Goal: Task Accomplishment & Management: Complete application form

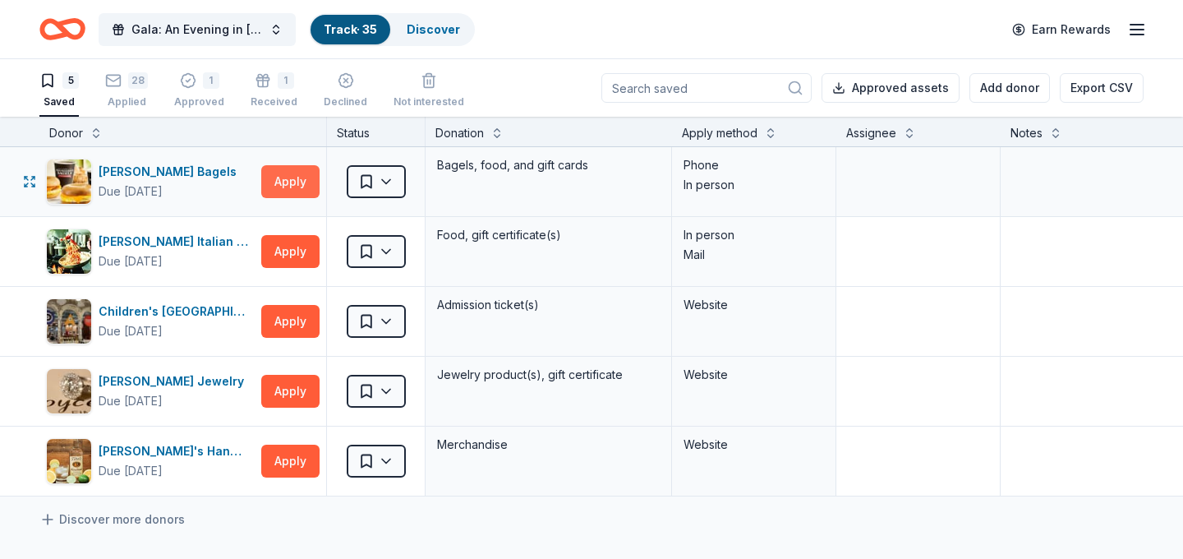
click at [296, 193] on button "Apply" at bounding box center [290, 181] width 58 height 33
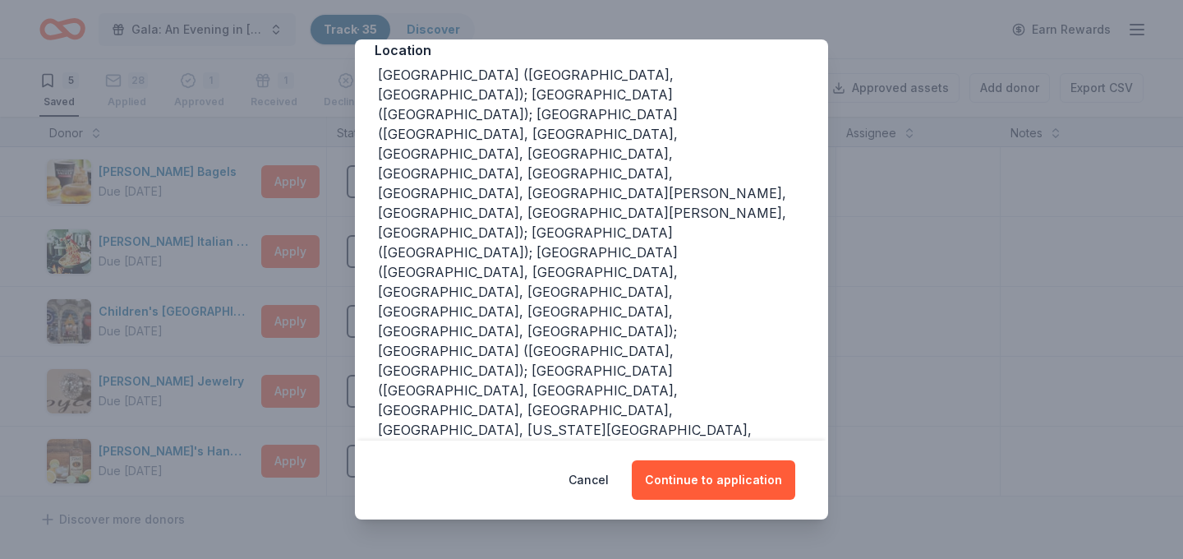
scroll to position [200, 0]
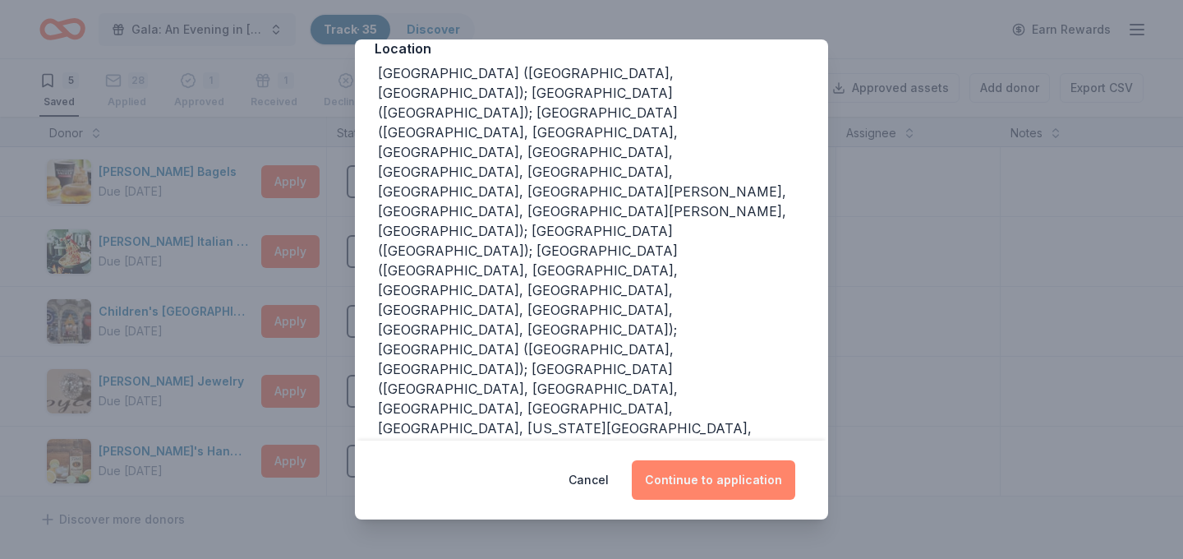
click at [732, 466] on button "Continue to application" at bounding box center [713, 479] width 163 height 39
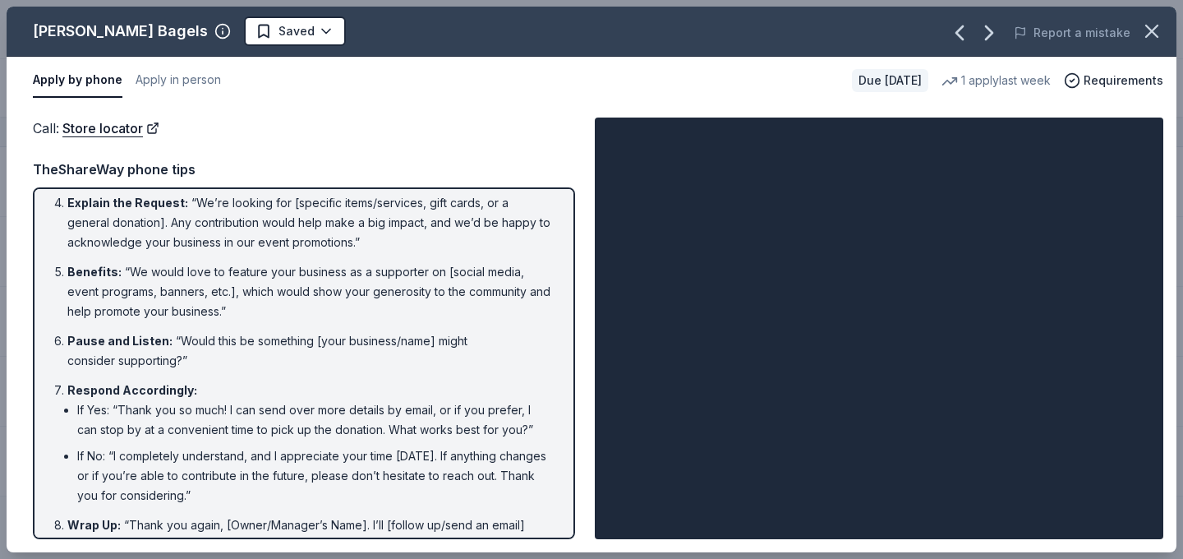
scroll to position [266, 0]
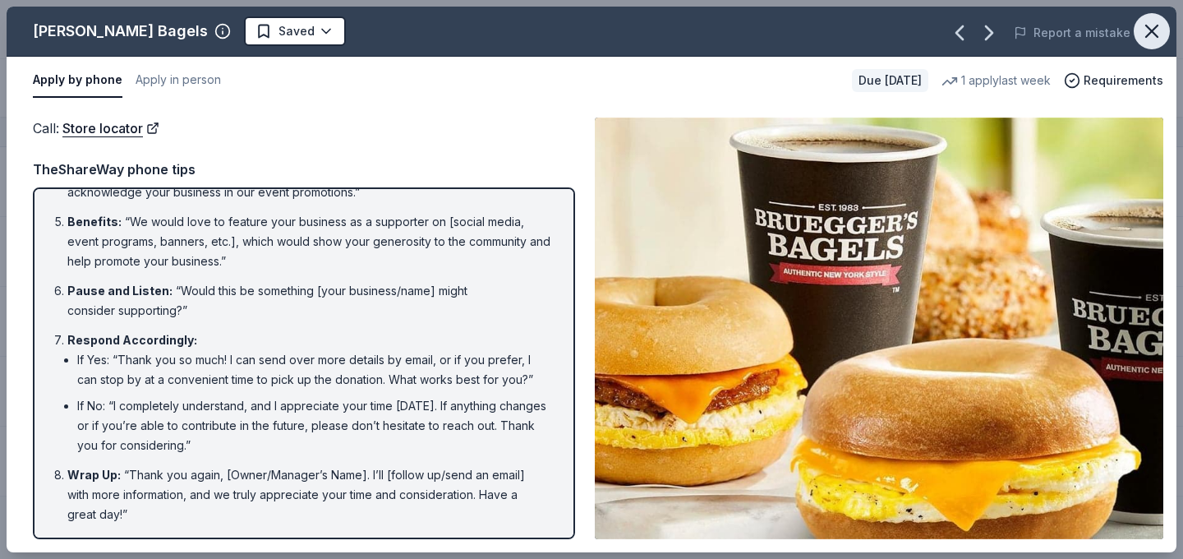
click at [1151, 22] on icon "button" at bounding box center [1151, 31] width 23 height 23
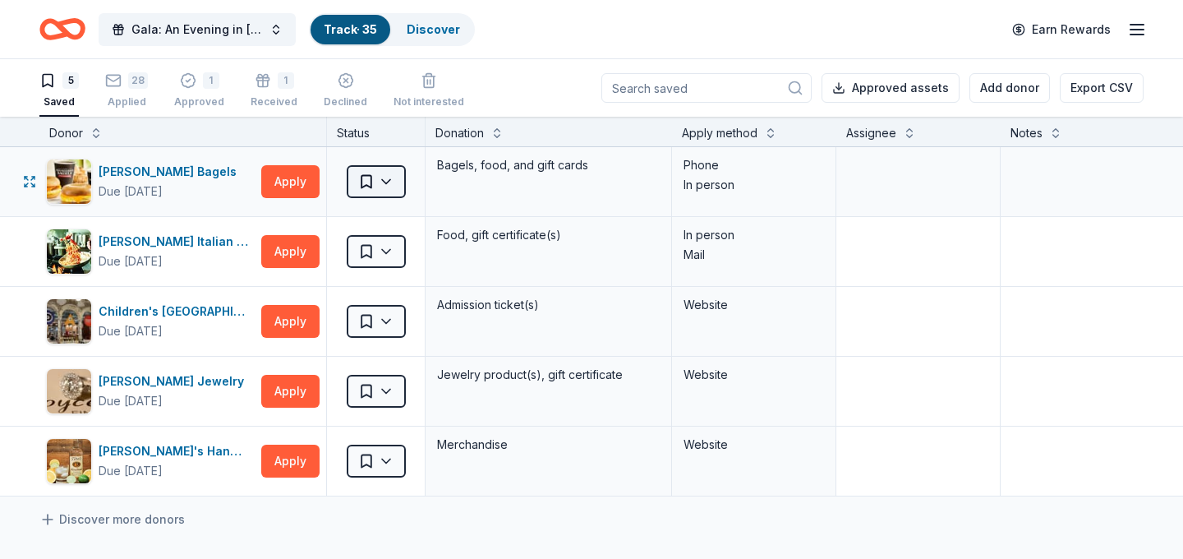
click at [378, 186] on html "Gala: An Evening in Tuscany Track · 35 Discover Earn Rewards 5 Saved 28 Applied…" at bounding box center [591, 279] width 1183 height 559
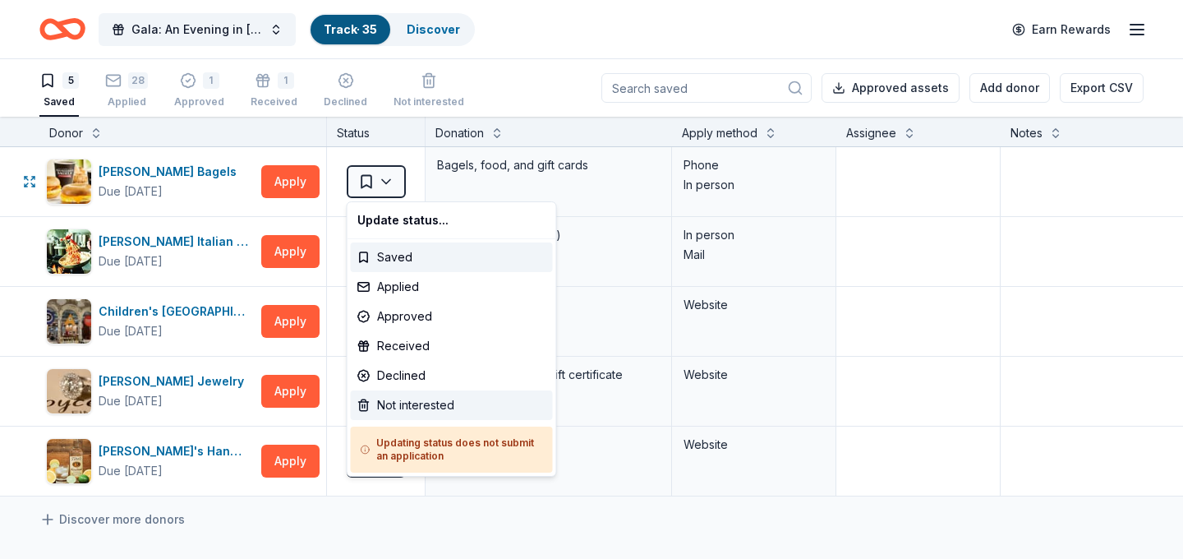
click at [416, 397] on div "Not interested" at bounding box center [452, 405] width 202 height 30
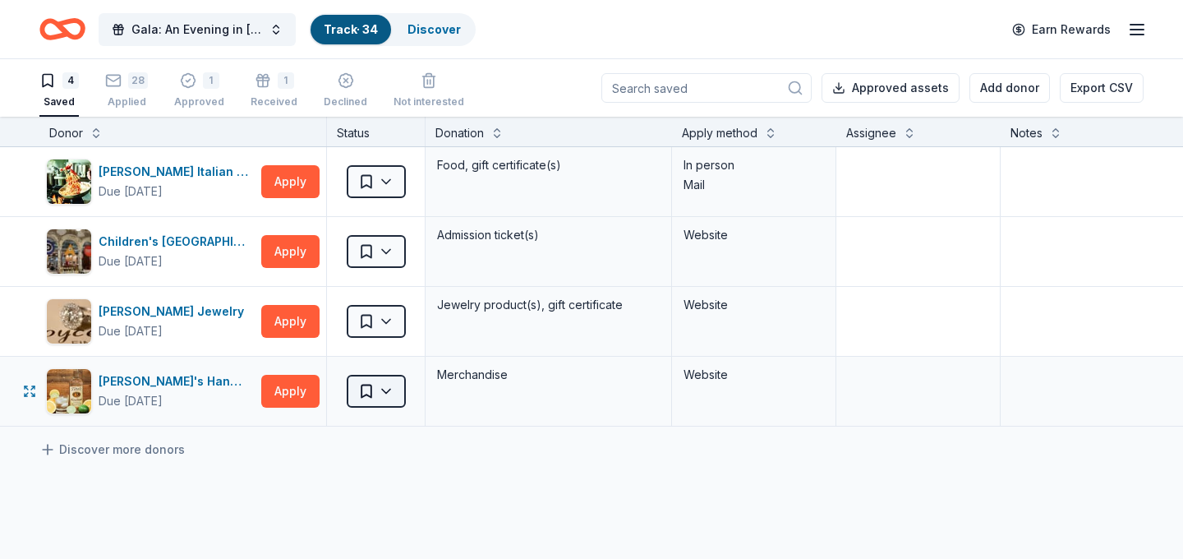
click at [373, 395] on html "Gala: An Evening in Tuscany Track · 34 Discover Earn Rewards 4 Saved 28 Applied…" at bounding box center [591, 279] width 1183 height 559
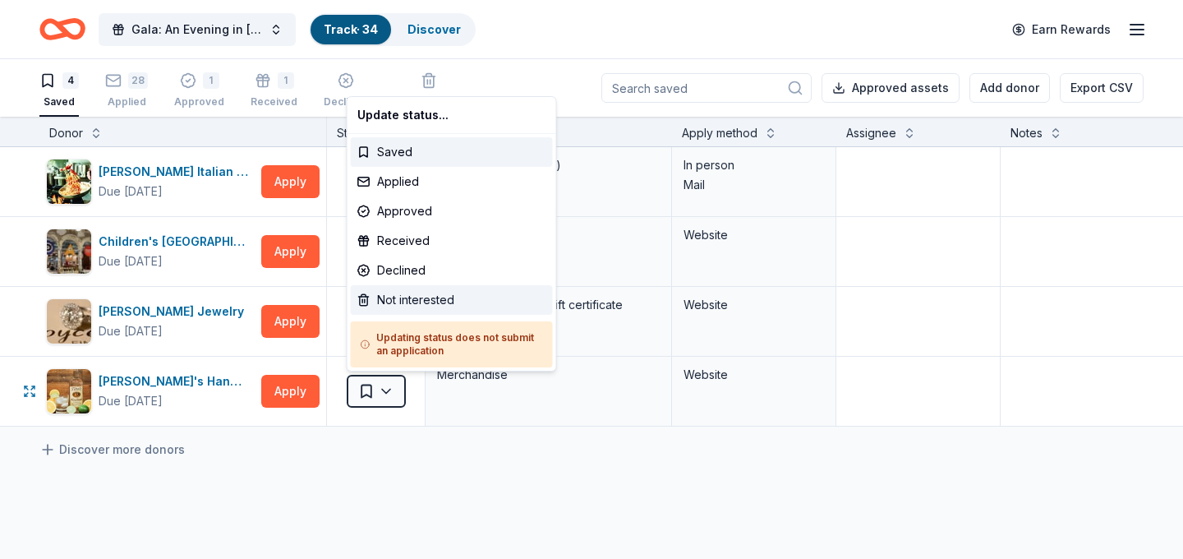
click at [453, 308] on div "Not interested" at bounding box center [452, 300] width 202 height 30
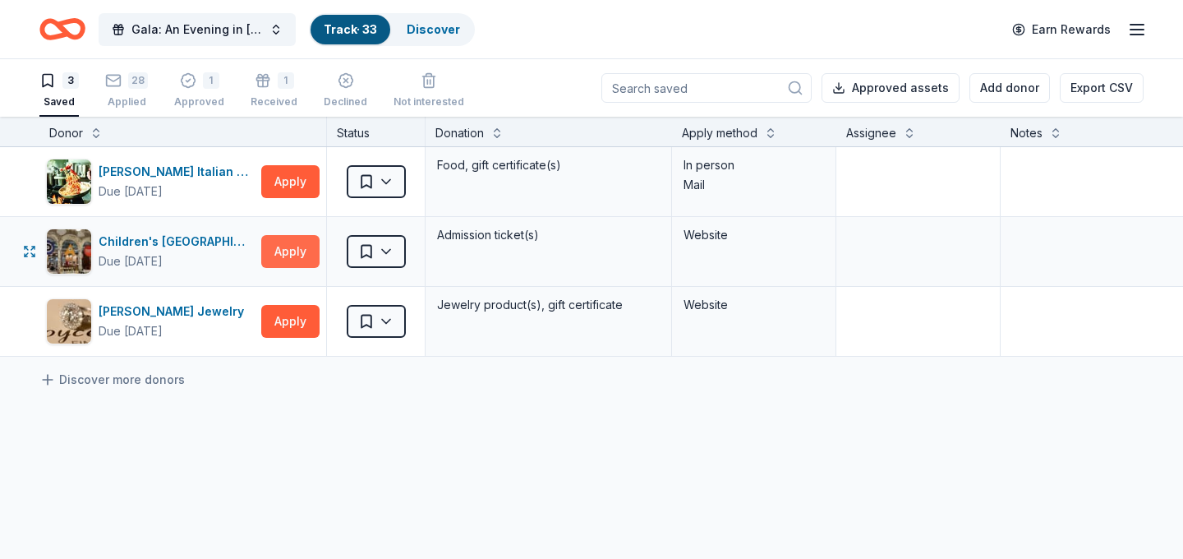
click at [301, 251] on button "Apply" at bounding box center [290, 251] width 58 height 33
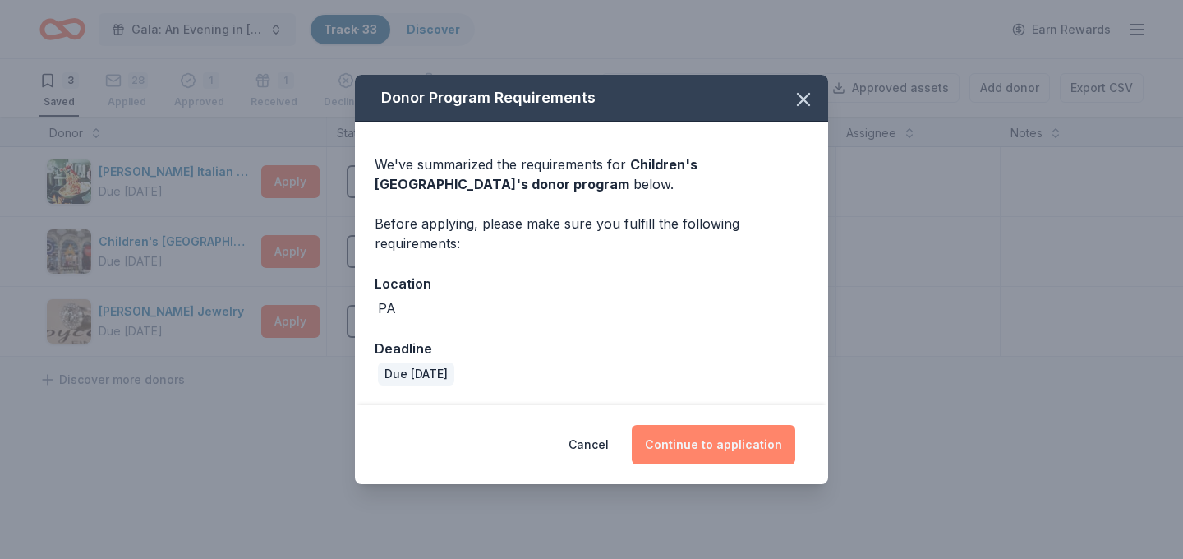
click at [698, 457] on button "Continue to application" at bounding box center [713, 444] width 163 height 39
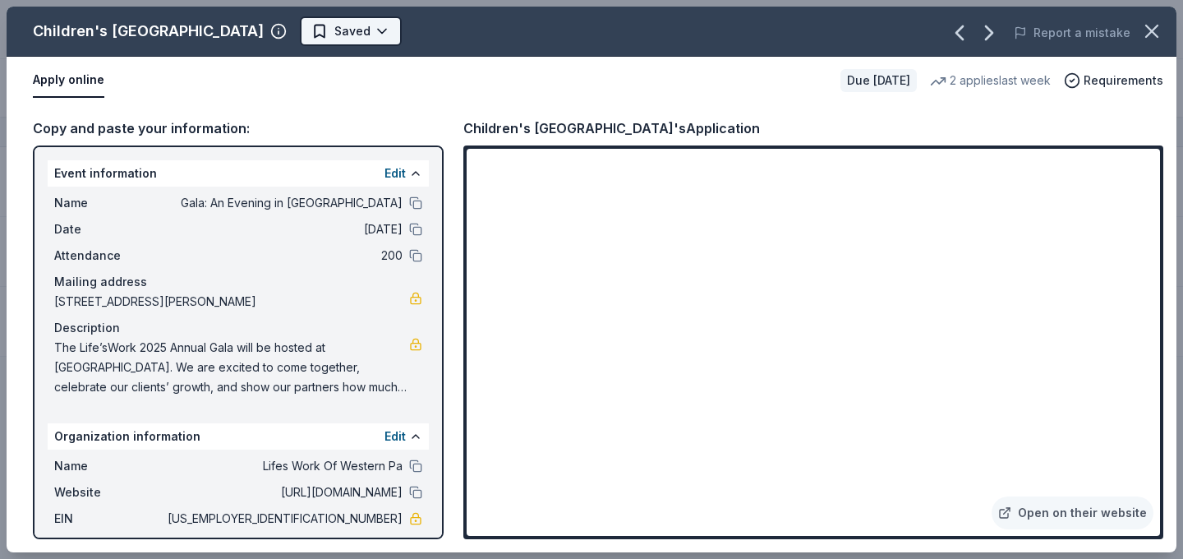
click at [366, 39] on html "Gala: An Evening in Tuscany Track · 33 Discover Earn Rewards 3 Saved 28 Applied…" at bounding box center [591, 279] width 1183 height 559
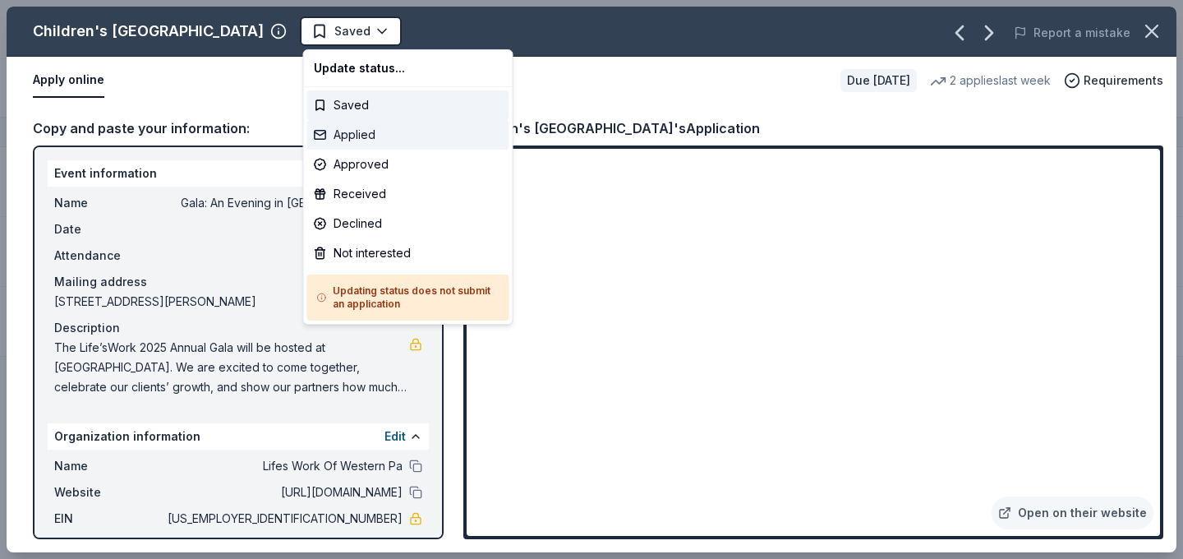
click at [374, 126] on div "Applied" at bounding box center [408, 135] width 202 height 30
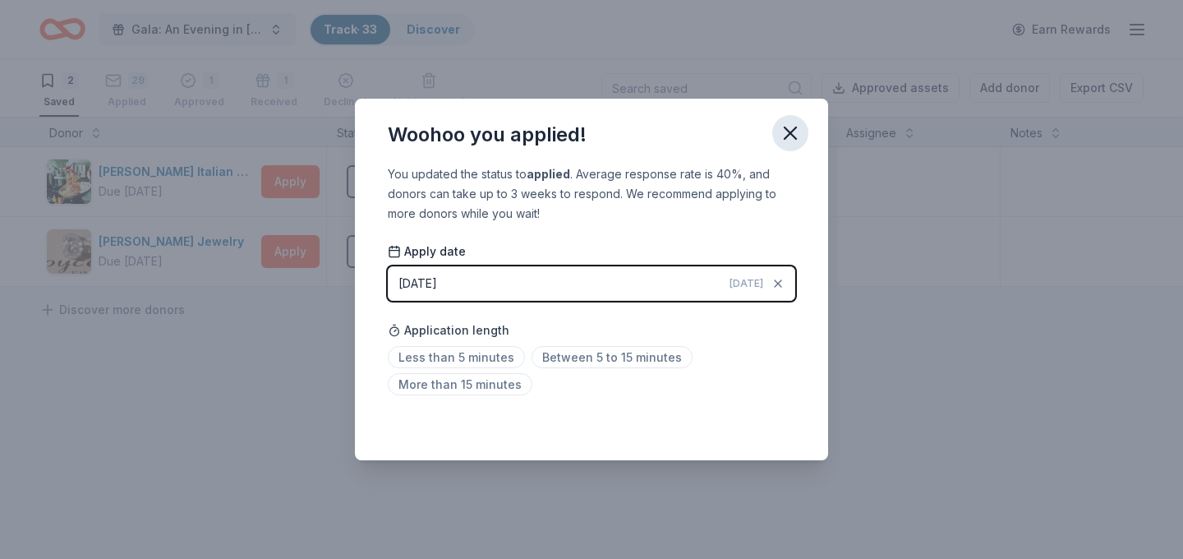
click at [790, 136] on icon "button" at bounding box center [790, 133] width 23 height 23
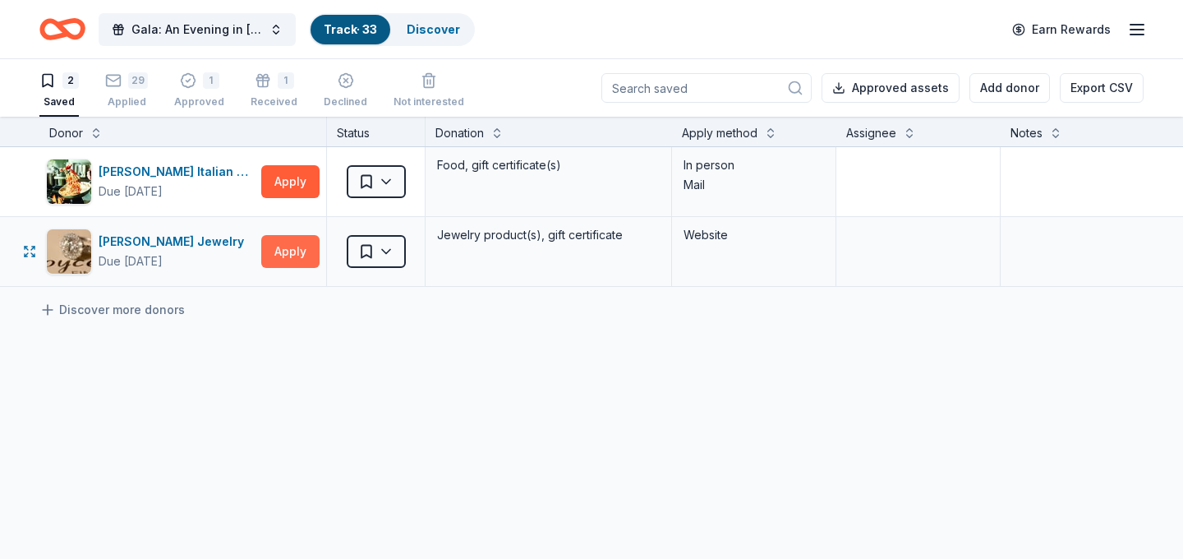
click at [307, 241] on button "Apply" at bounding box center [290, 251] width 58 height 33
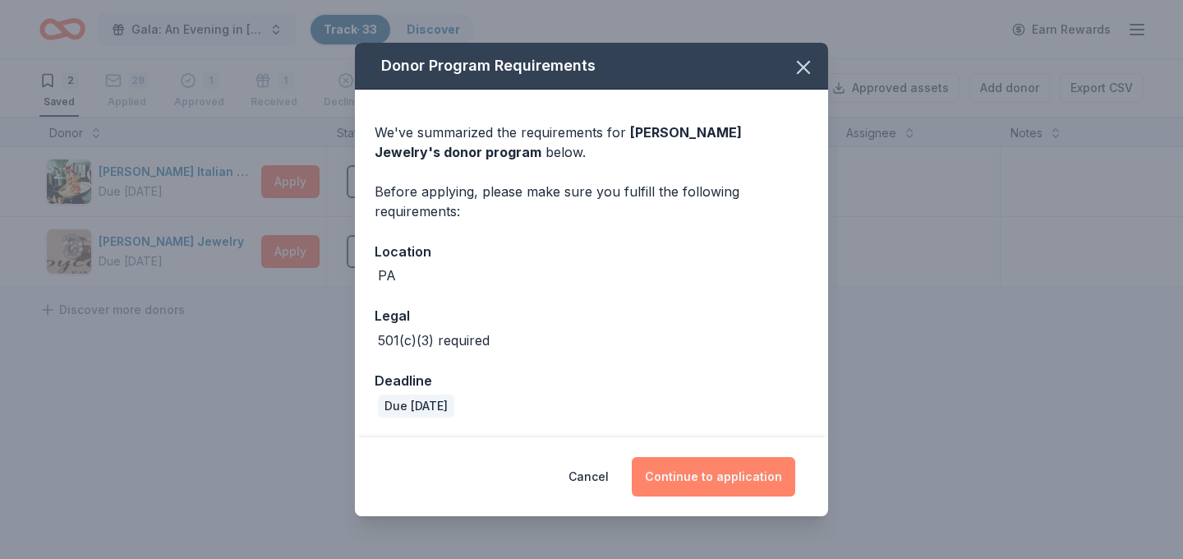
click at [726, 458] on button "Continue to application" at bounding box center [713, 476] width 163 height 39
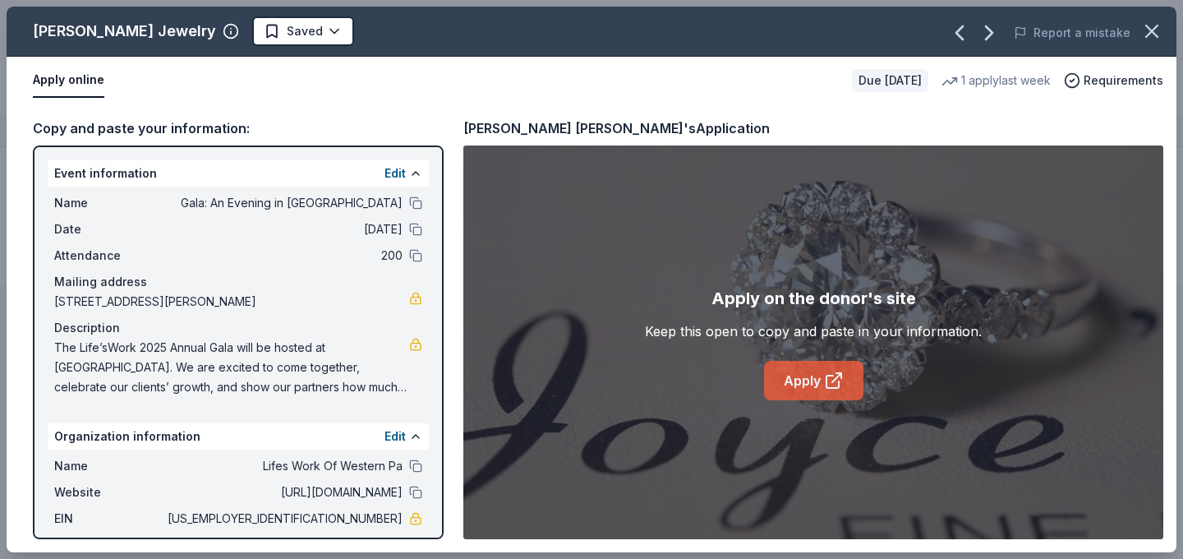
click at [819, 374] on link "Apply" at bounding box center [813, 380] width 99 height 39
click at [247, 24] on html "Gala: An Evening in Tuscany Track · 33 Discover Earn Rewards 2 Saved 29 Applied…" at bounding box center [591, 279] width 1183 height 559
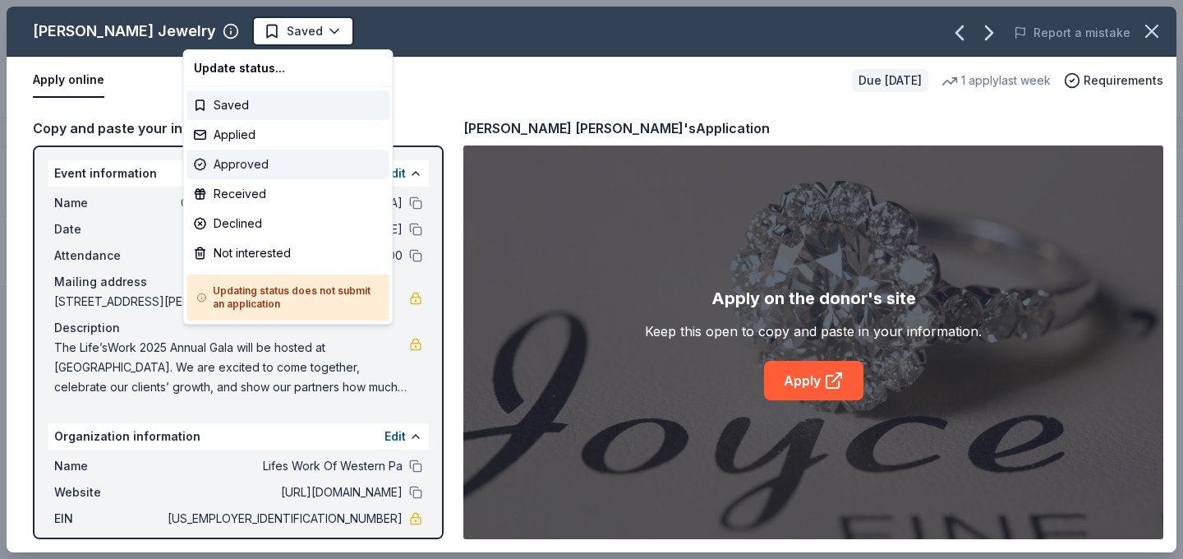
click at [306, 154] on div "Approved" at bounding box center [288, 165] width 202 height 30
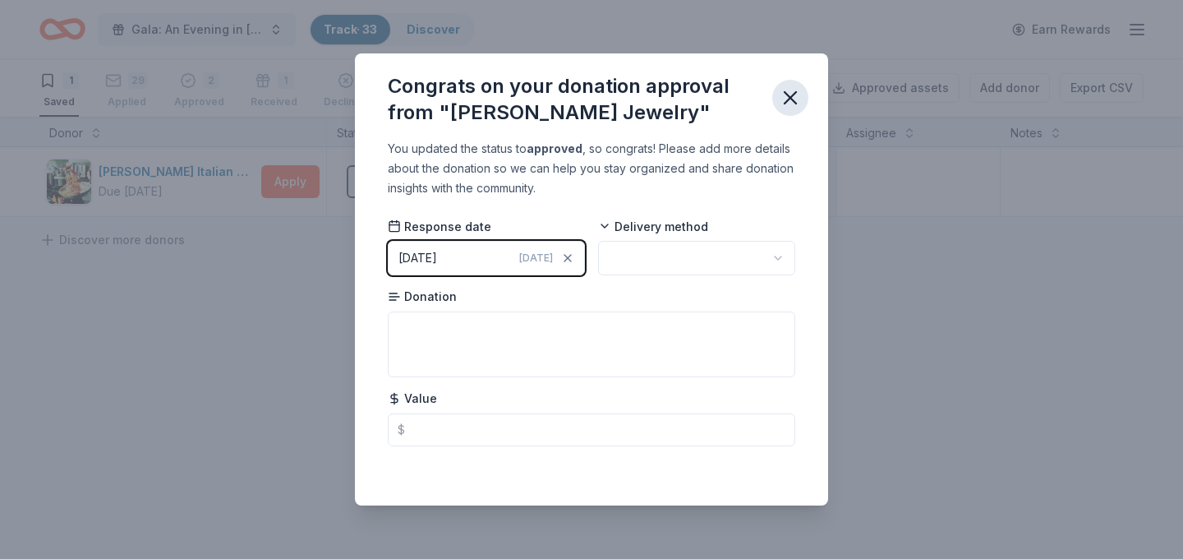
click at [794, 96] on icon "button" at bounding box center [790, 97] width 23 height 23
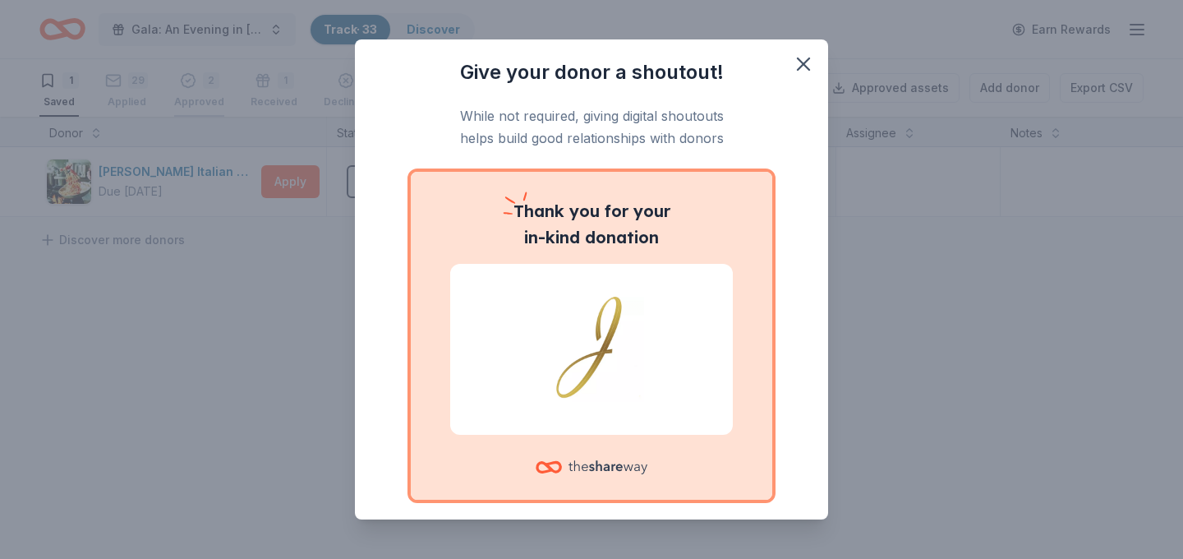
click at [200, 90] on div "Give your donor a shoutout! While not required, giving digital shoutouts helps …" at bounding box center [591, 279] width 1183 height 559
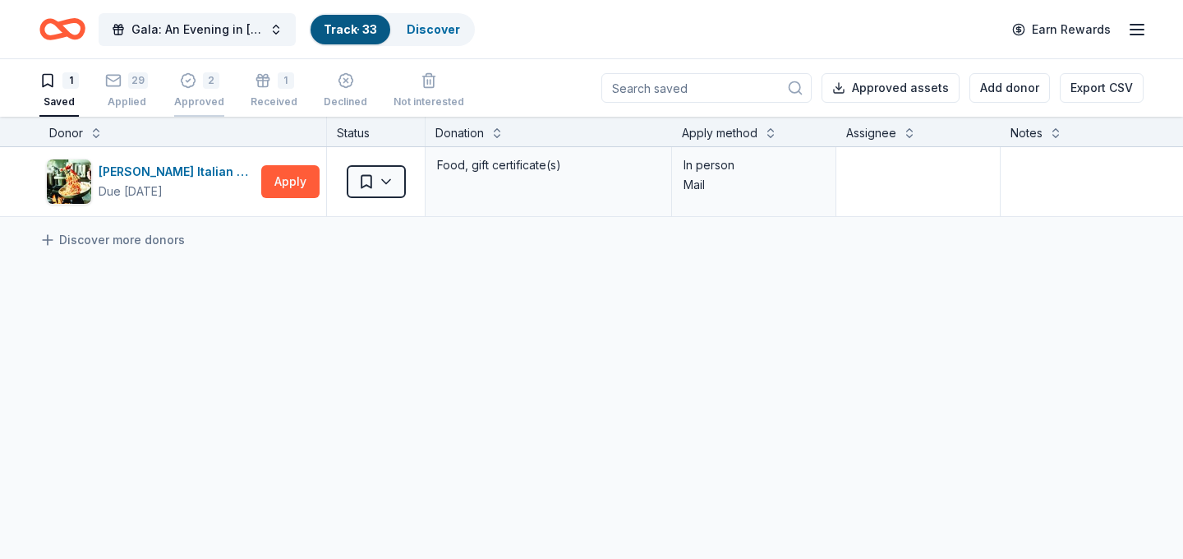
click at [186, 94] on div "2 Approved" at bounding box center [199, 90] width 50 height 36
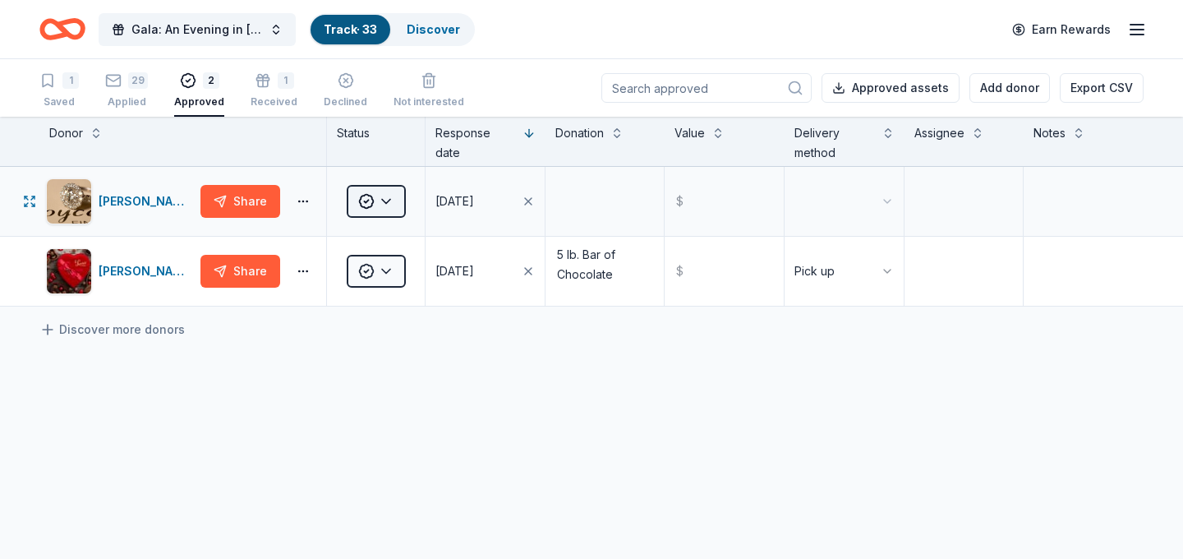
click at [375, 200] on html "Gala: An Evening in Tuscany Track · 33 Discover Earn Rewards 1 Saved 29 Applied…" at bounding box center [591, 279] width 1183 height 559
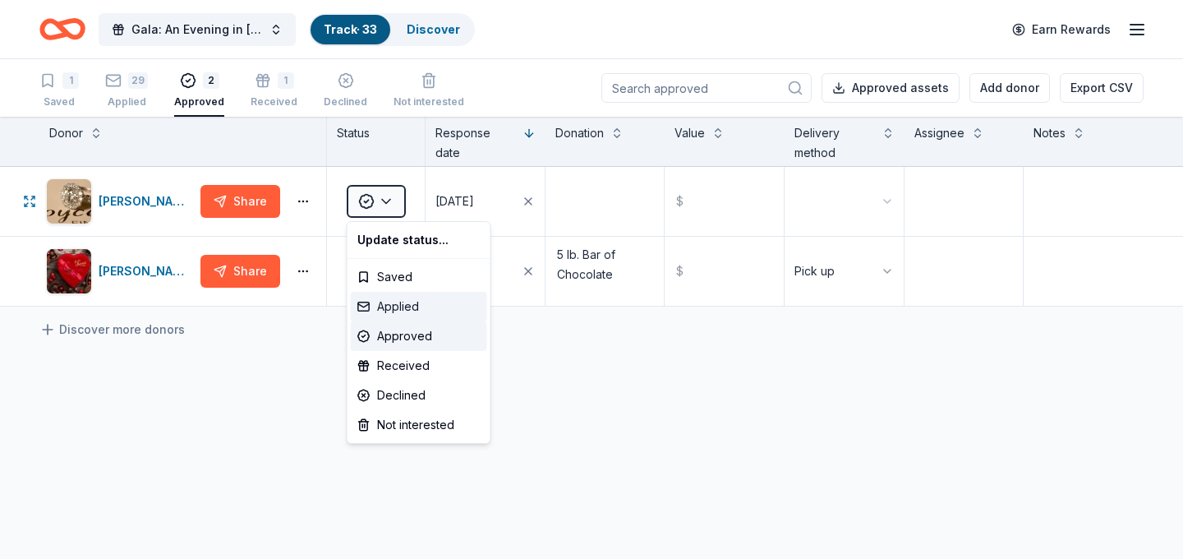
click at [421, 307] on div "Applied" at bounding box center [419, 307] width 136 height 30
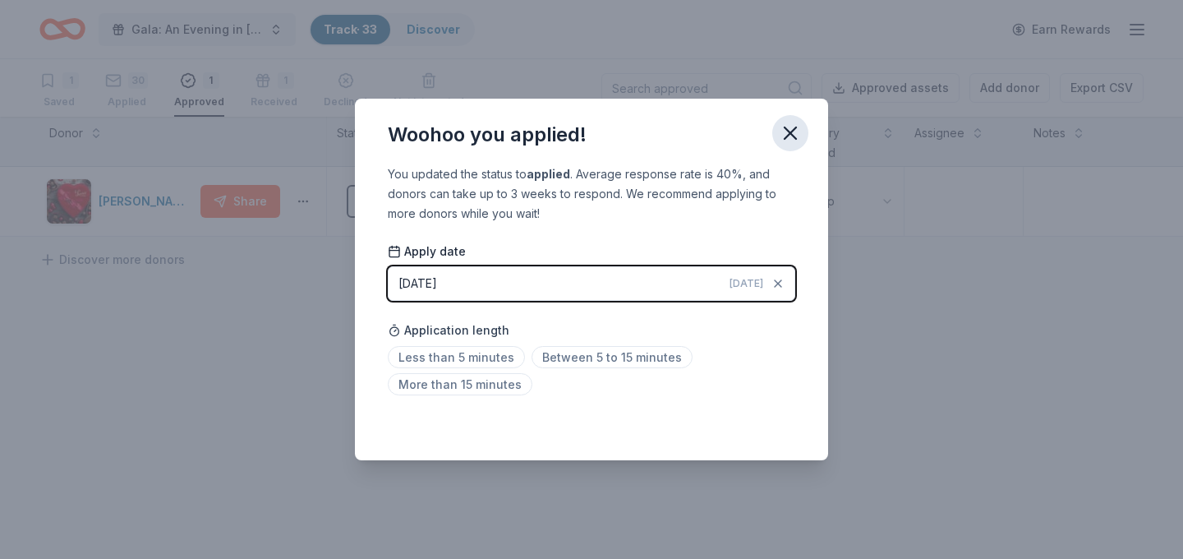
click at [787, 145] on icon "button" at bounding box center [790, 133] width 23 height 23
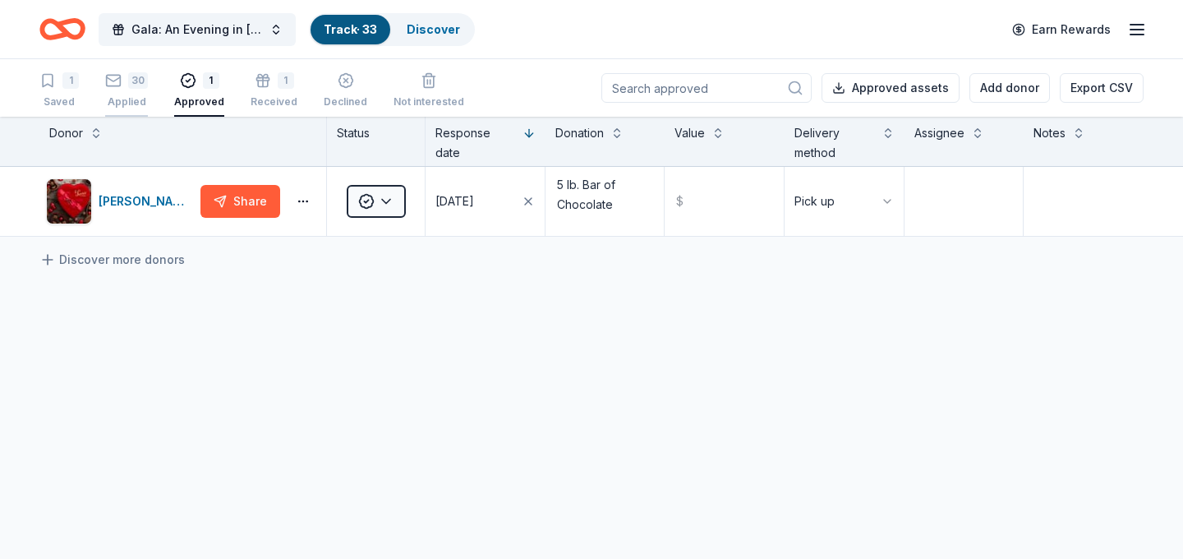
click at [135, 80] on div "30" at bounding box center [138, 71] width 20 height 16
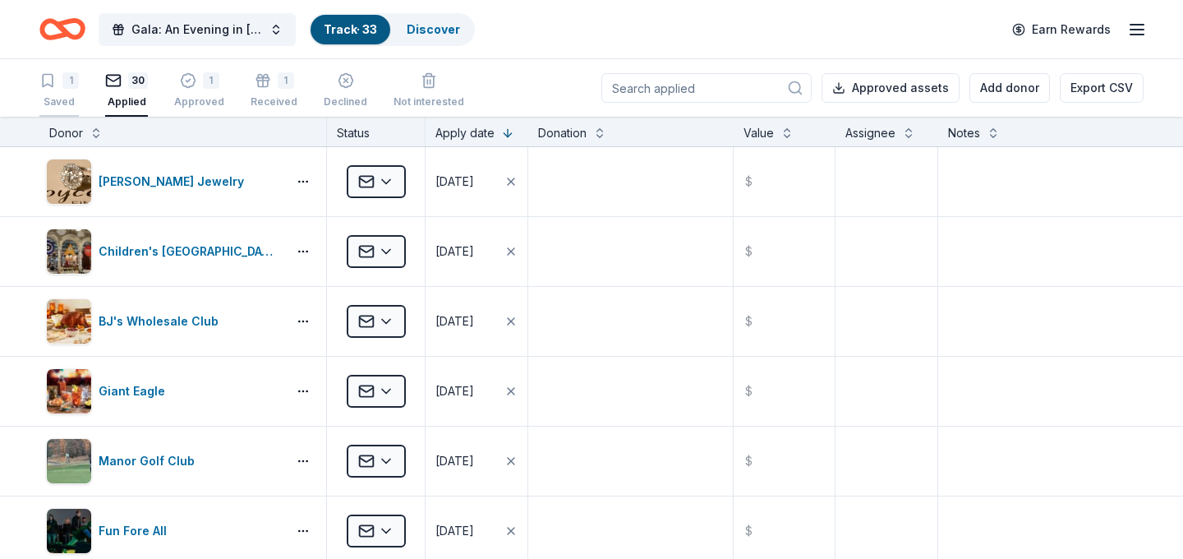
click at [44, 94] on div "1 Saved" at bounding box center [58, 90] width 39 height 36
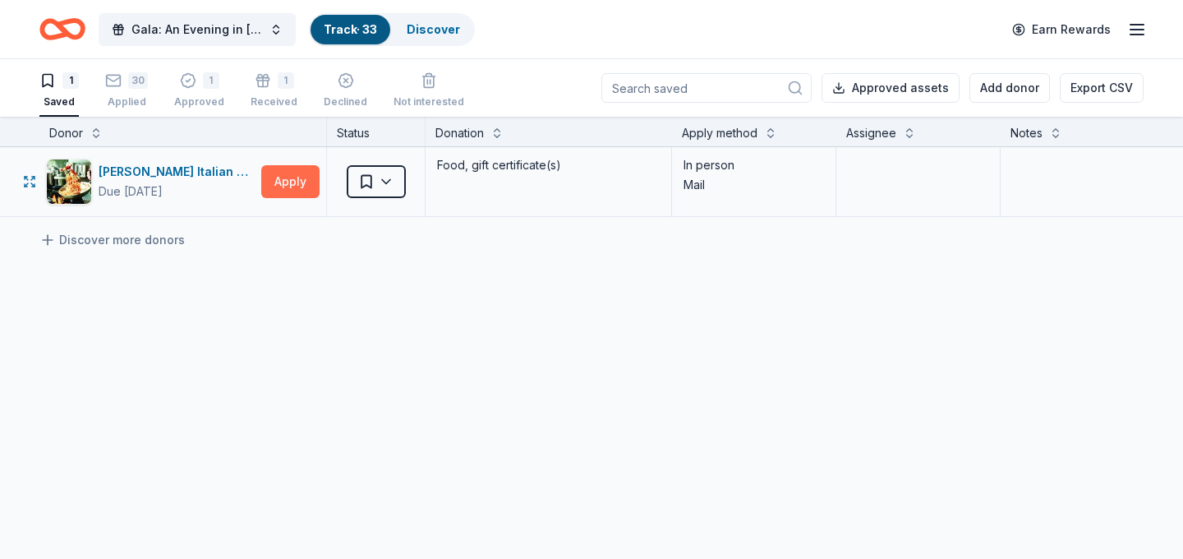
click at [269, 186] on button "Apply" at bounding box center [290, 181] width 58 height 33
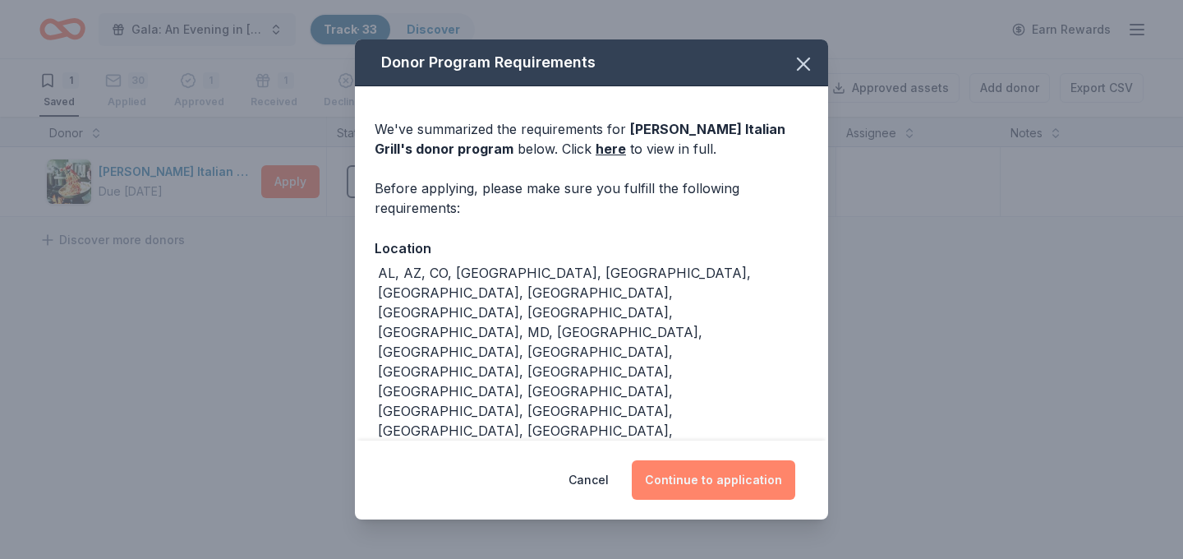
click at [741, 464] on button "Continue to application" at bounding box center [713, 479] width 163 height 39
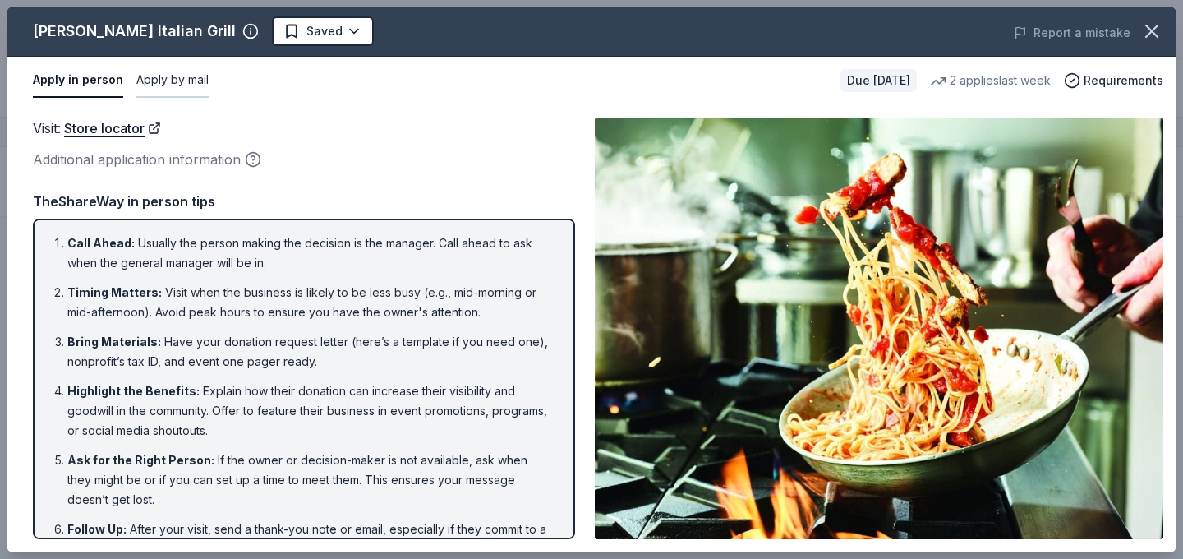
click at [191, 81] on button "Apply by mail" at bounding box center [172, 80] width 72 height 35
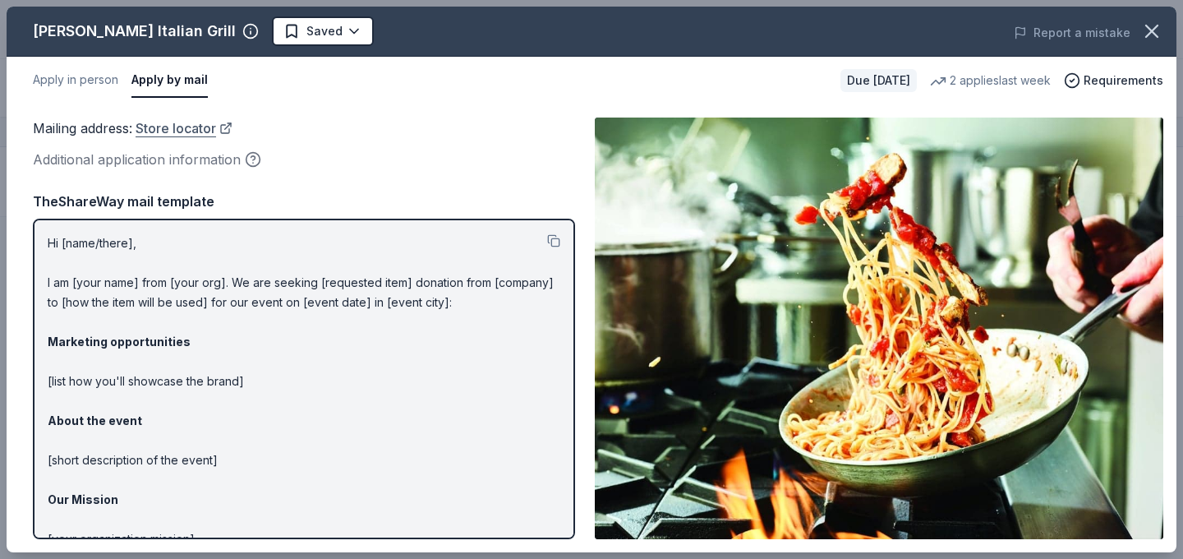
click at [173, 129] on link "Store locator" at bounding box center [184, 127] width 97 height 21
click at [297, 39] on html "Gala: An Evening in Tuscany Track · 33 Discover Earn Rewards 1 Saved 30 Applied…" at bounding box center [591, 279] width 1183 height 559
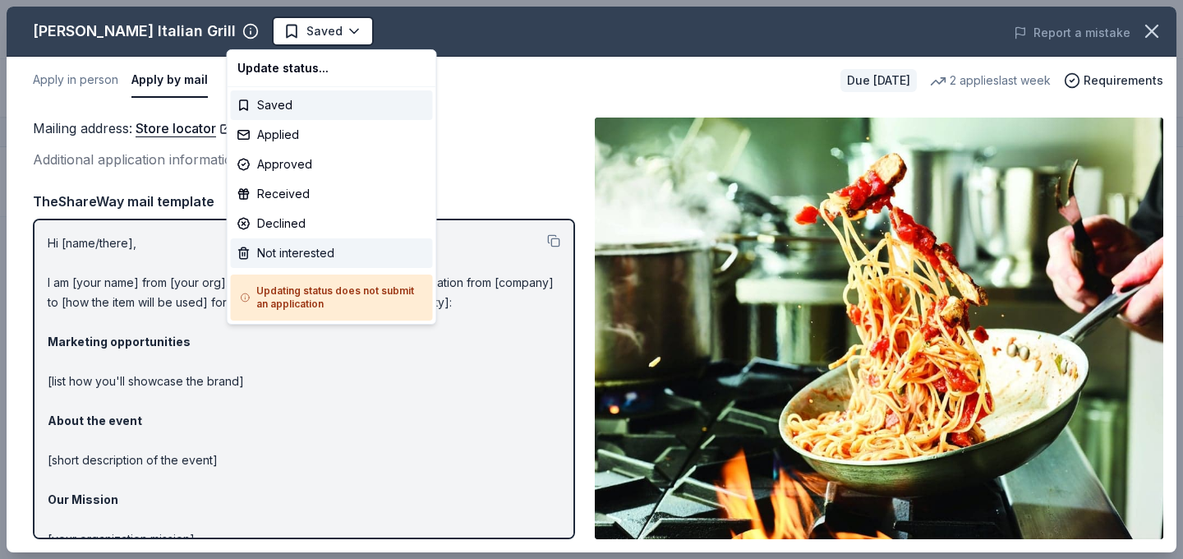
click at [339, 251] on div "Not interested" at bounding box center [332, 253] width 202 height 30
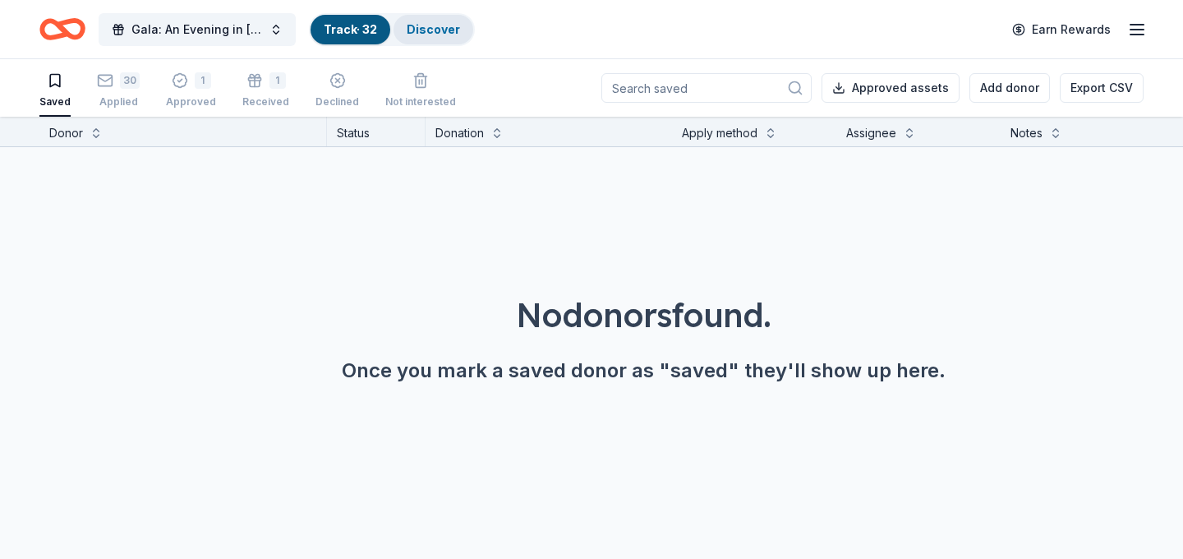
click at [437, 28] on link "Discover" at bounding box center [433, 29] width 53 height 14
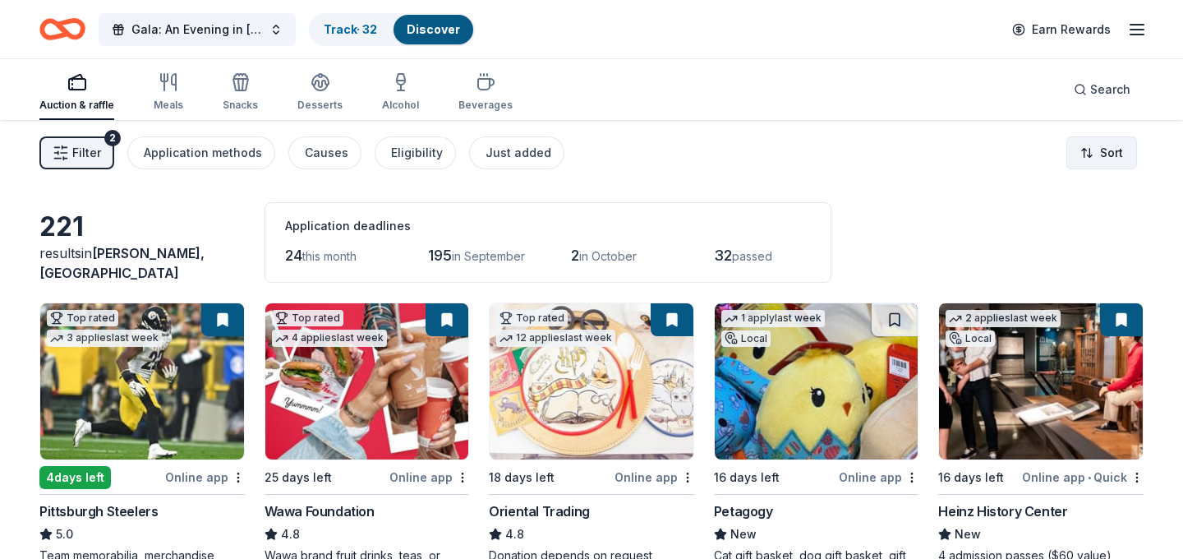
click at [1102, 161] on html "Gala: An Evening in Tuscany Track · 32 Discover Earn Rewards Auction & raffle M…" at bounding box center [591, 279] width 1183 height 559
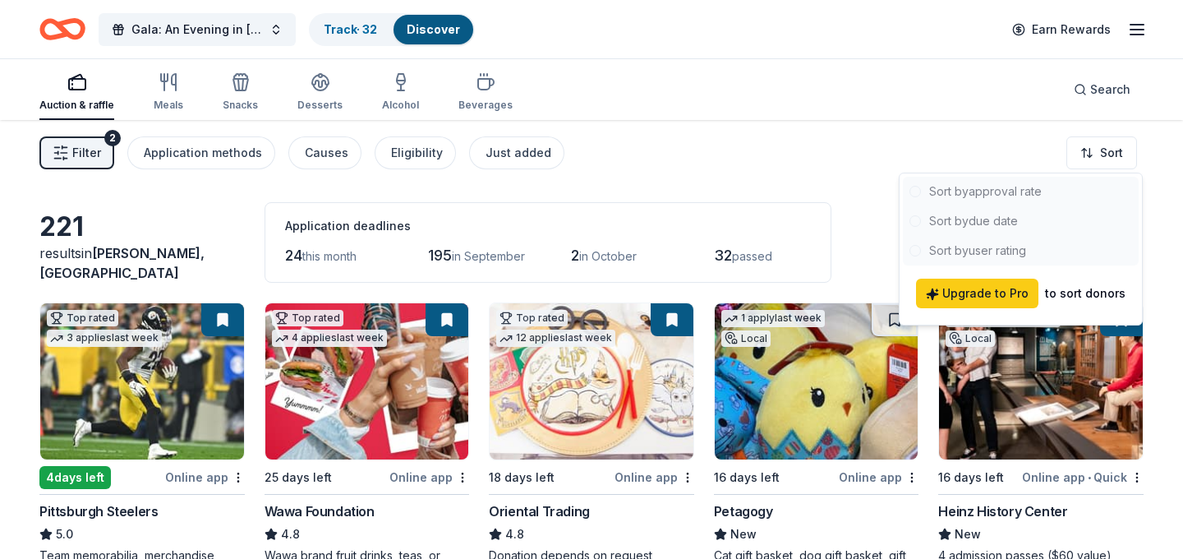
click at [1004, 152] on html "Gala: An Evening in Tuscany Track · 32 Discover Earn Rewards Auction & raffle M…" at bounding box center [591, 279] width 1183 height 559
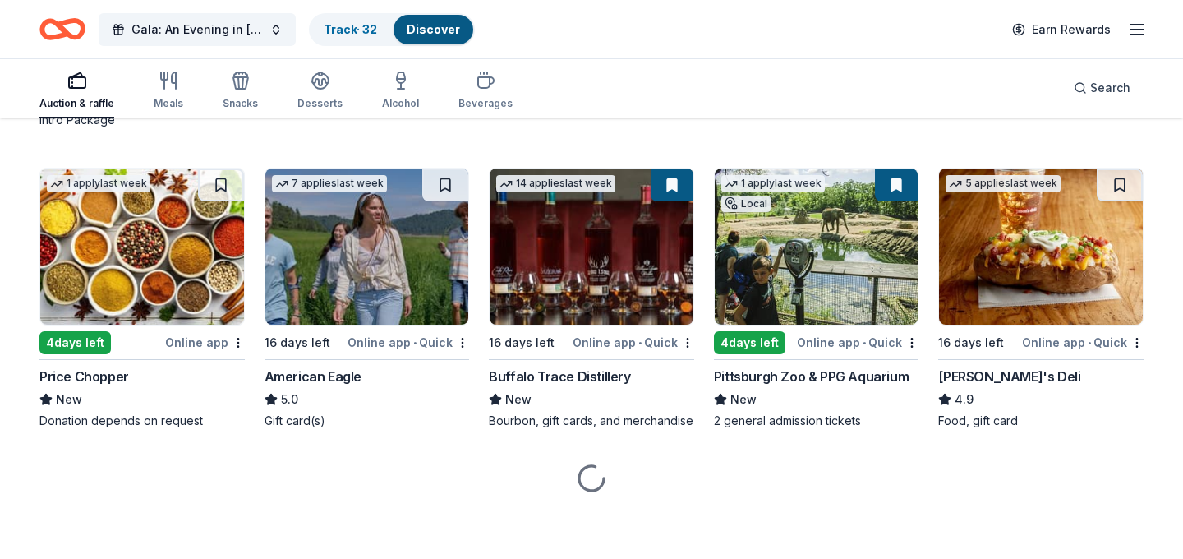
scroll to position [1722, 0]
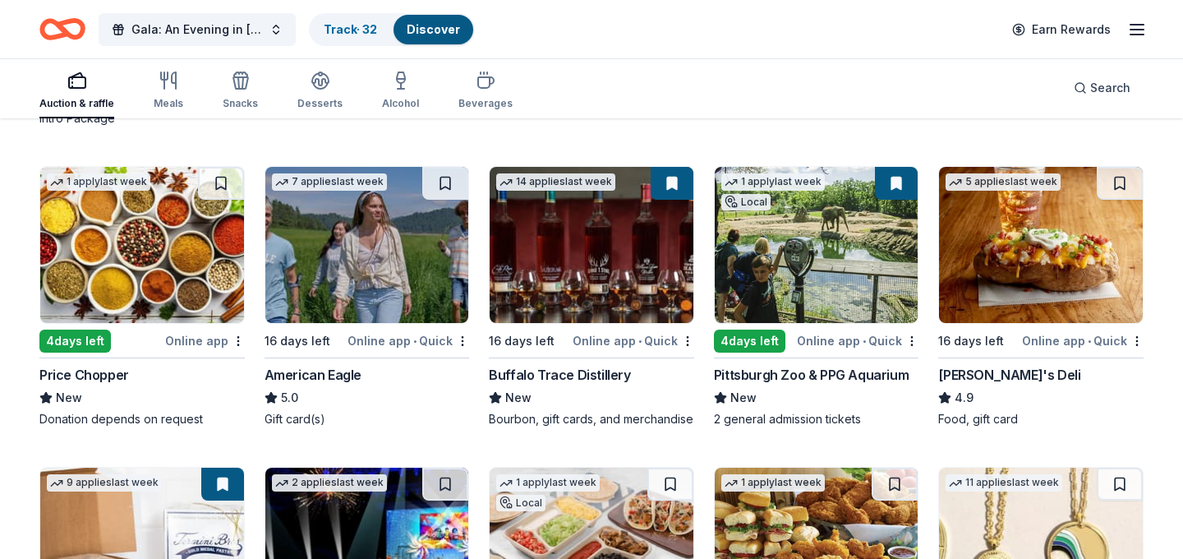
click at [870, 317] on img at bounding box center [817, 245] width 204 height 156
click at [445, 223] on img at bounding box center [367, 245] width 204 height 156
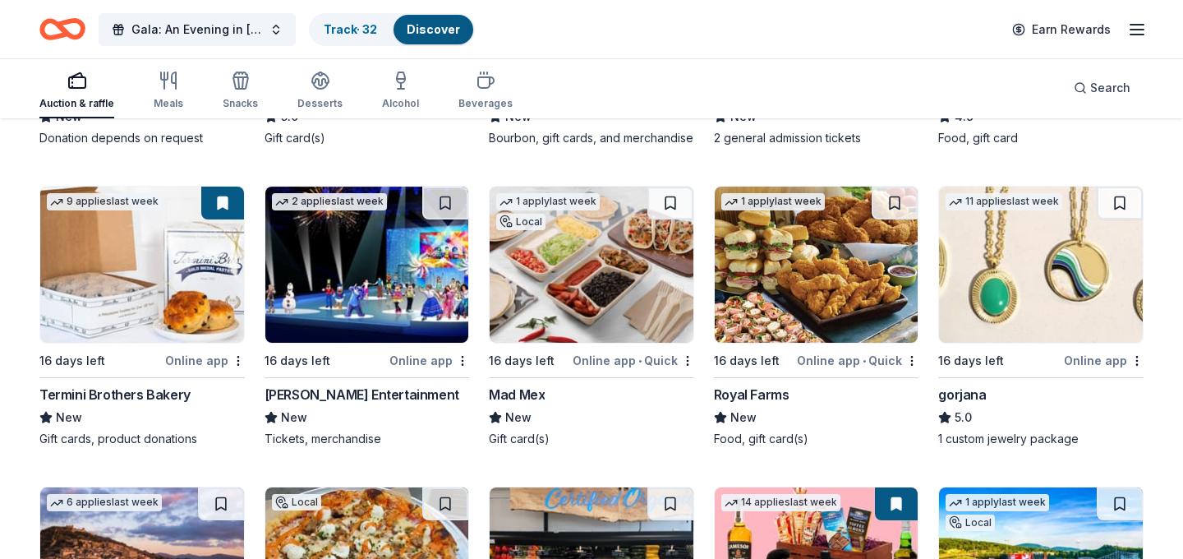
scroll to position [2012, 0]
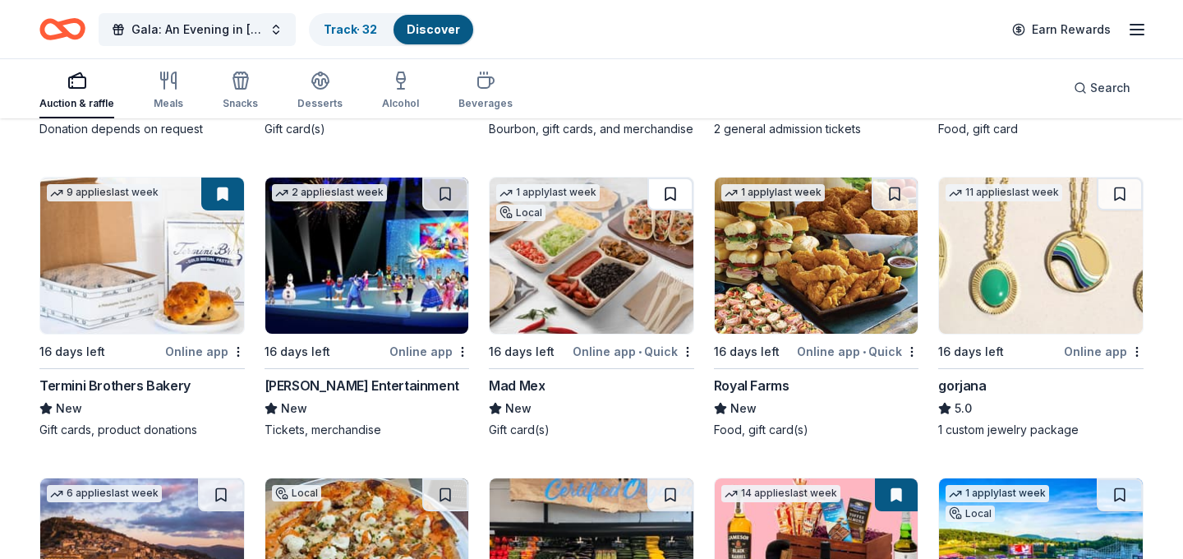
click at [672, 192] on button at bounding box center [670, 193] width 46 height 33
click at [895, 193] on button at bounding box center [895, 193] width 46 height 33
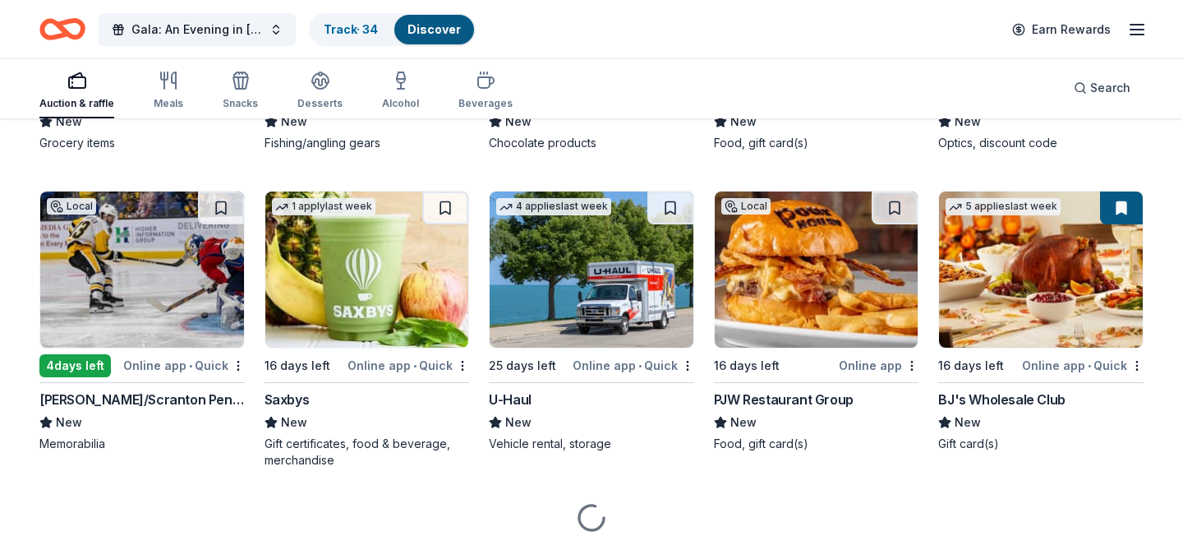
scroll to position [4824, 0]
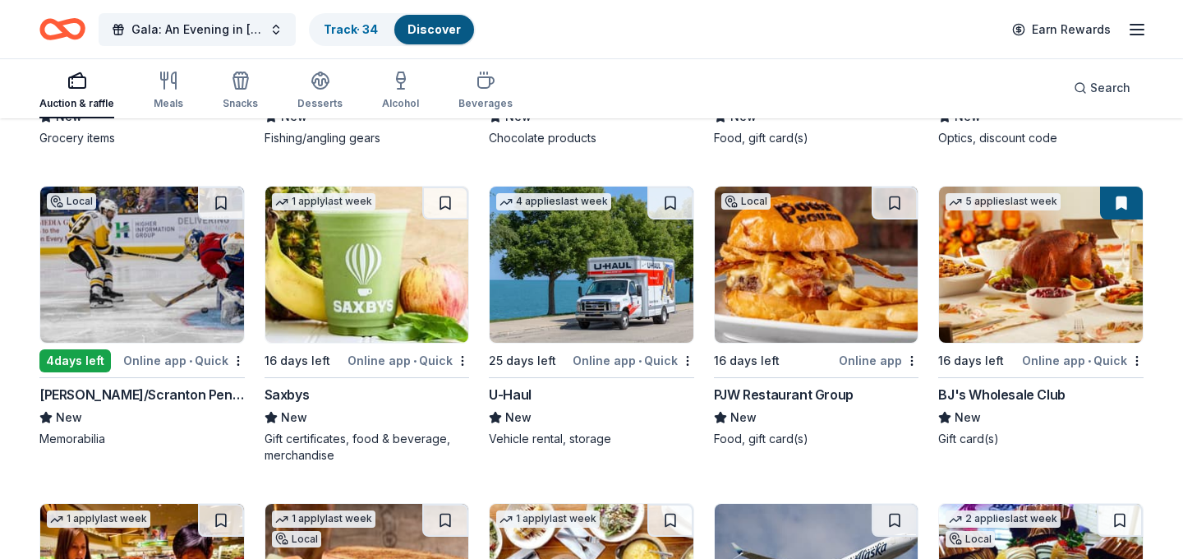
click at [209, 283] on img at bounding box center [142, 264] width 204 height 156
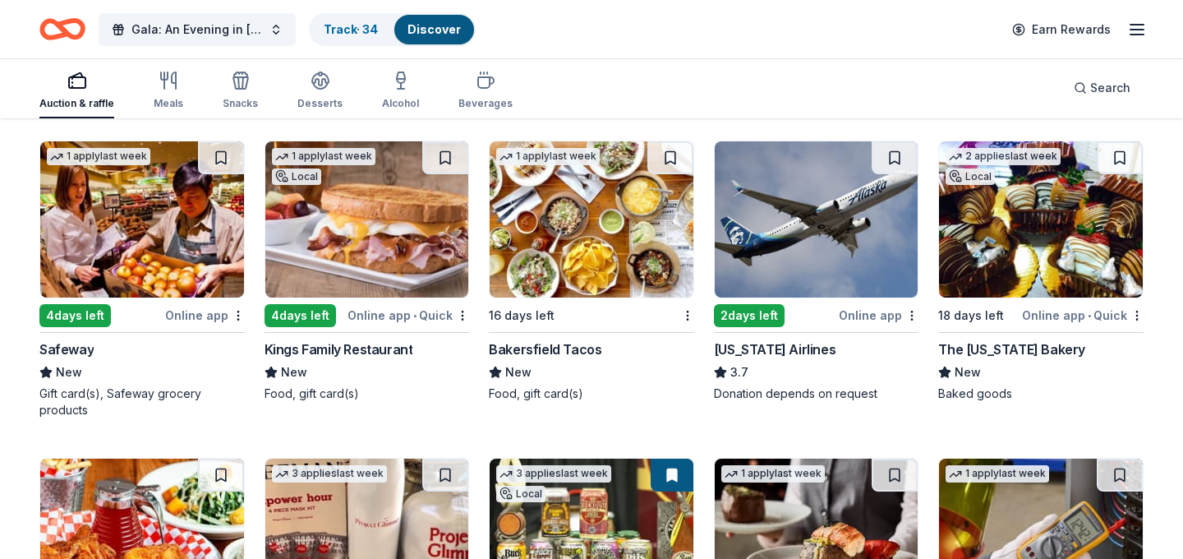
scroll to position [5196, 0]
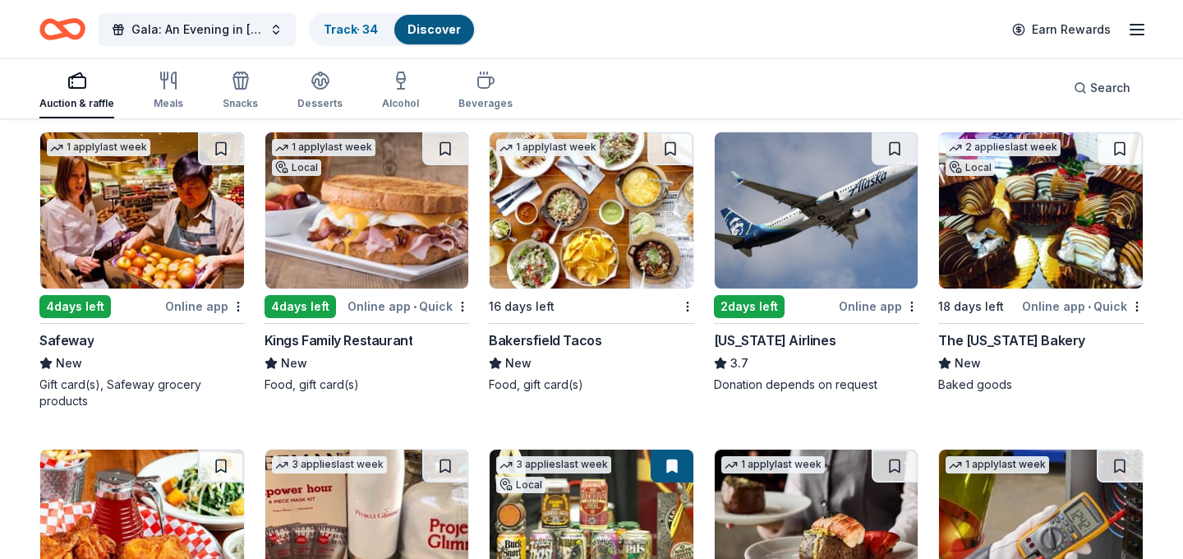
click at [428, 246] on img at bounding box center [367, 210] width 204 height 156
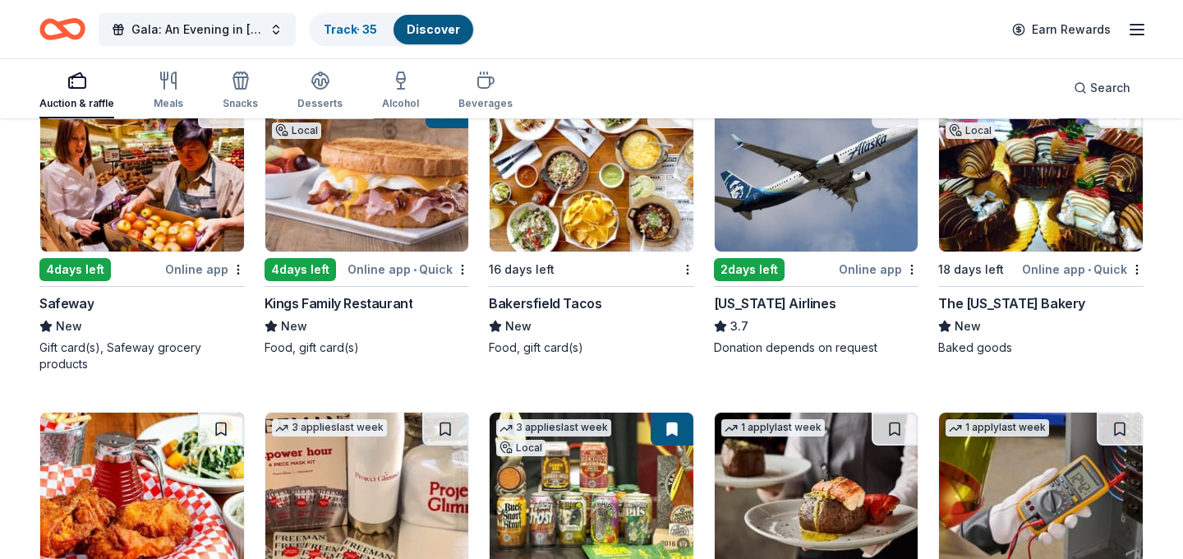
scroll to position [5238, 0]
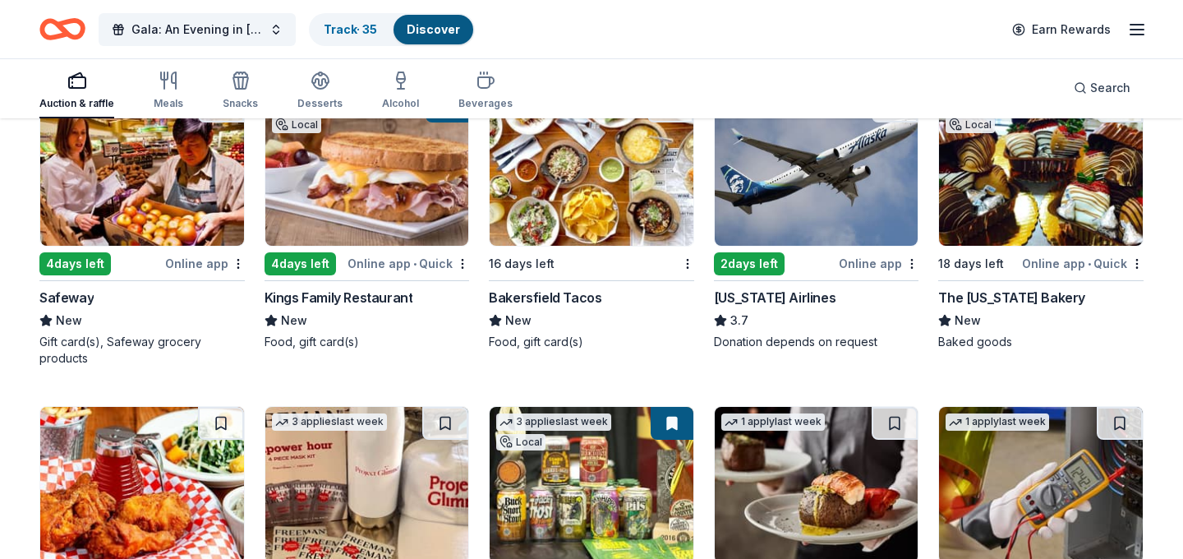
click at [879, 184] on img at bounding box center [817, 168] width 204 height 156
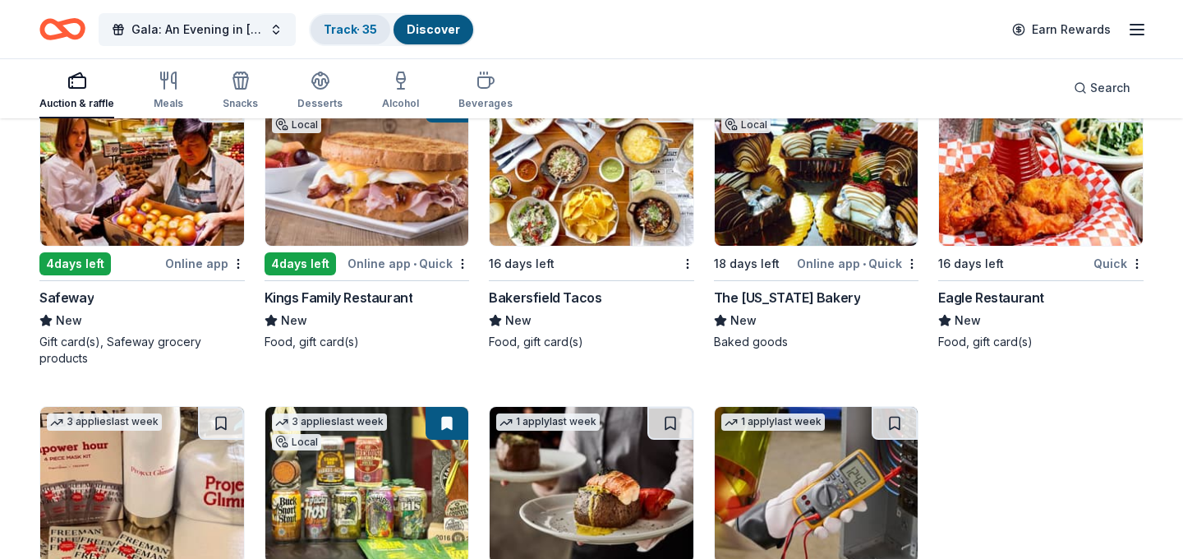
click at [345, 25] on link "Track · 35" at bounding box center [350, 29] width 53 height 14
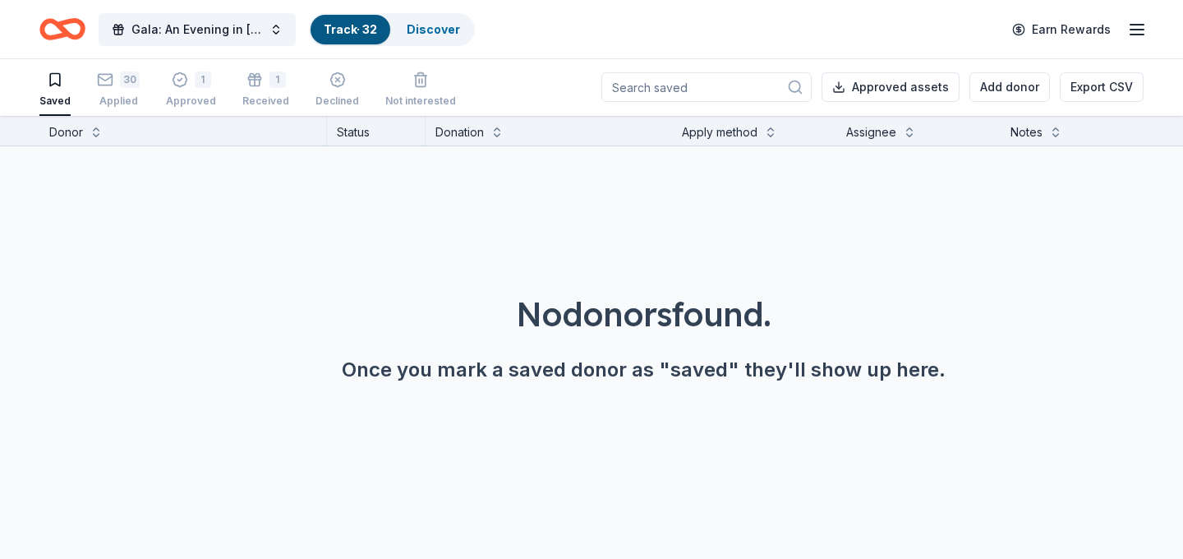
click at [353, 30] on link "Track · 32" at bounding box center [350, 29] width 53 height 14
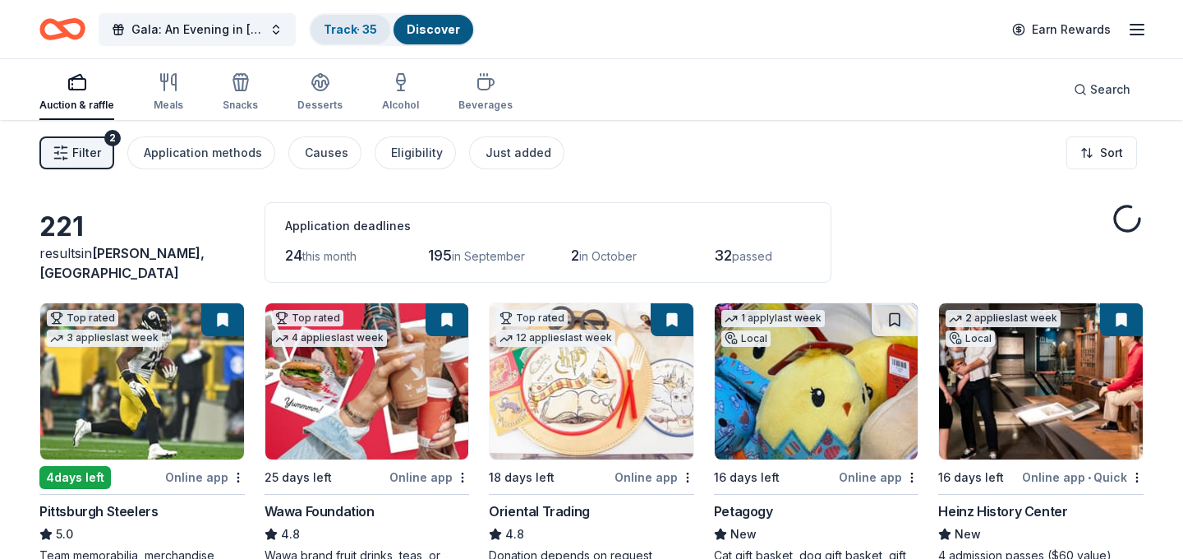
click at [359, 29] on link "Track · 35" at bounding box center [350, 29] width 53 height 14
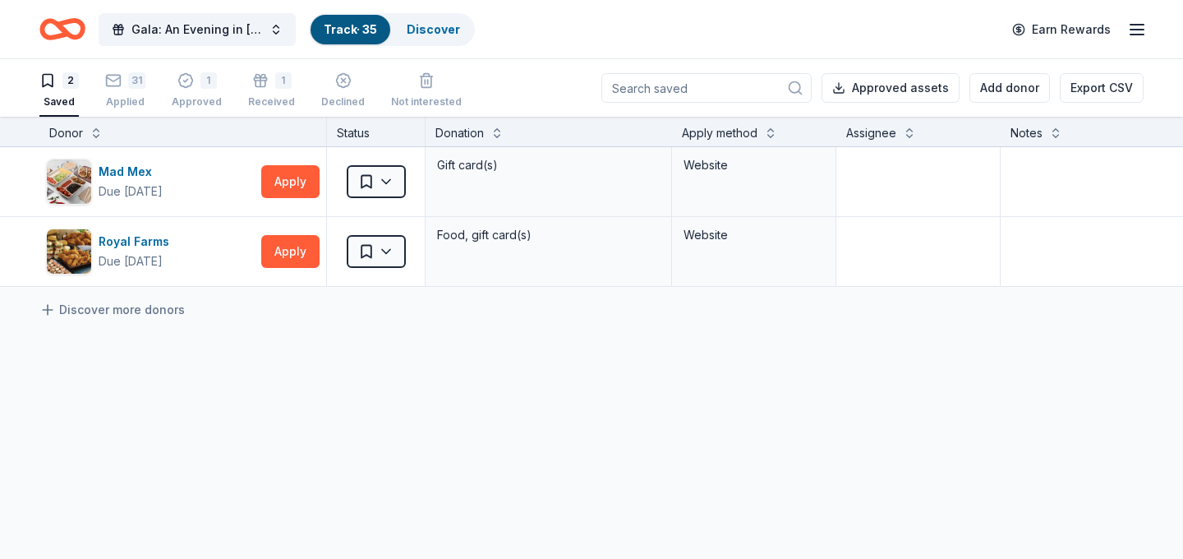
scroll to position [1, 0]
click at [292, 192] on button "Apply" at bounding box center [290, 180] width 58 height 33
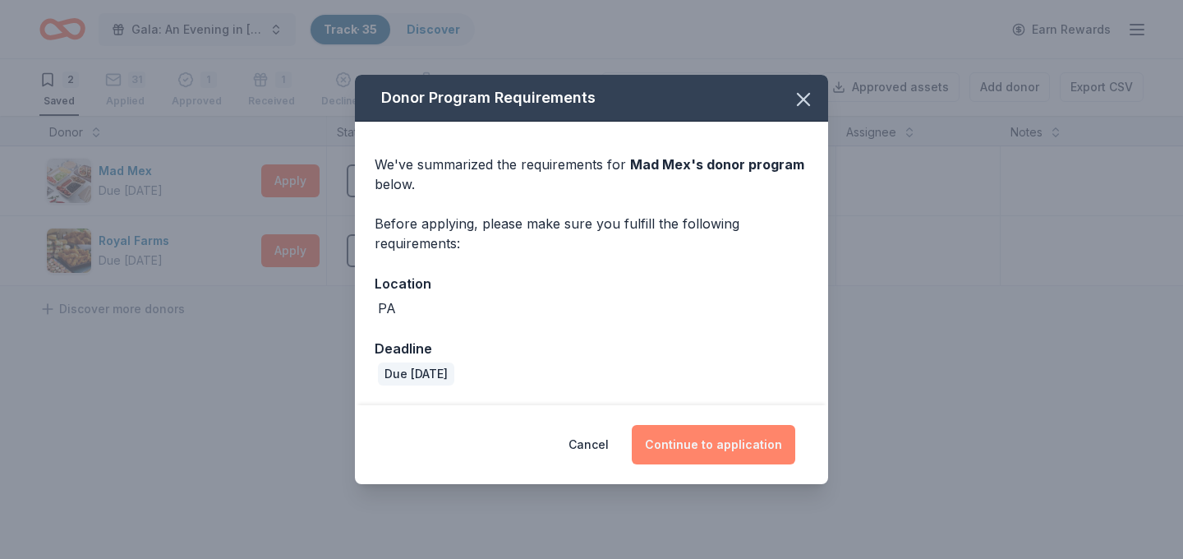
click at [716, 441] on button "Continue to application" at bounding box center [713, 444] width 163 height 39
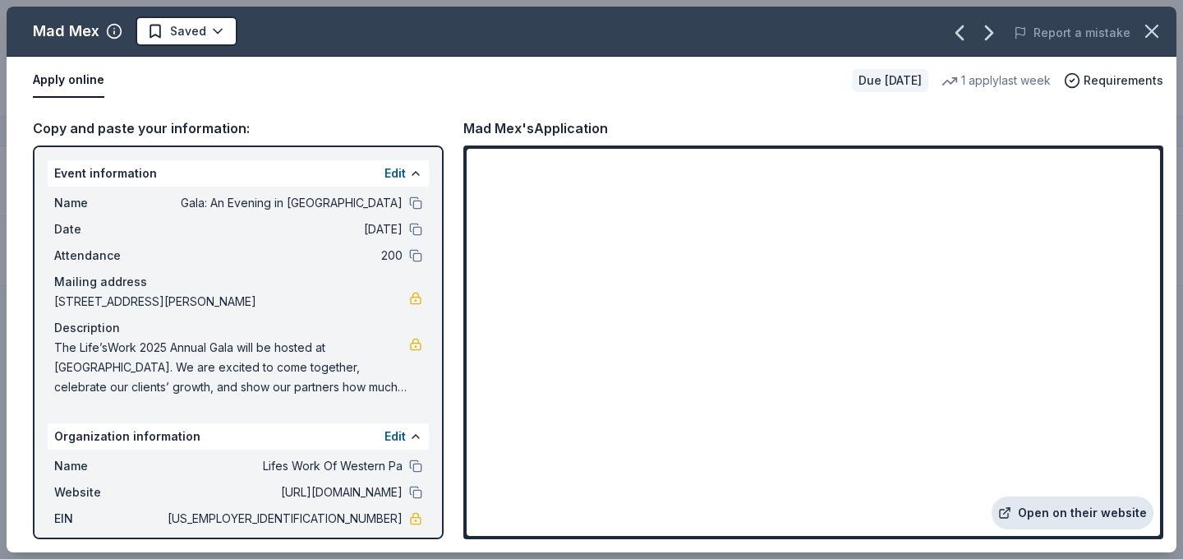
click at [1038, 508] on link "Open on their website" at bounding box center [1073, 512] width 162 height 33
click at [209, 34] on html "Gala: An Evening in Tuscany Track · 35 Discover Earn Rewards 2 Saved 31 Applied…" at bounding box center [591, 278] width 1183 height 559
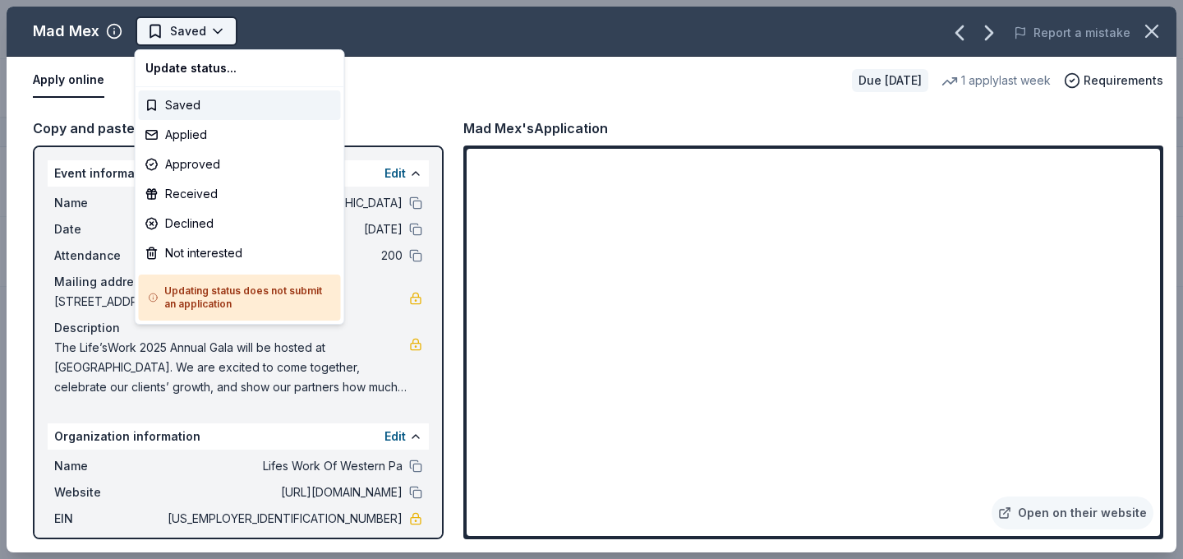
scroll to position [0, 0]
click at [278, 113] on div "Saved" at bounding box center [240, 105] width 202 height 30
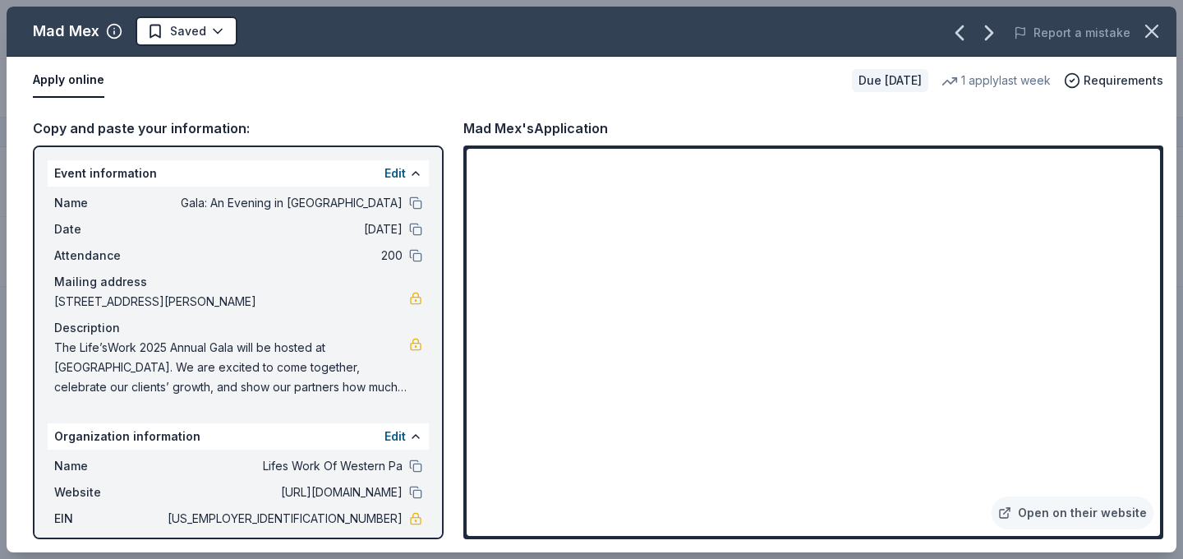
click at [213, 48] on div "Mad Mex Saved Report a mistake" at bounding box center [592, 32] width 1170 height 50
click at [215, 40] on html "Gala: An Evening in Tuscany Track · 35 Discover Earn Rewards 2 Saved 31 Applied…" at bounding box center [591, 279] width 1183 height 559
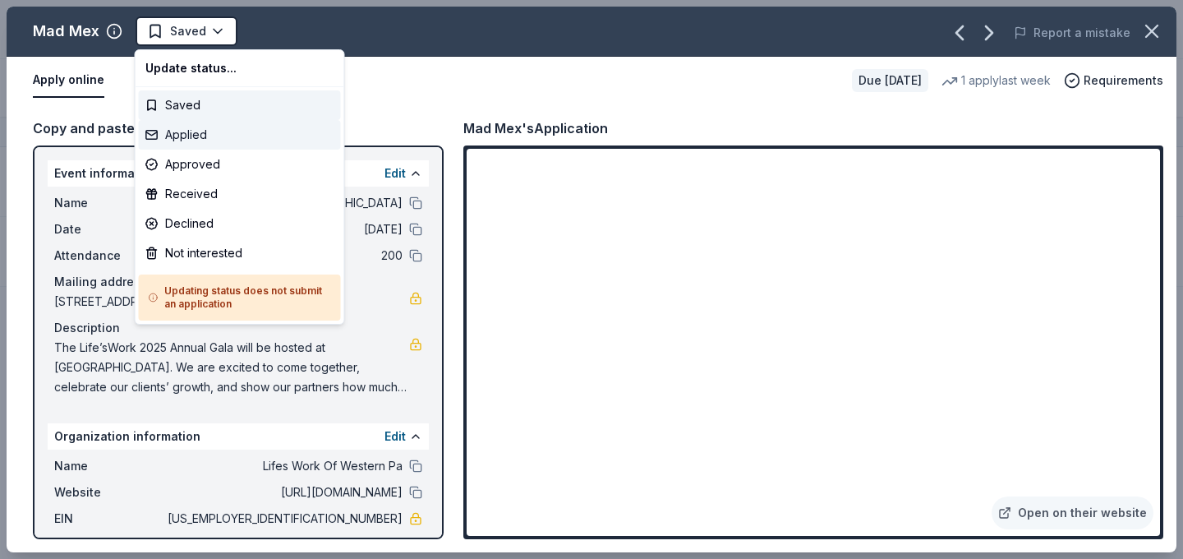
click at [228, 139] on div "Applied" at bounding box center [240, 135] width 202 height 30
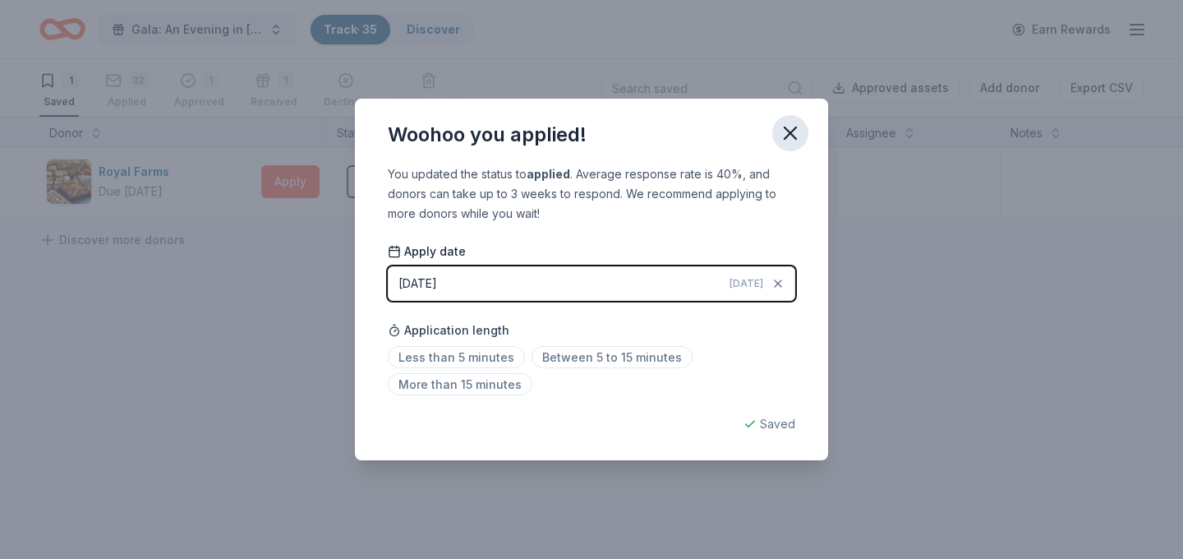
click at [792, 130] on icon "button" at bounding box center [790, 133] width 23 height 23
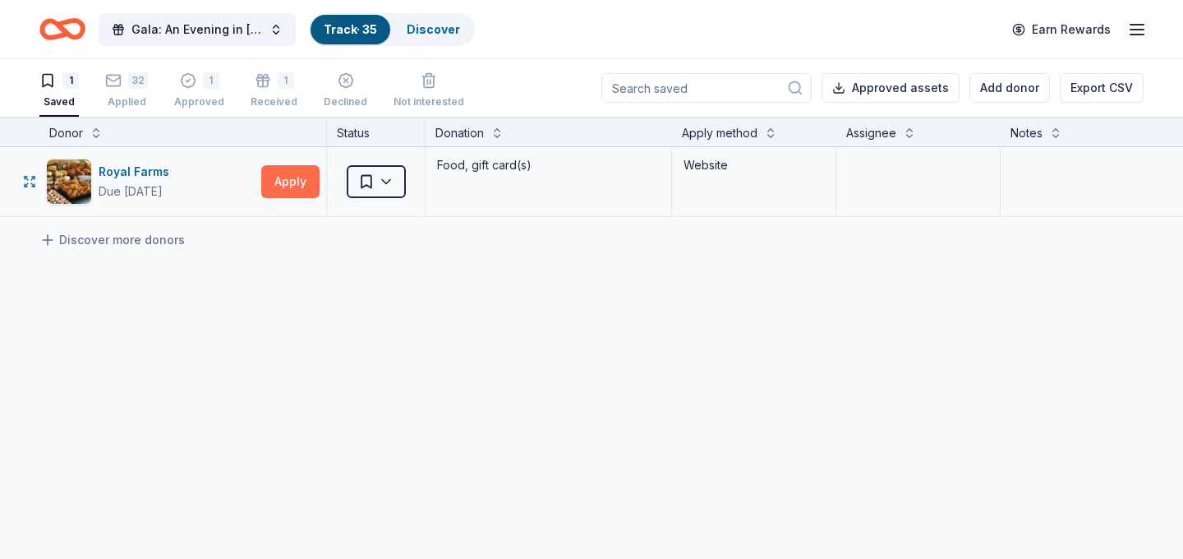
click at [294, 184] on button "Apply" at bounding box center [290, 181] width 58 height 33
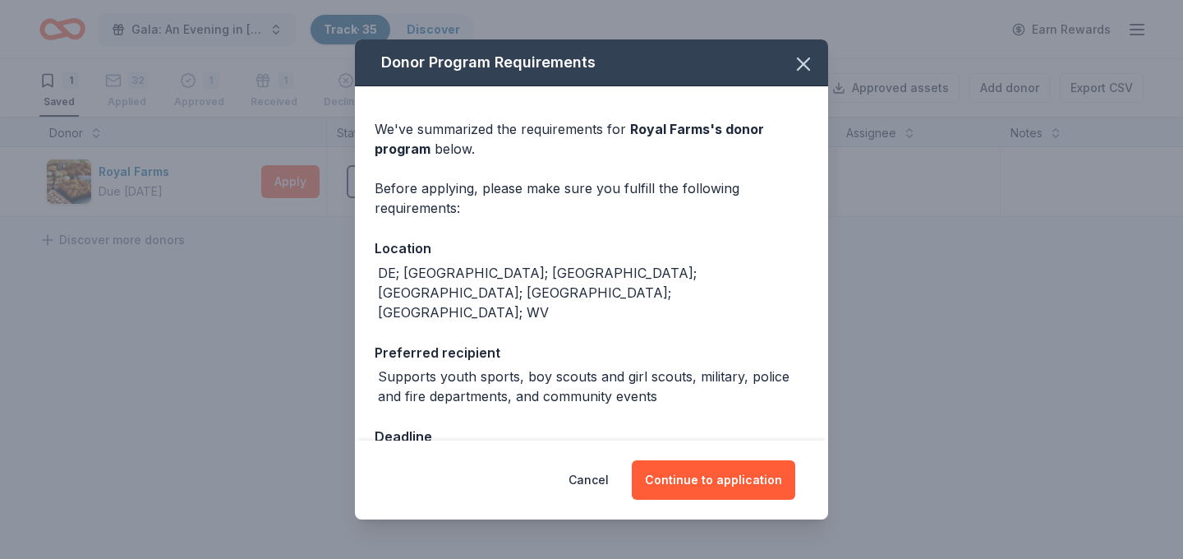
click at [689, 366] on div "Supports youth sports, boy scouts and girl scouts, military, police and fire de…" at bounding box center [593, 385] width 430 height 39
click at [707, 366] on div "Supports youth sports, boy scouts and girl scouts, military, police and fire de…" at bounding box center [593, 385] width 430 height 39
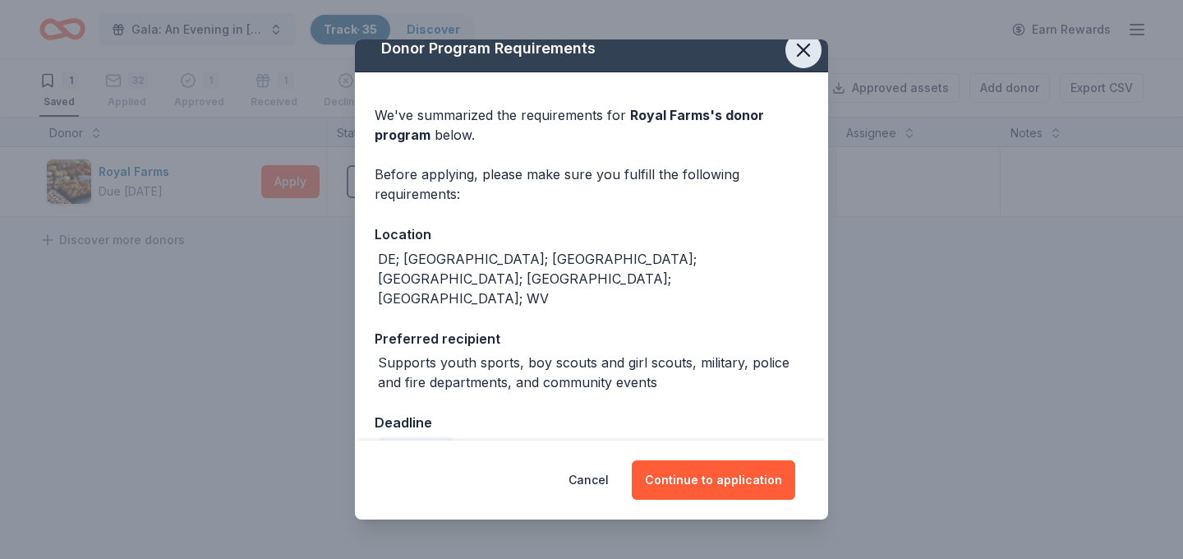
click at [803, 57] on icon "button" at bounding box center [803, 50] width 23 height 23
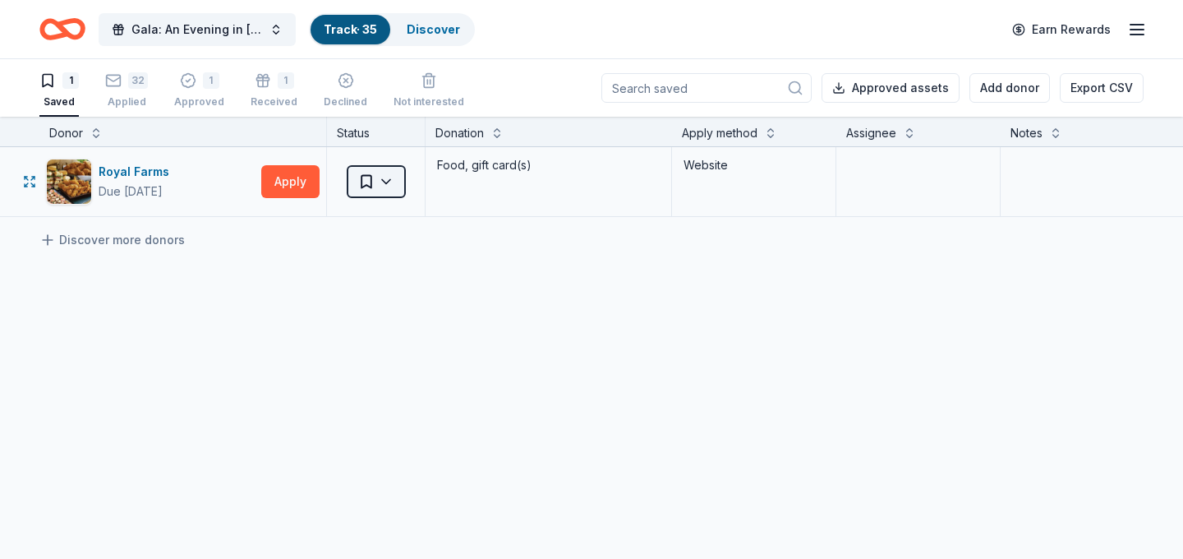
click at [386, 167] on html "Gala: An Evening in Tuscany Track · 35 Discover Earn Rewards 1 Saved 32 Applied…" at bounding box center [591, 279] width 1183 height 559
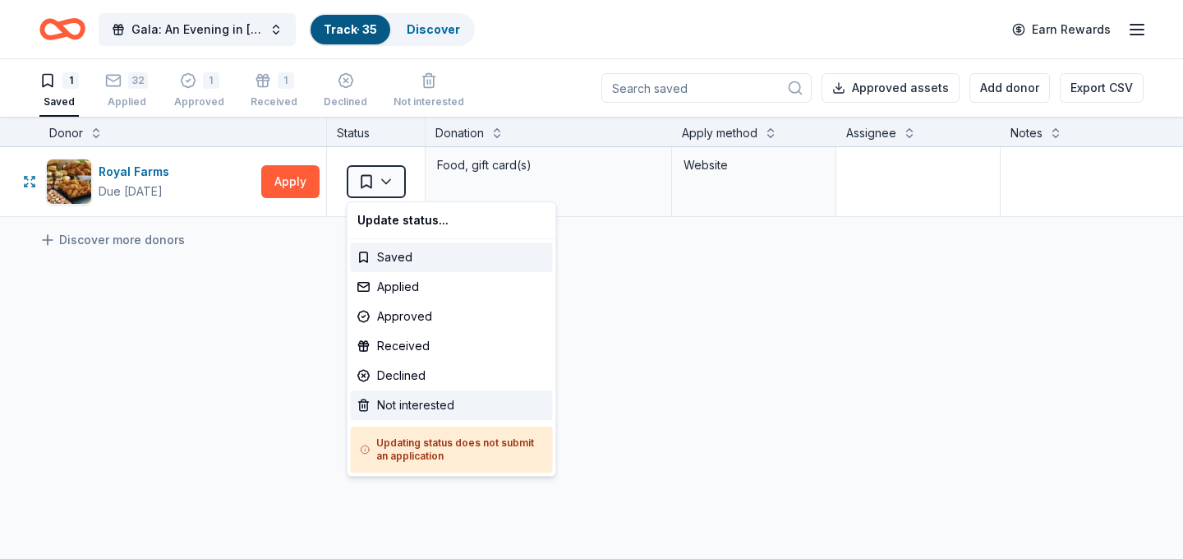
click at [409, 396] on div "Not interested" at bounding box center [452, 405] width 202 height 30
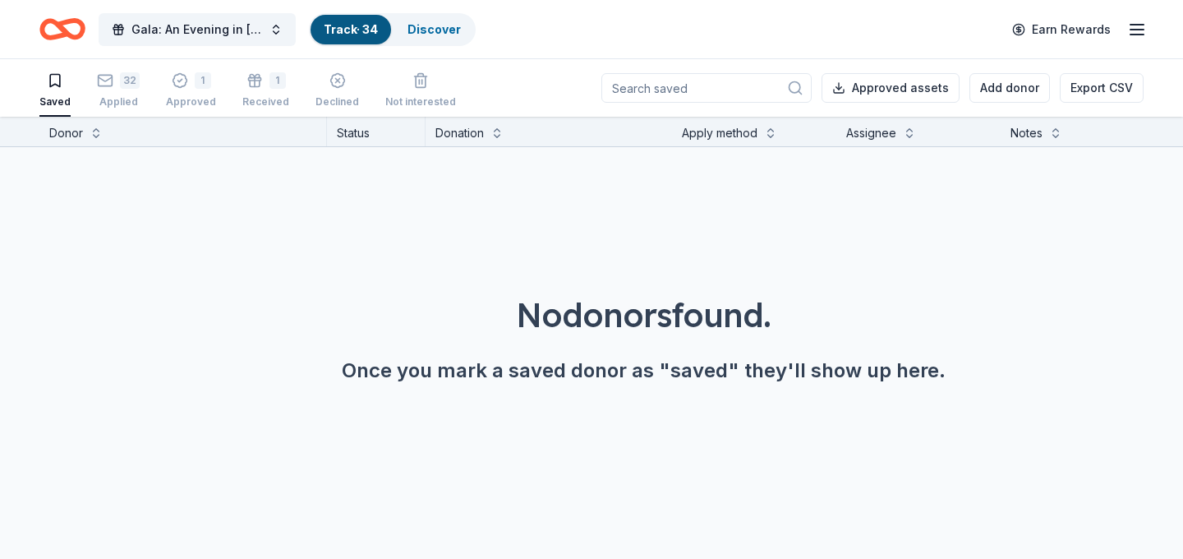
click at [443, 23] on link "Discover" at bounding box center [433, 29] width 53 height 14
click at [463, 35] on div "Discover" at bounding box center [434, 30] width 80 height 30
click at [438, 35] on link "Discover" at bounding box center [433, 29] width 53 height 14
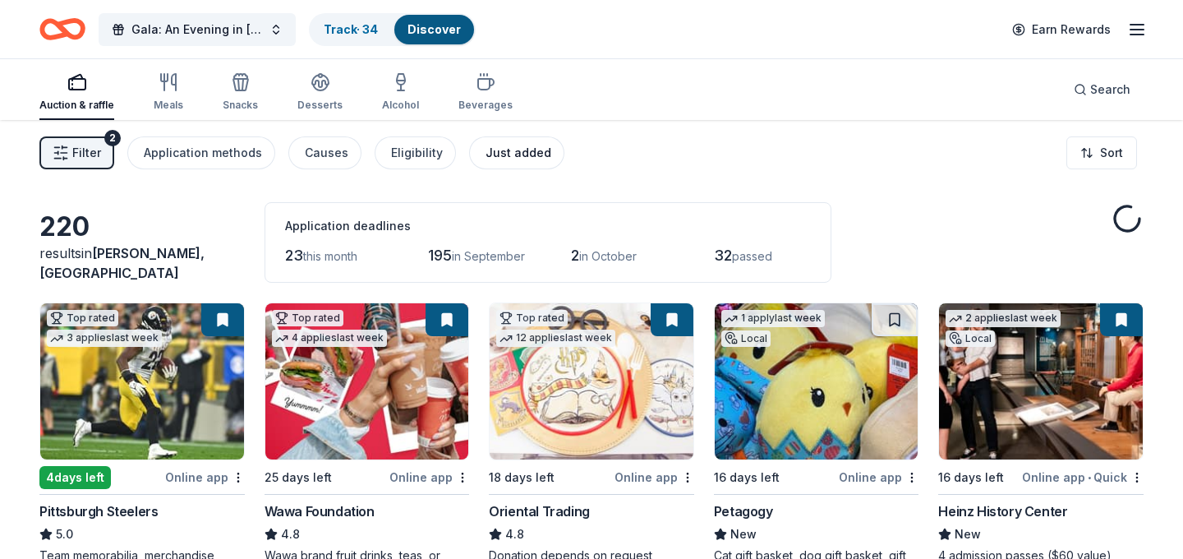
click at [513, 159] on div "Just added" at bounding box center [519, 153] width 66 height 20
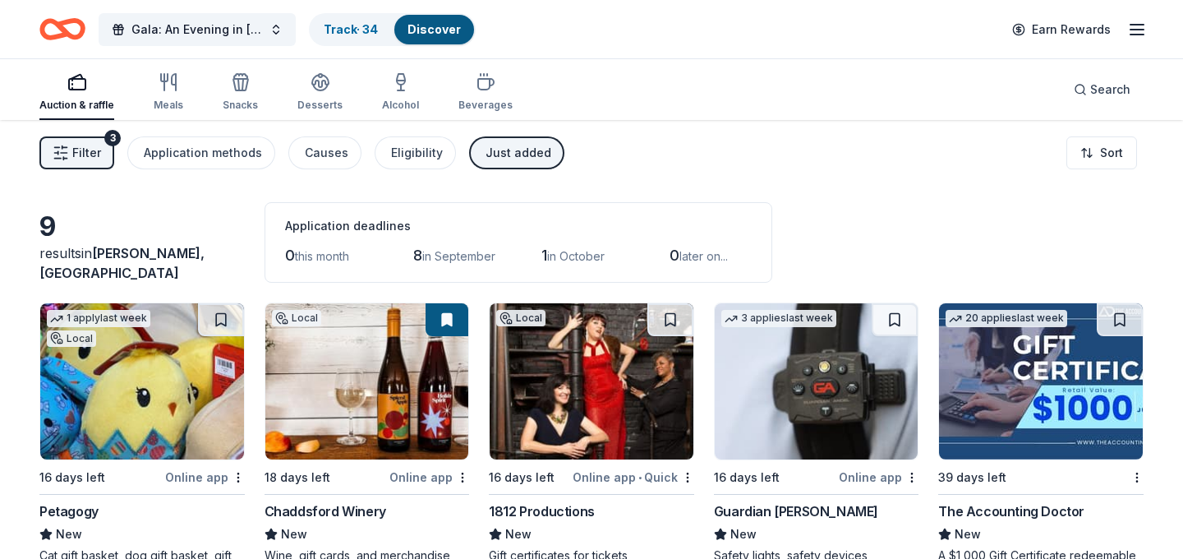
scroll to position [1, 0]
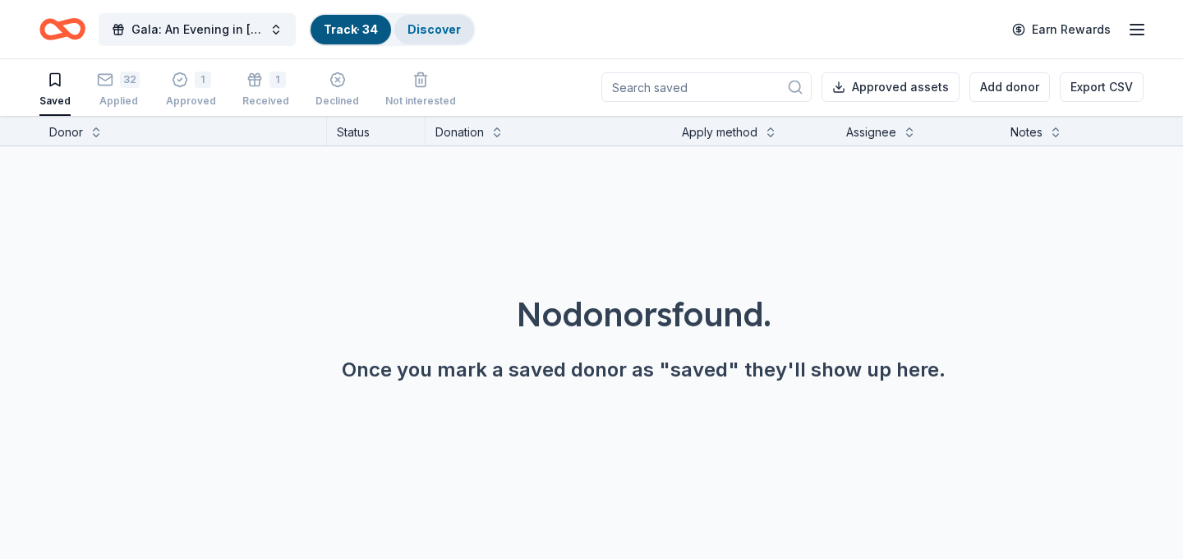
click at [430, 32] on link "Discover" at bounding box center [433, 29] width 53 height 14
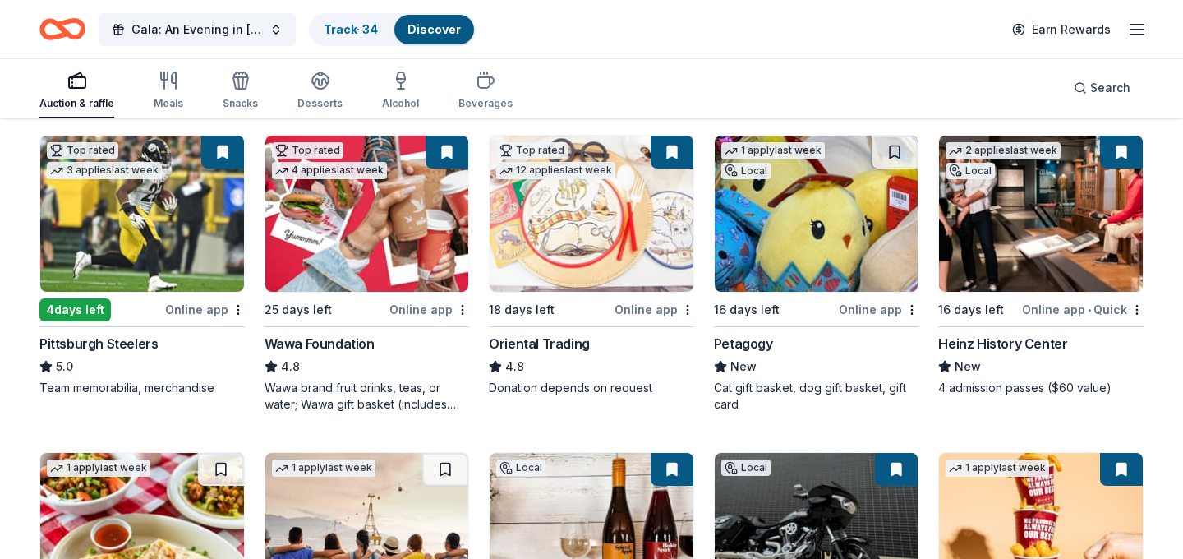
scroll to position [170, 0]
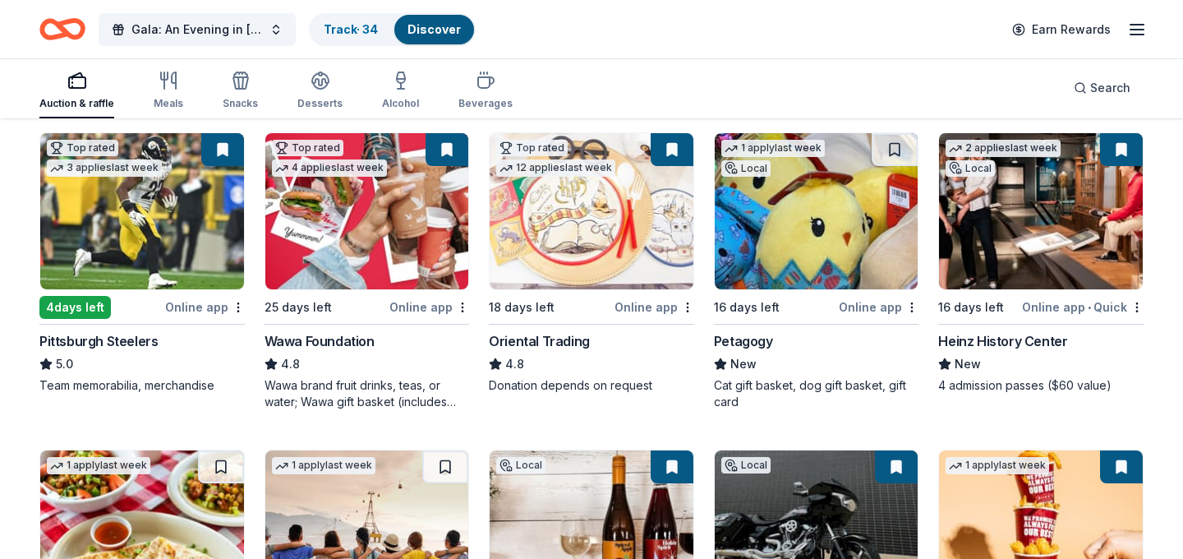
click at [170, 240] on img at bounding box center [142, 211] width 204 height 156
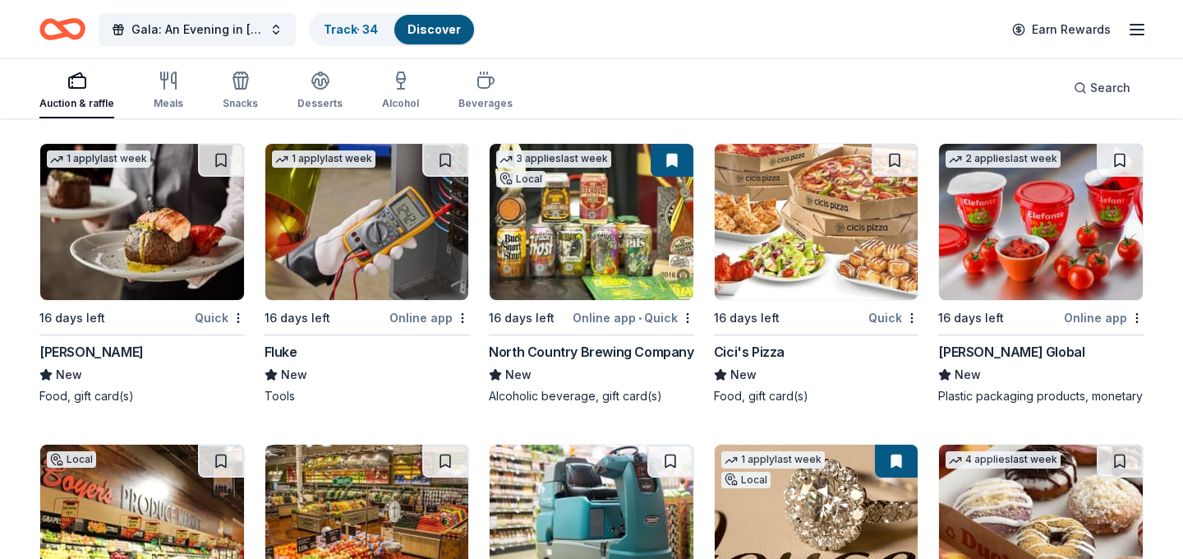
scroll to position [6112, 0]
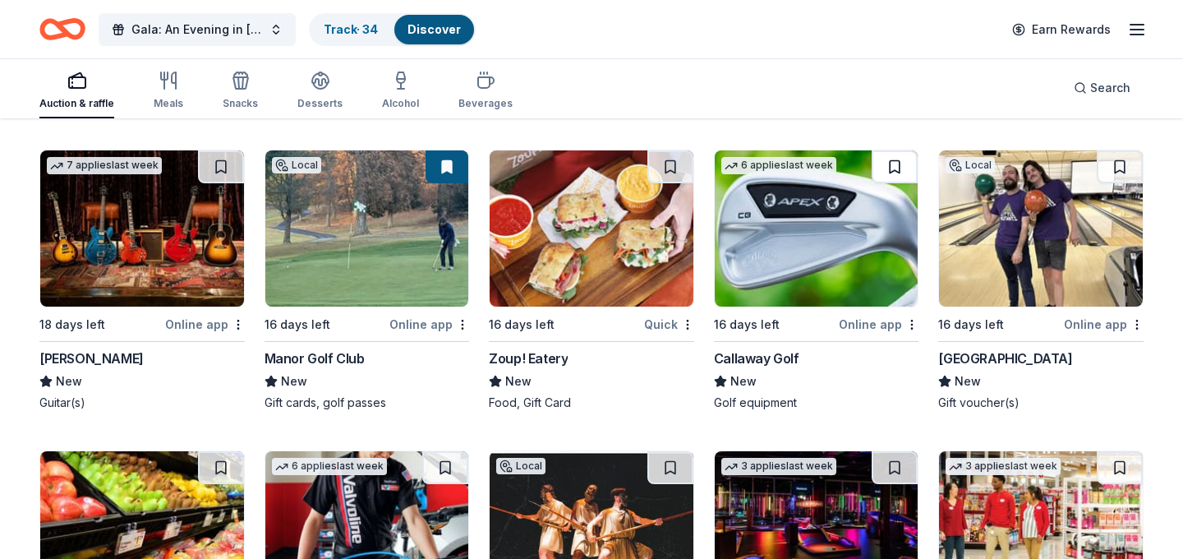
click at [903, 182] on button at bounding box center [895, 166] width 46 height 33
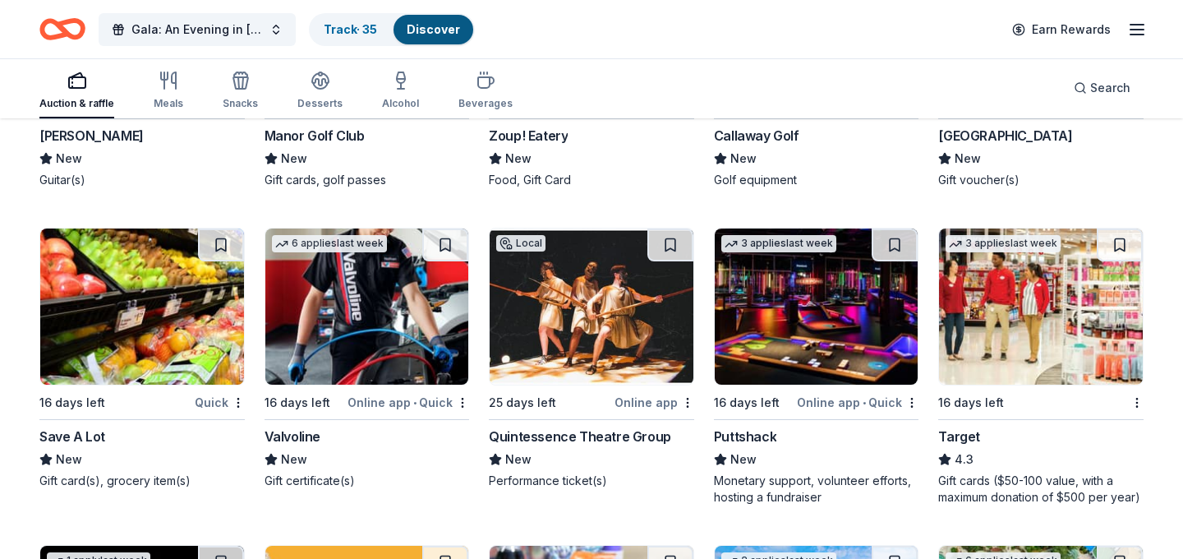
scroll to position [6336, 0]
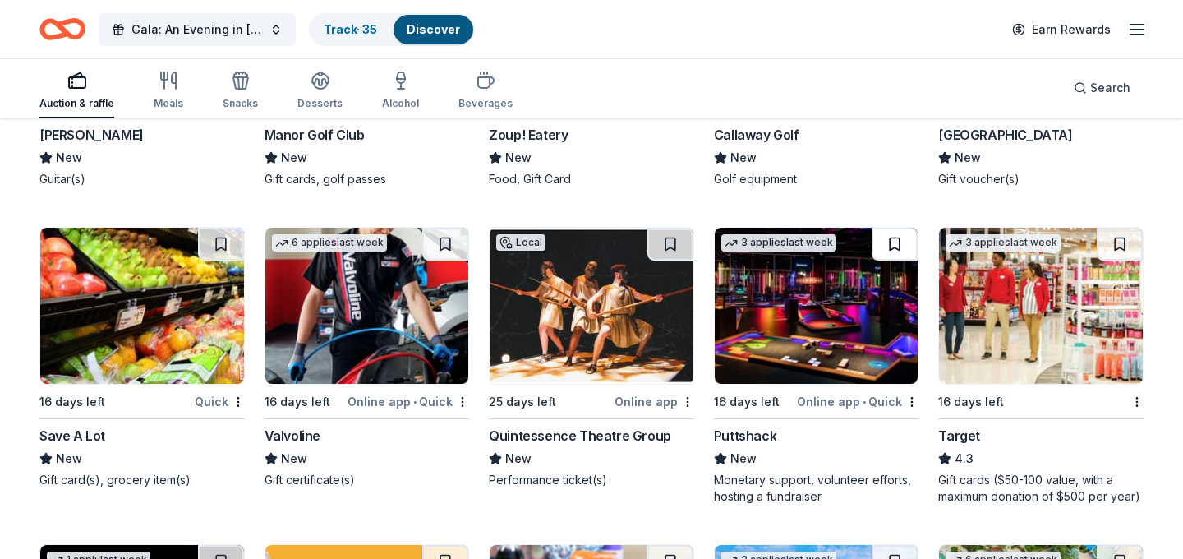
click at [889, 260] on button at bounding box center [895, 244] width 46 height 33
click at [831, 345] on img at bounding box center [817, 306] width 204 height 156
click at [1023, 307] on img at bounding box center [1041, 306] width 204 height 156
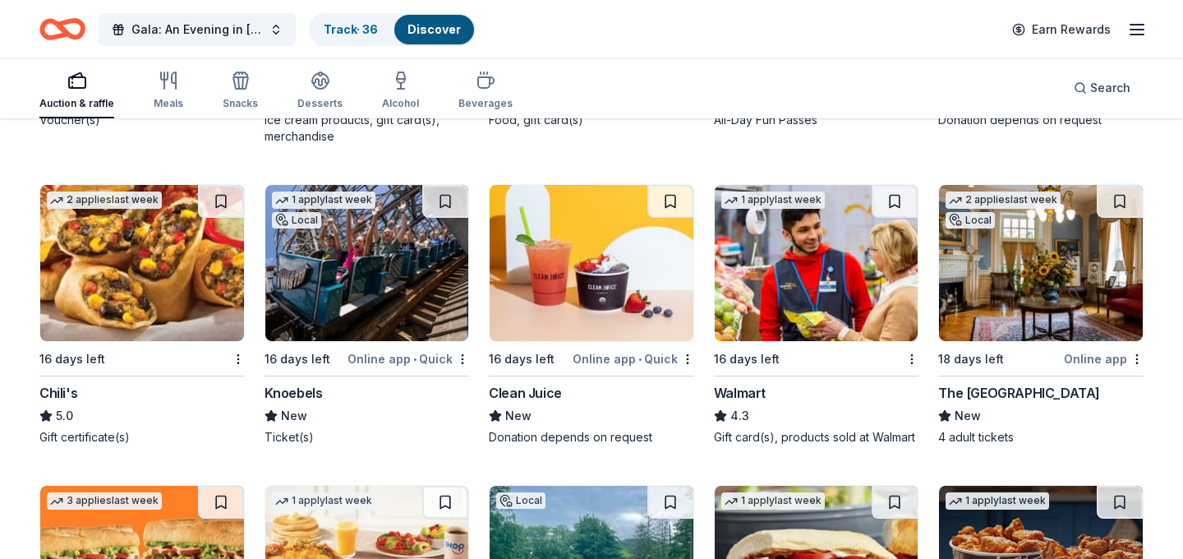
scroll to position [7017, 0]
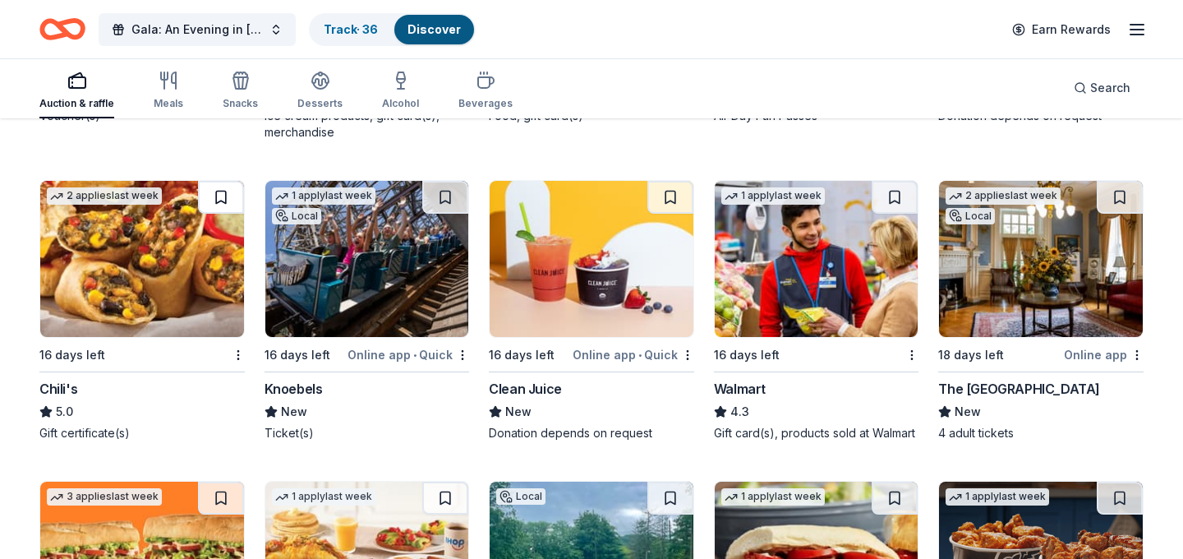
click at [222, 214] on button at bounding box center [221, 197] width 46 height 33
click at [207, 287] on img at bounding box center [142, 259] width 204 height 156
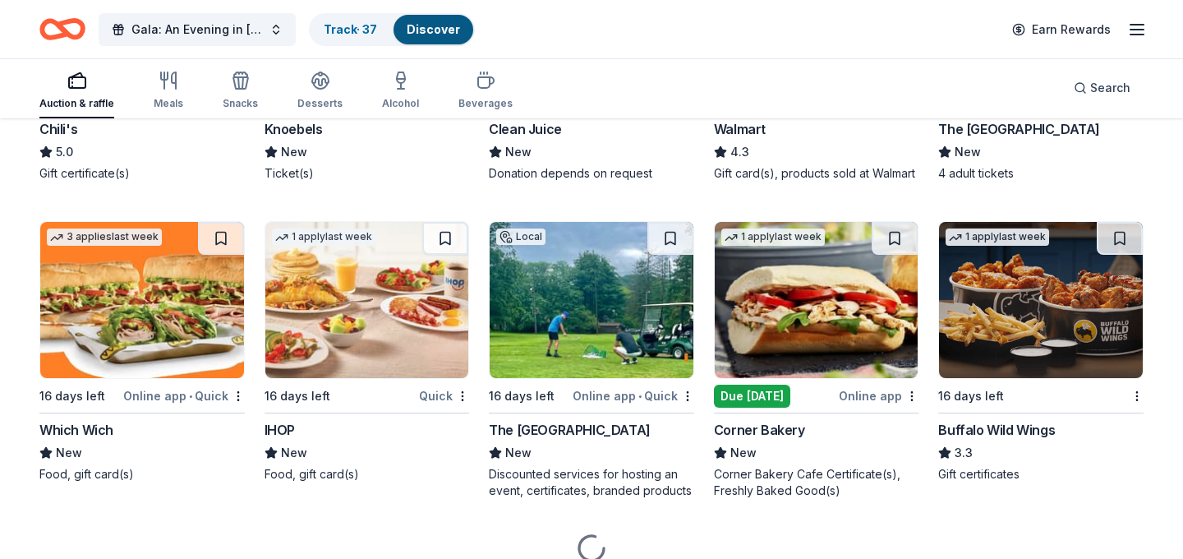
scroll to position [7364, 0]
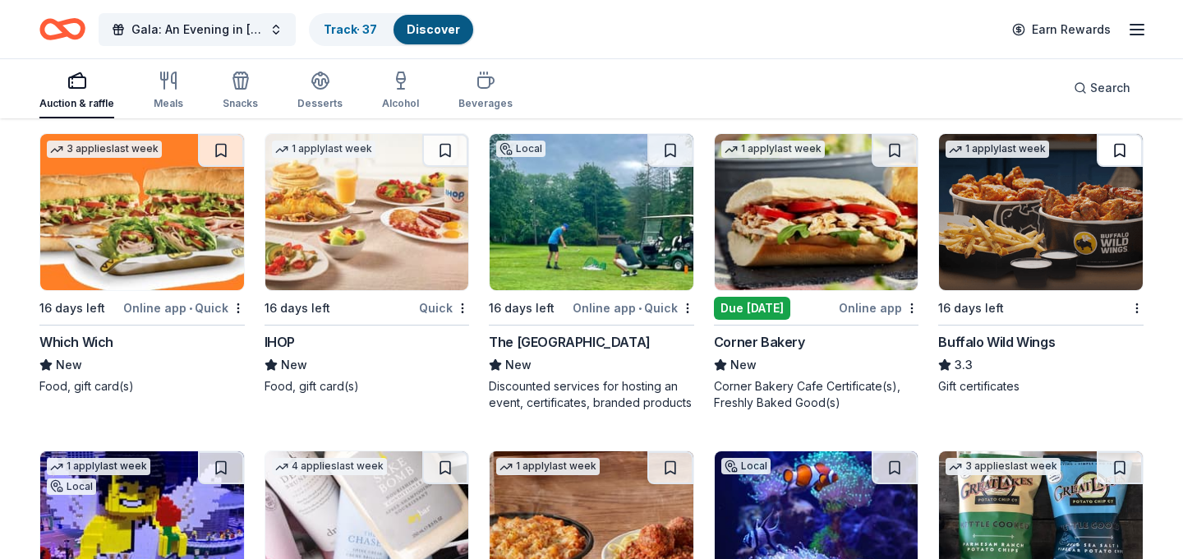
click at [1135, 160] on button at bounding box center [1120, 150] width 46 height 33
click at [978, 267] on img at bounding box center [1041, 212] width 204 height 156
click at [759, 290] on img at bounding box center [817, 212] width 204 height 156
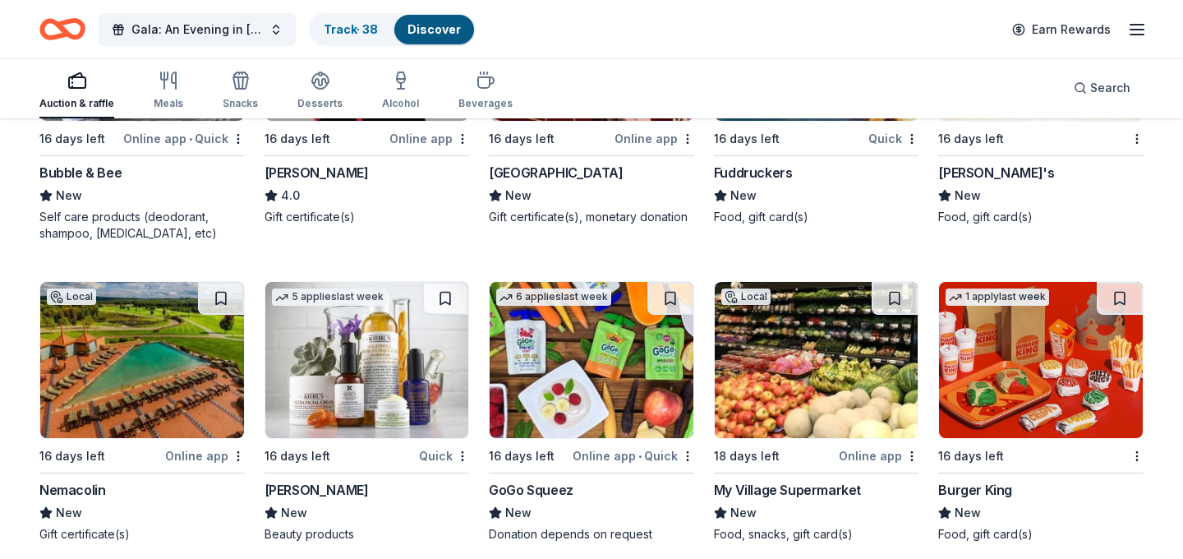
scroll to position [8475, 0]
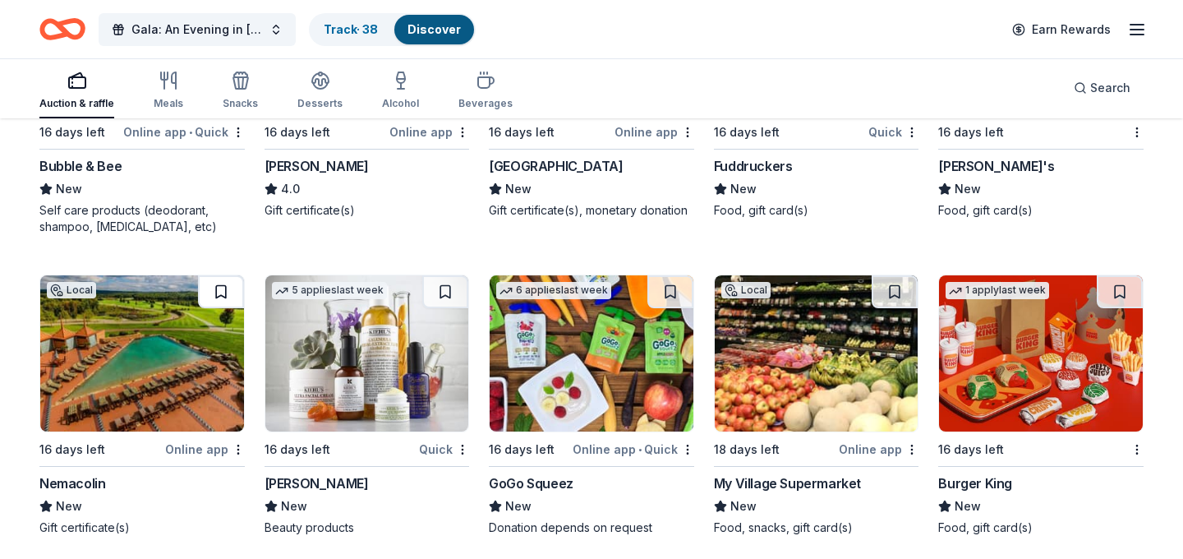
click at [221, 297] on button at bounding box center [221, 291] width 46 height 33
click at [163, 392] on img at bounding box center [142, 353] width 204 height 156
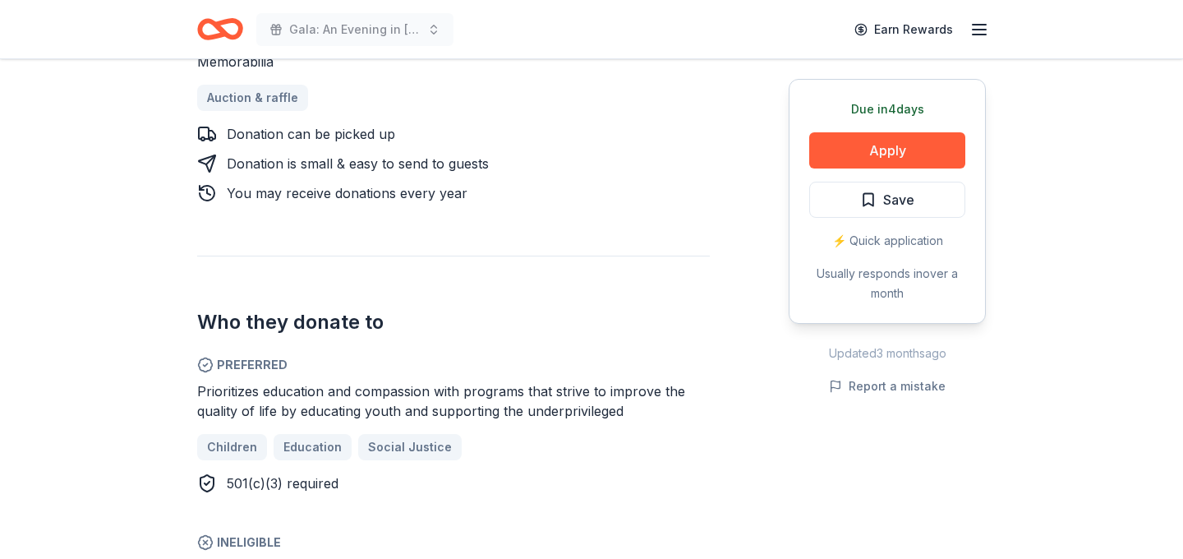
scroll to position [811, 0]
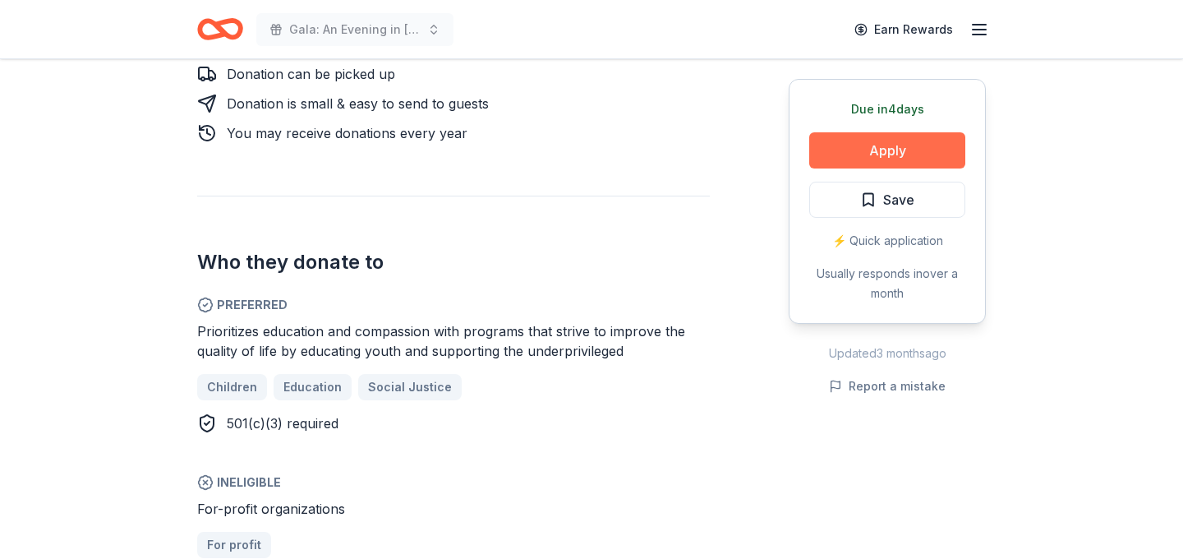
click at [911, 144] on button "Apply" at bounding box center [887, 150] width 156 height 36
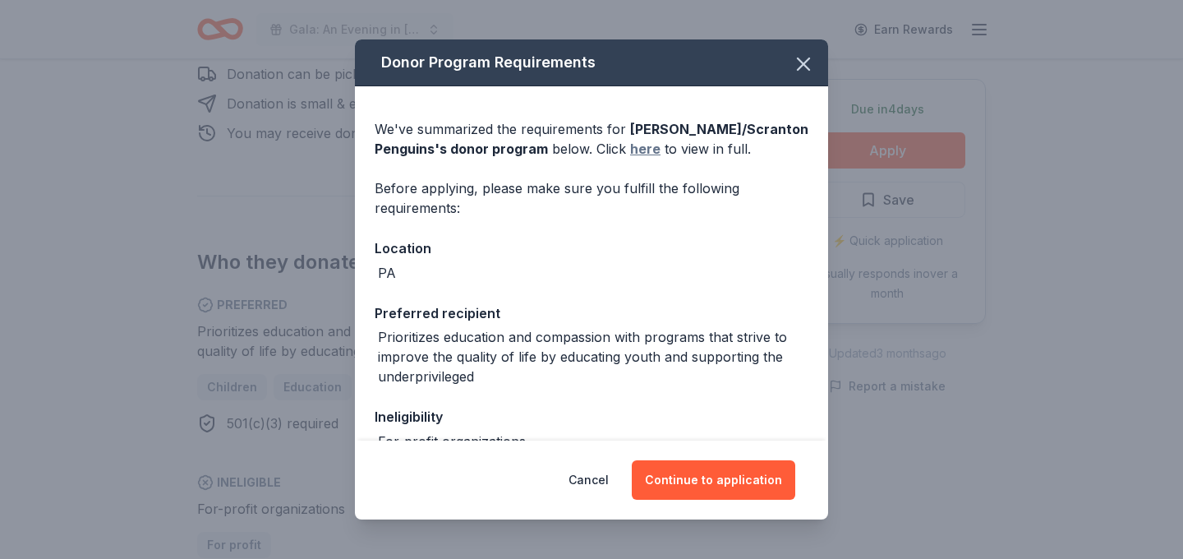
click at [642, 152] on link "here" at bounding box center [645, 149] width 30 height 20
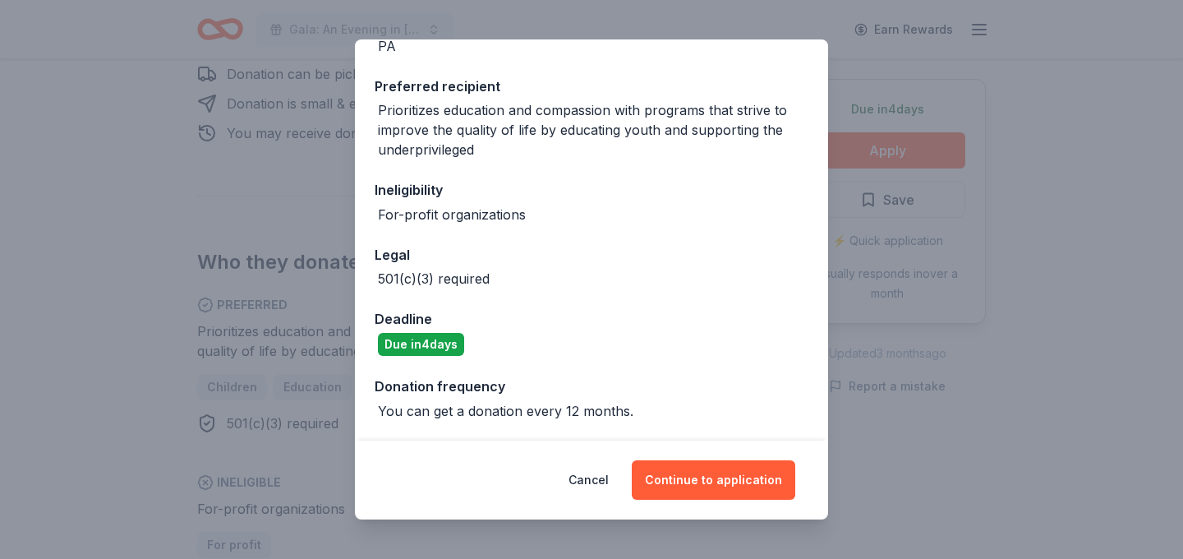
scroll to position [0, 0]
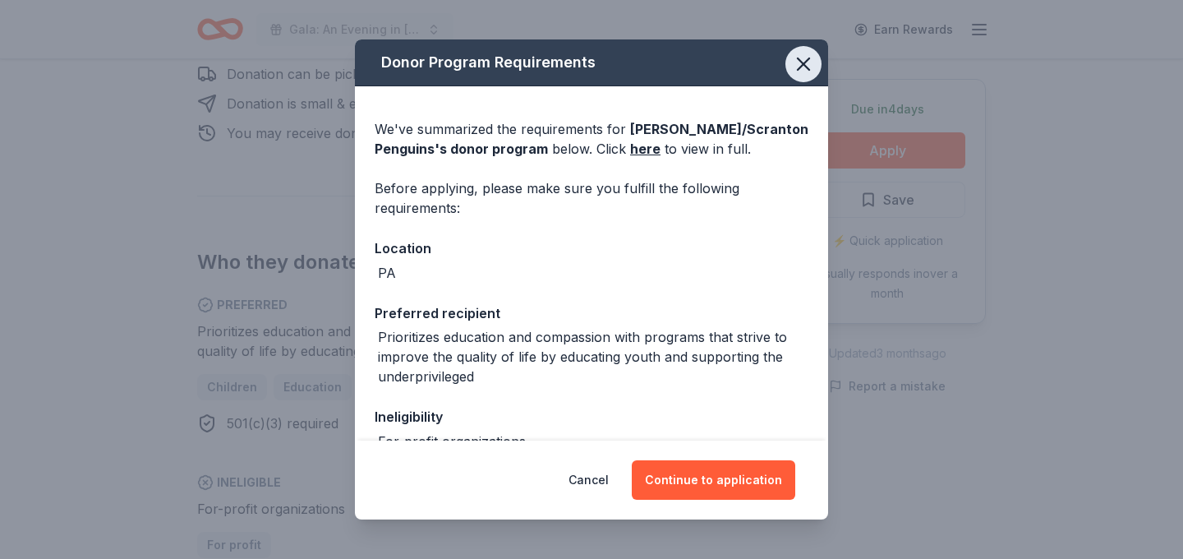
click at [806, 74] on icon "button" at bounding box center [803, 64] width 23 height 23
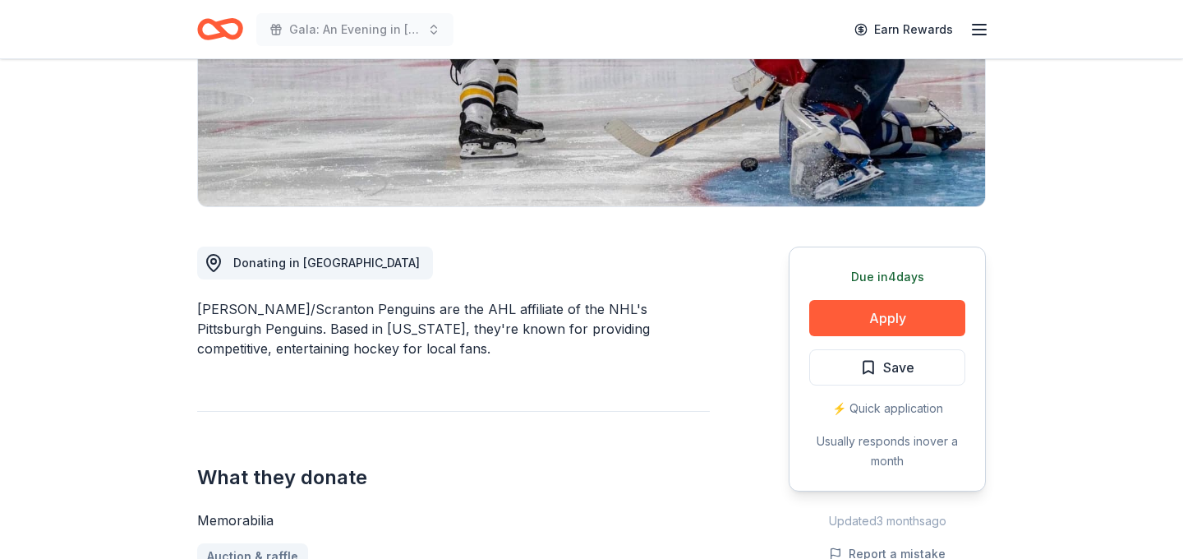
scroll to position [255, 0]
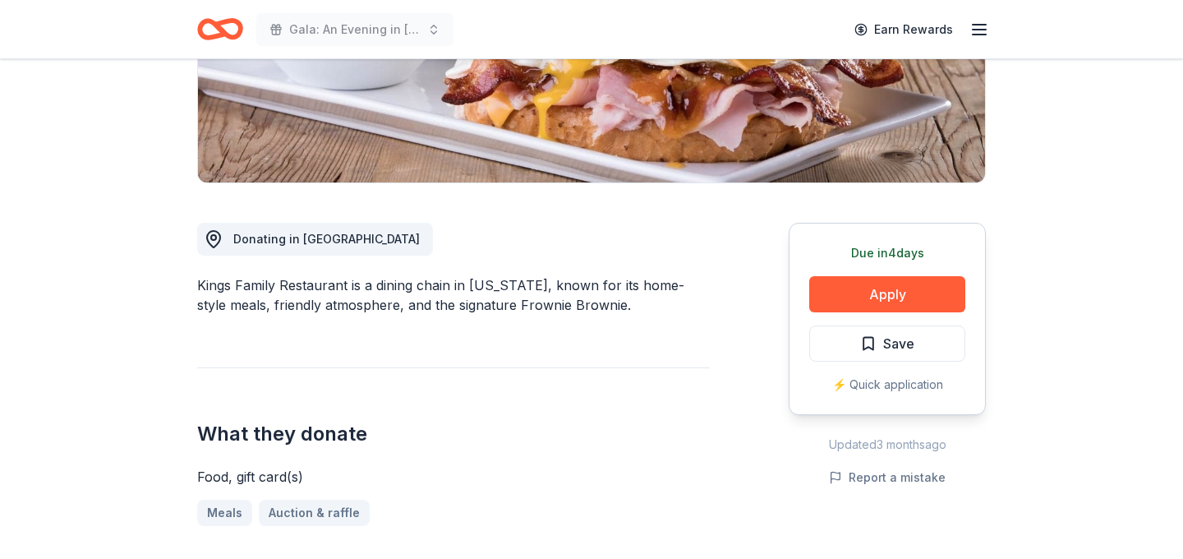
scroll to position [321, 0]
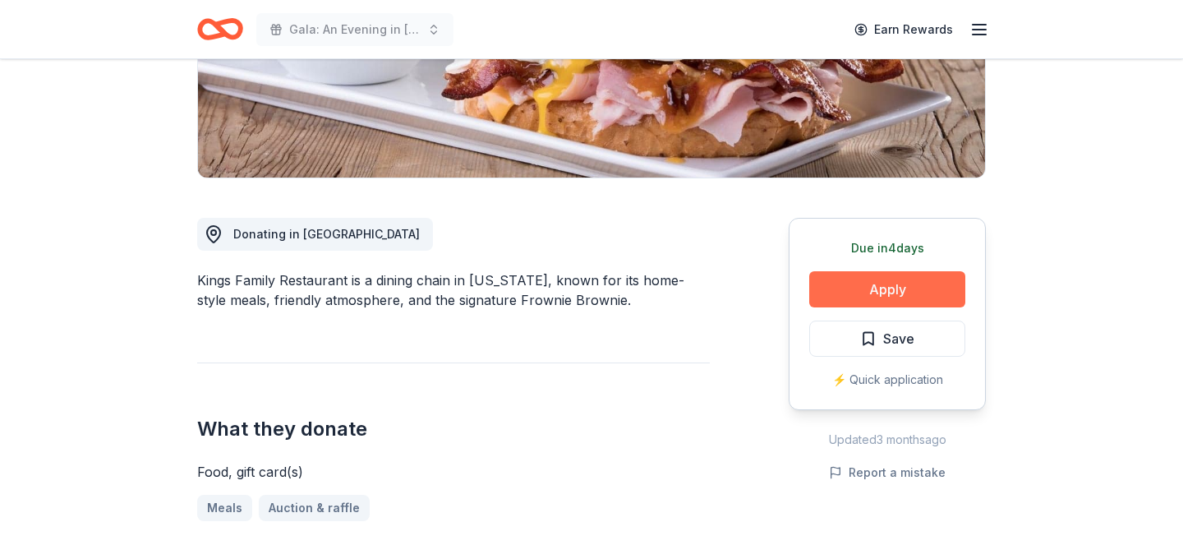
click at [872, 295] on button "Apply" at bounding box center [887, 289] width 156 height 36
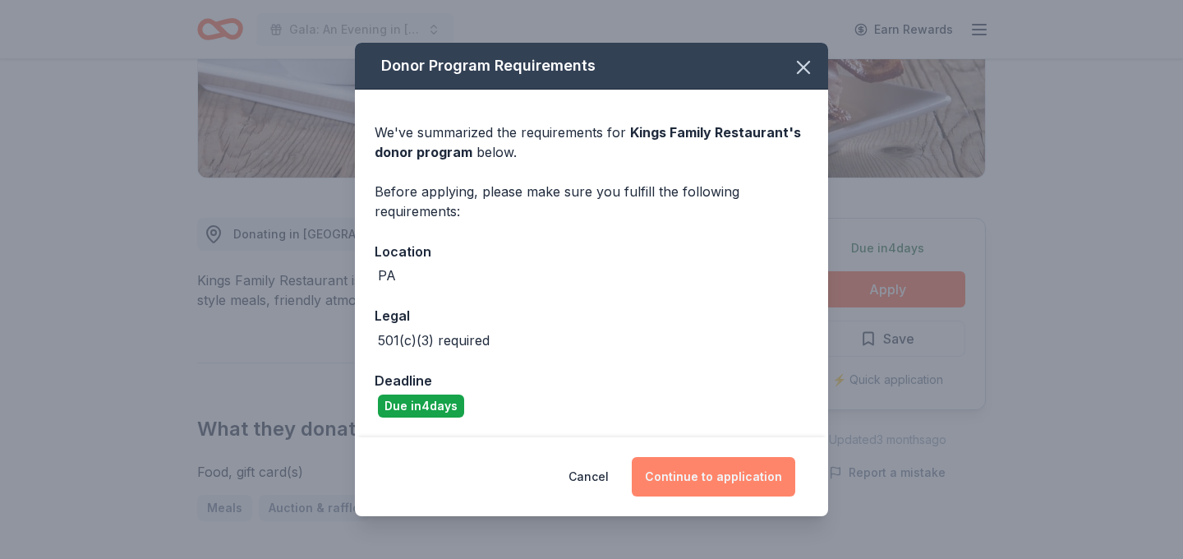
click at [689, 477] on button "Continue to application" at bounding box center [713, 476] width 163 height 39
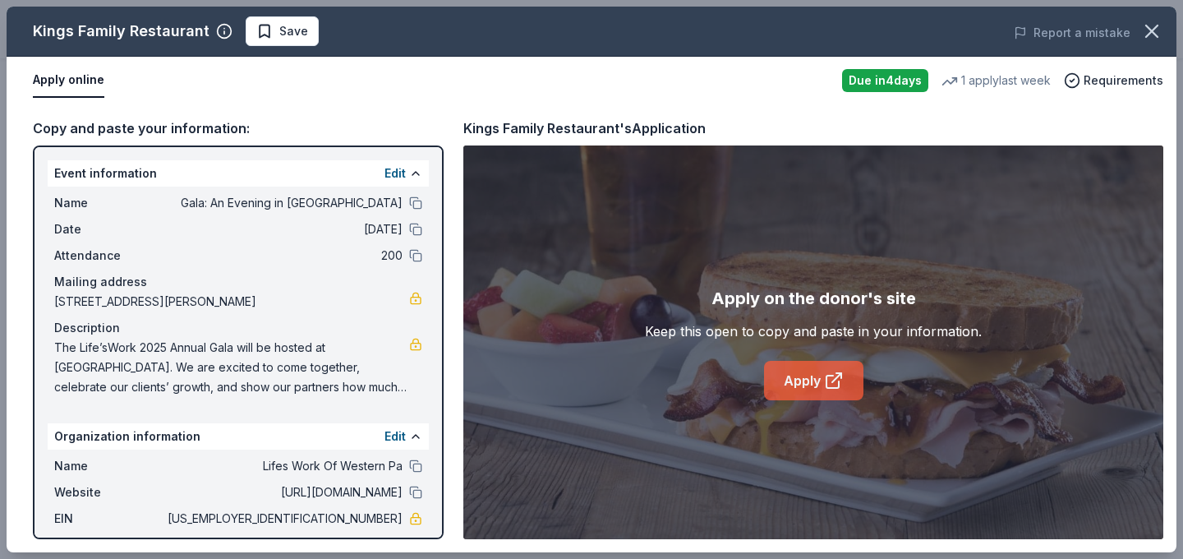
click at [812, 381] on link "Apply" at bounding box center [813, 380] width 99 height 39
click at [286, 31] on span "Save" at bounding box center [293, 31] width 29 height 20
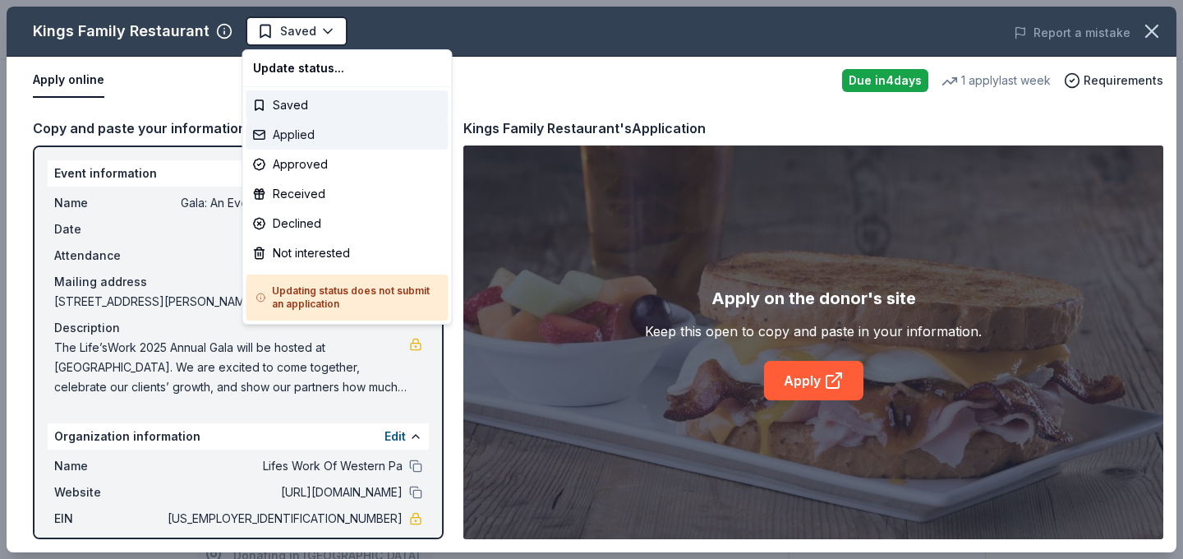
click at [382, 132] on div "Applied" at bounding box center [347, 135] width 202 height 30
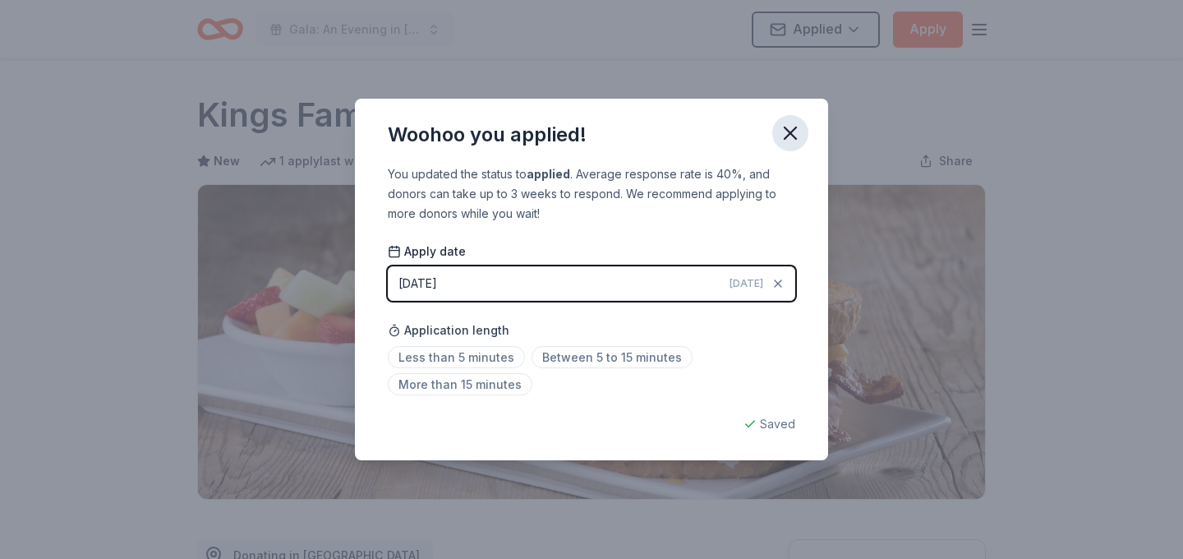
click at [788, 143] on icon "button" at bounding box center [790, 133] width 23 height 23
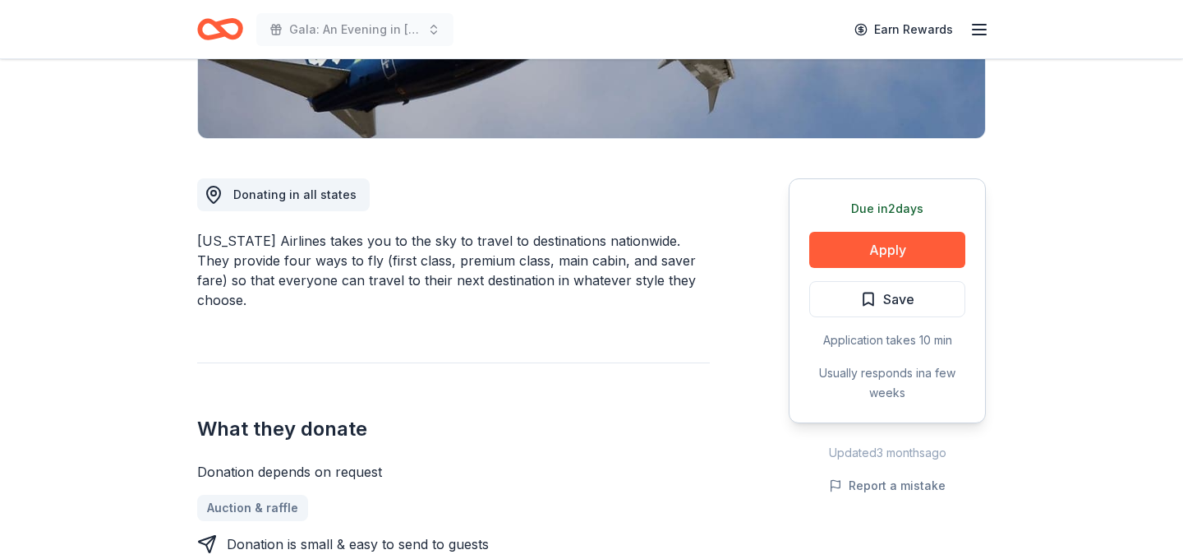
scroll to position [360, 0]
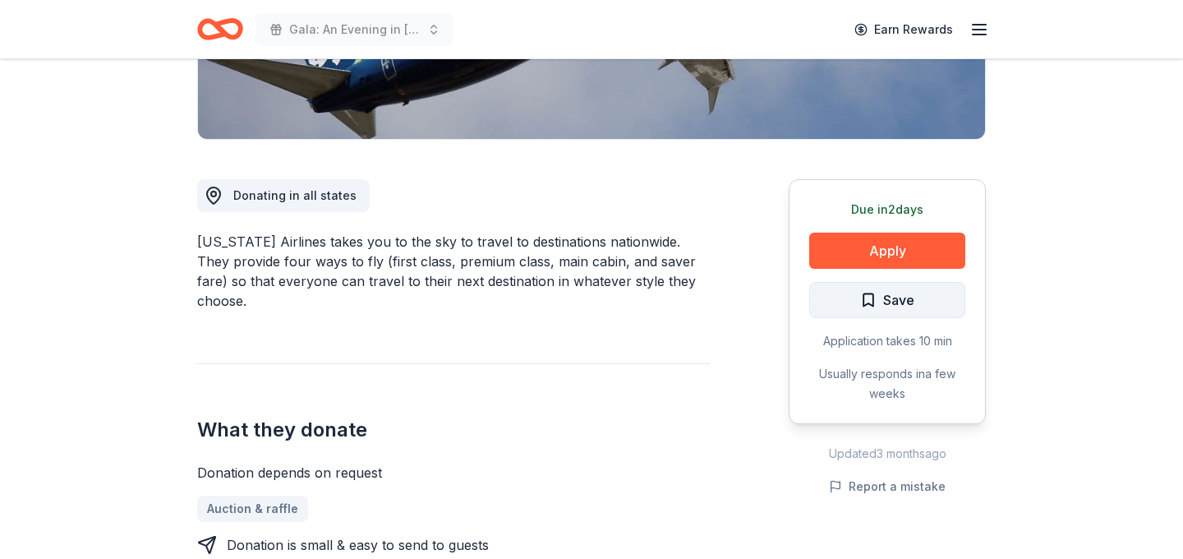
click at [898, 282] on button "Save" at bounding box center [887, 300] width 156 height 36
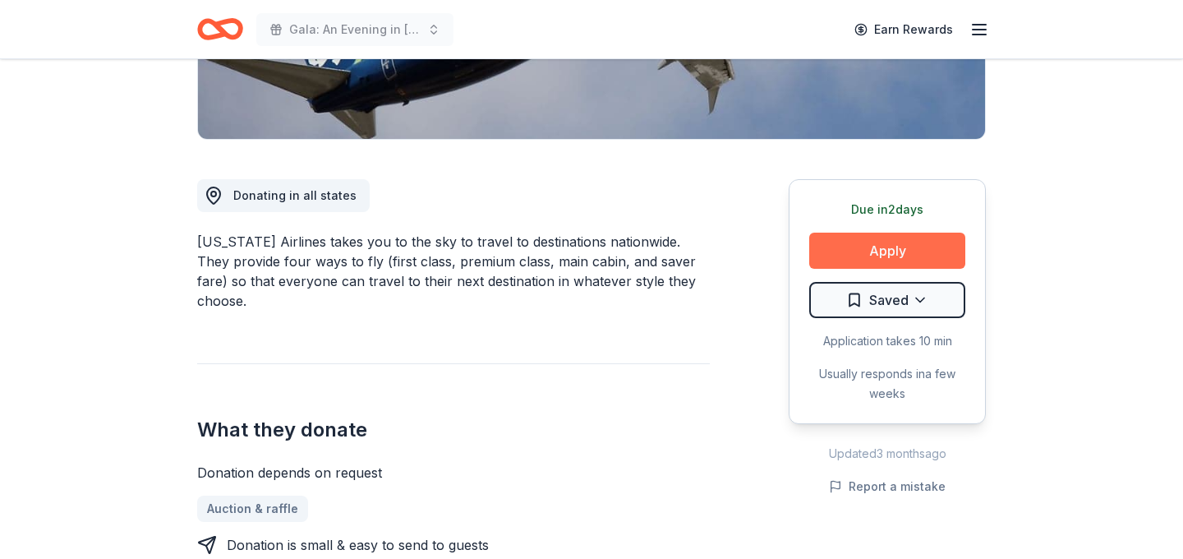
click at [905, 242] on button "Apply" at bounding box center [887, 251] width 156 height 36
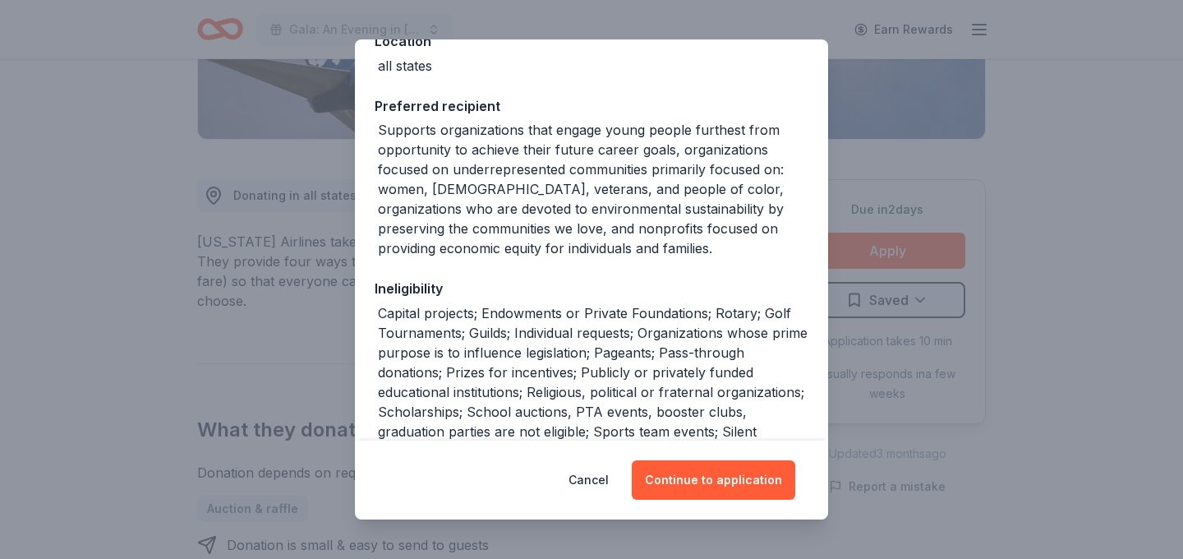
scroll to position [214, 0]
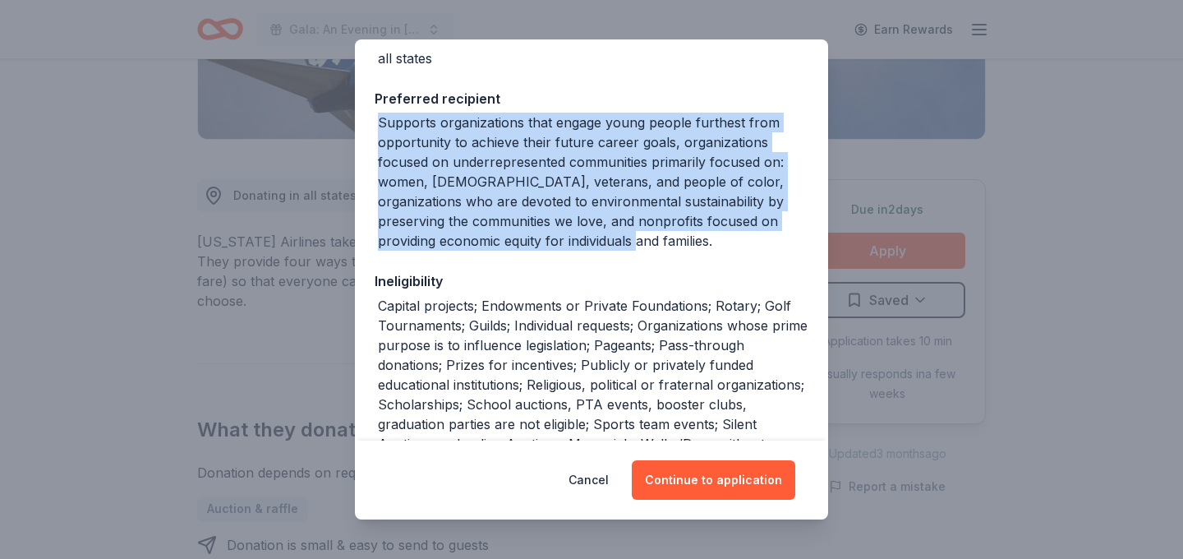
drag, startPoint x: 604, startPoint y: 235, endPoint x: 372, endPoint y: 113, distance: 261.6
click at [372, 113] on div "We've summarized the requirements for Alaska Airlines 's donor program below. C…" at bounding box center [591, 248] width 473 height 753
click at [640, 279] on div "Ineligibility" at bounding box center [592, 280] width 434 height 21
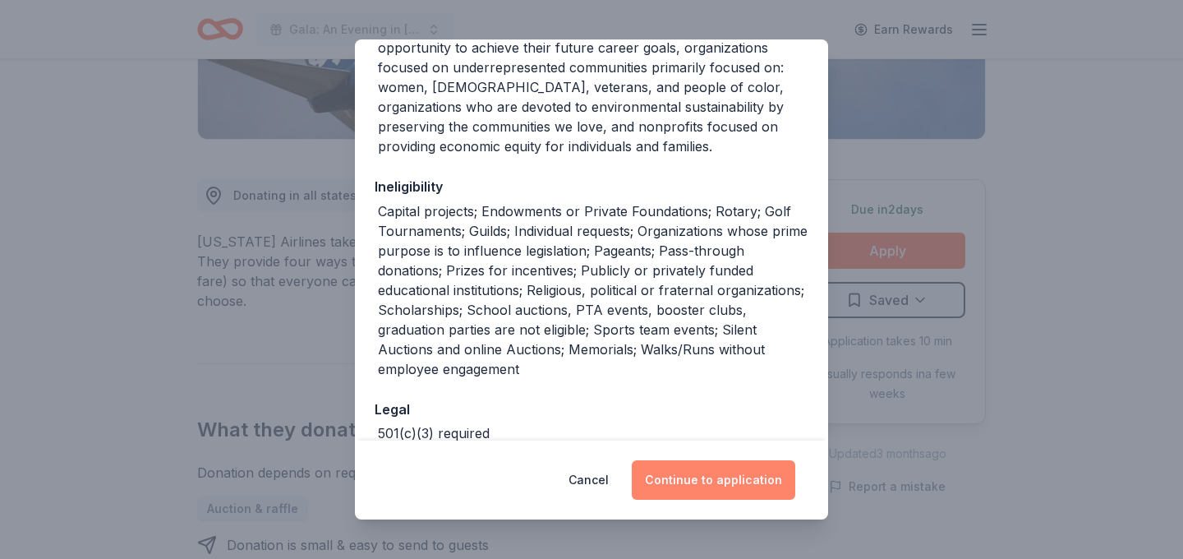
scroll to position [314, 0]
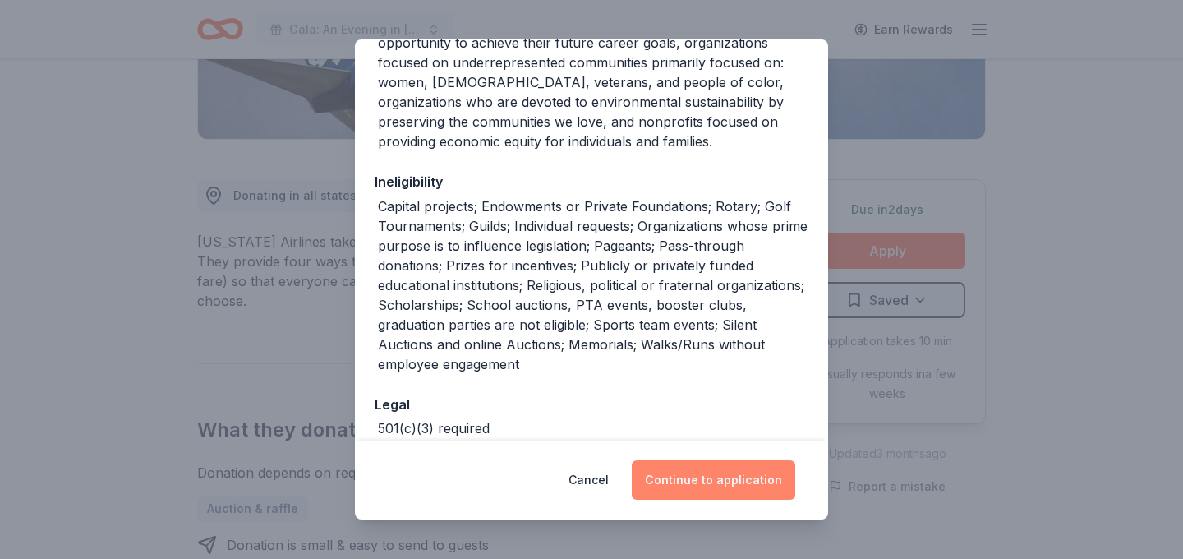
click at [713, 486] on button "Continue to application" at bounding box center [713, 479] width 163 height 39
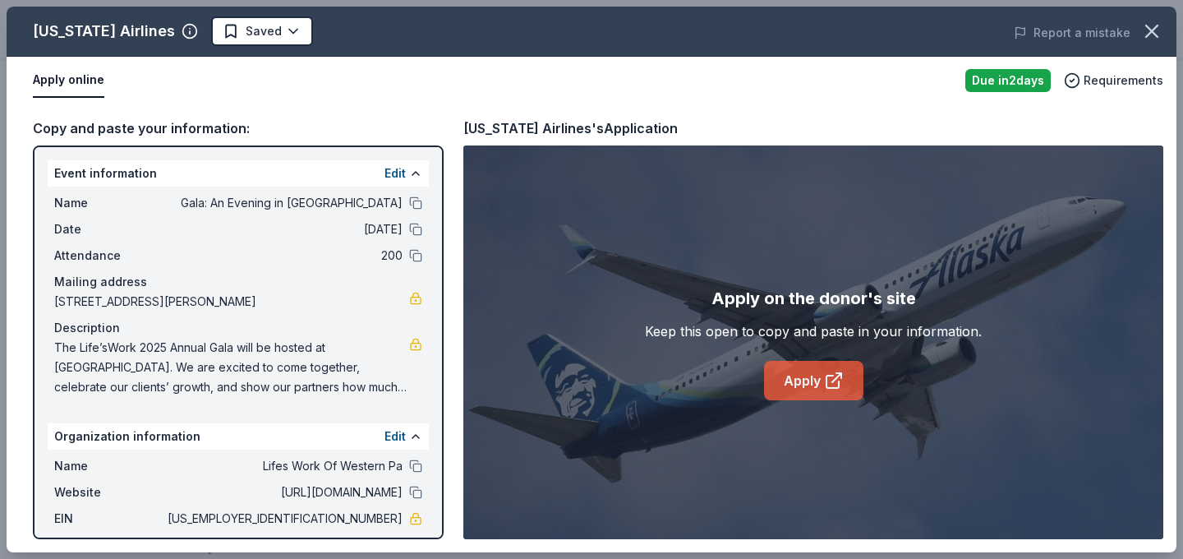
click at [800, 366] on link "Apply" at bounding box center [813, 380] width 99 height 39
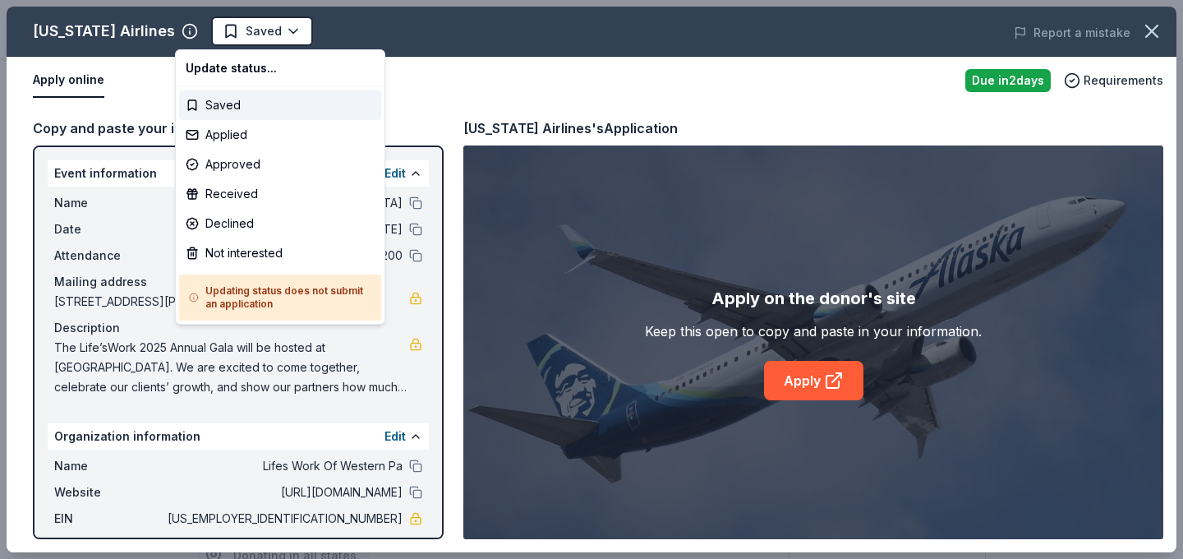
click at [248, 41] on html "Gala: An Evening in Tuscany Saved Apply Due in 2 days Share Alaska Airlines 3.7…" at bounding box center [591, 279] width 1183 height 559
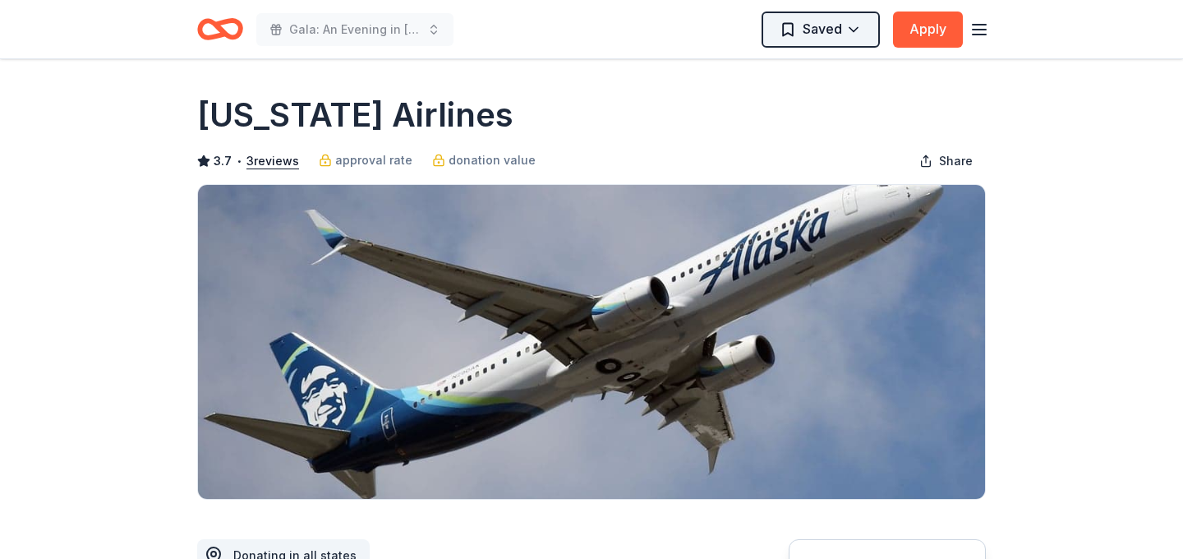
click at [868, 13] on html "Gala: An Evening in Tuscany Saved Apply Due in 2 days Share Alaska Airlines 3.7…" at bounding box center [591, 279] width 1183 height 559
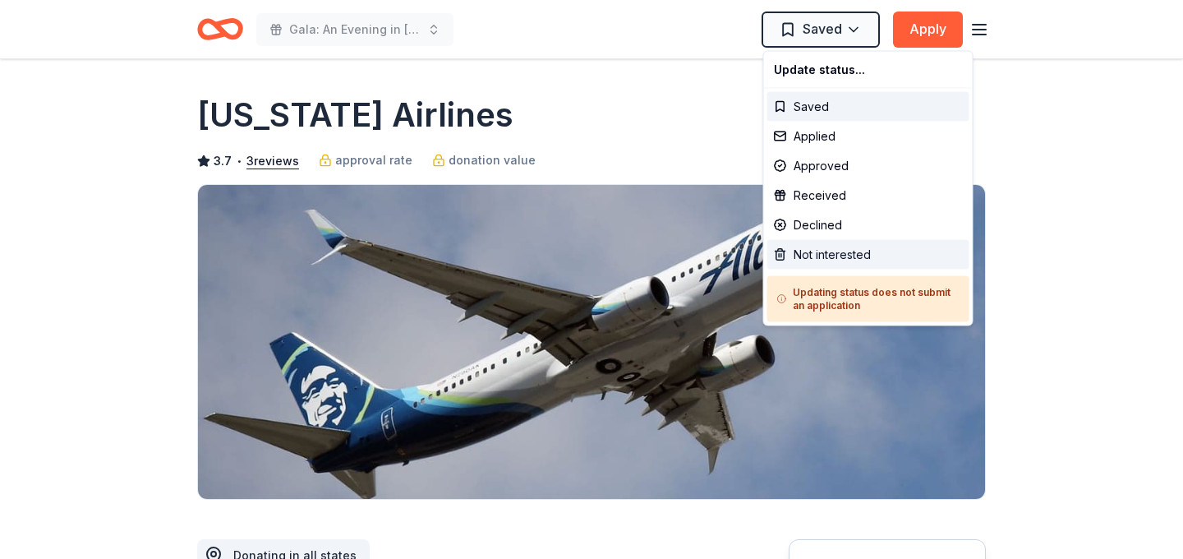
click at [854, 245] on div "Not interested" at bounding box center [868, 255] width 202 height 30
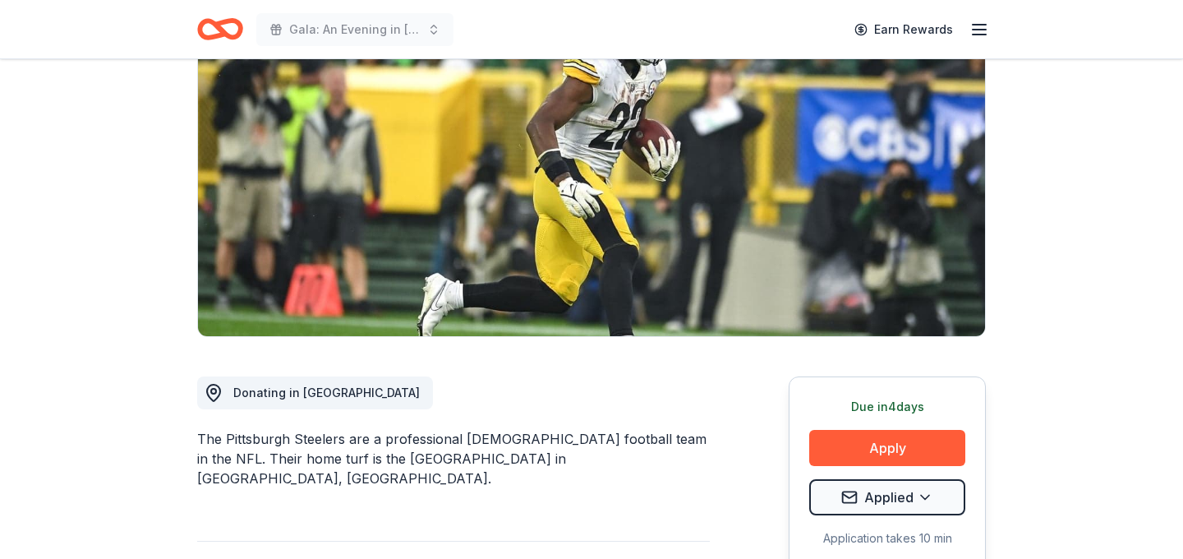
scroll to position [176, 0]
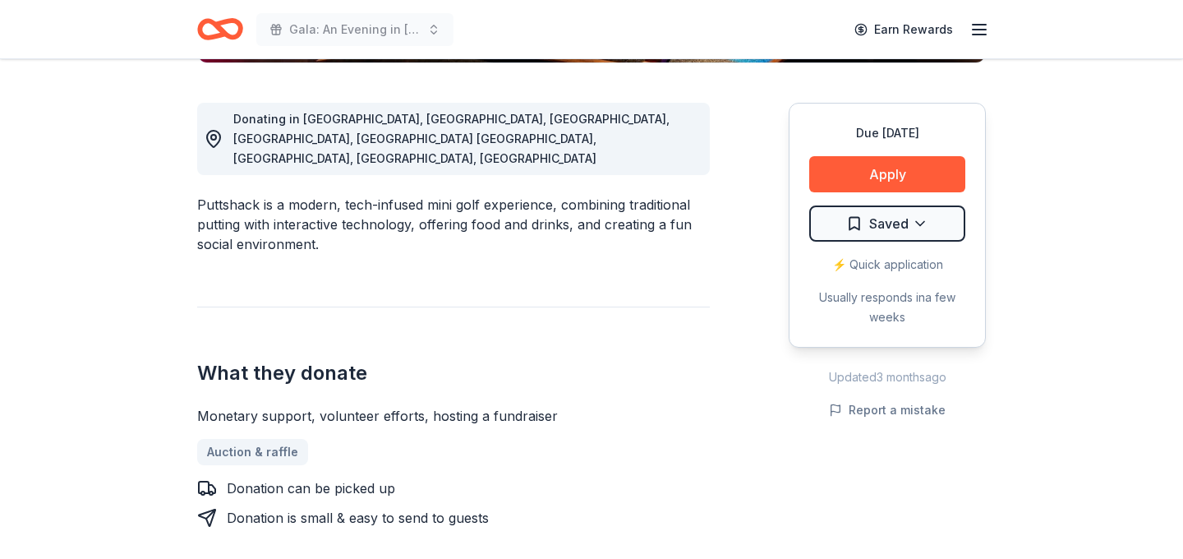
scroll to position [437, 0]
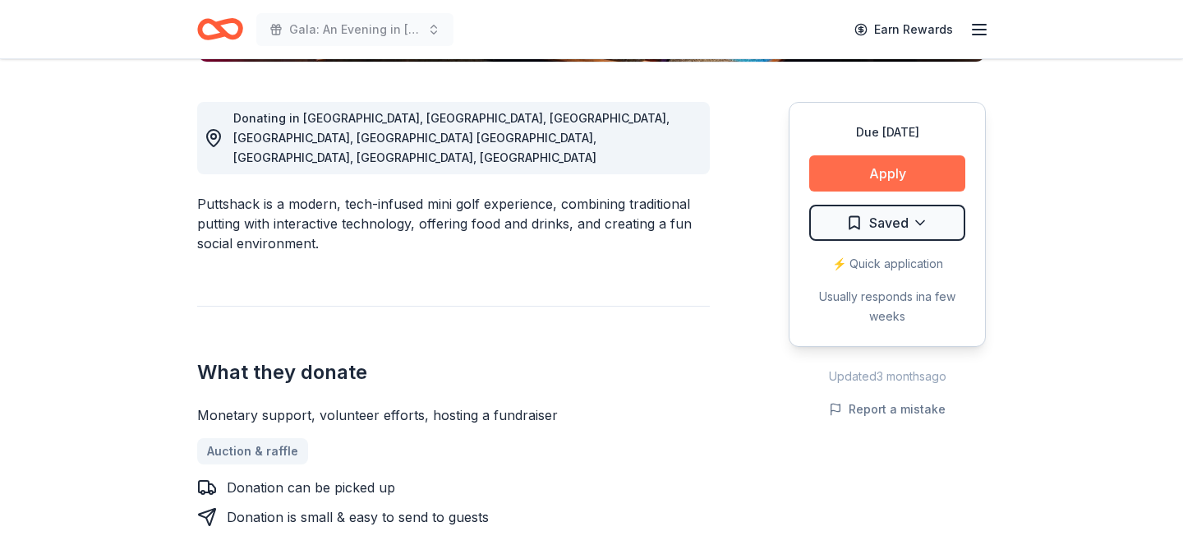
click at [909, 178] on button "Apply" at bounding box center [887, 173] width 156 height 36
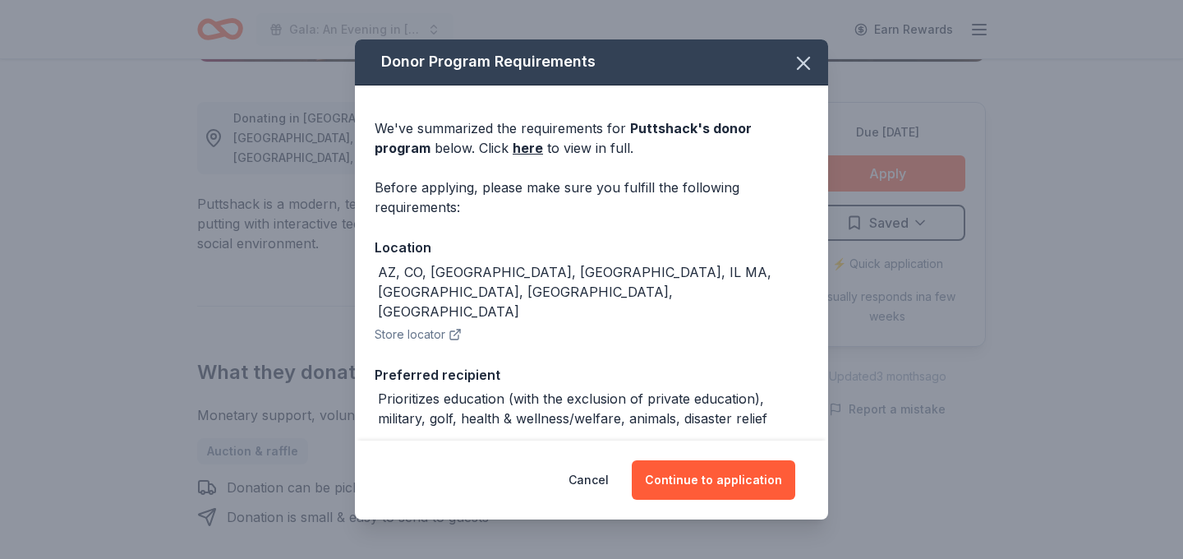
scroll to position [0, 0]
click at [810, 57] on icon "button" at bounding box center [803, 64] width 23 height 23
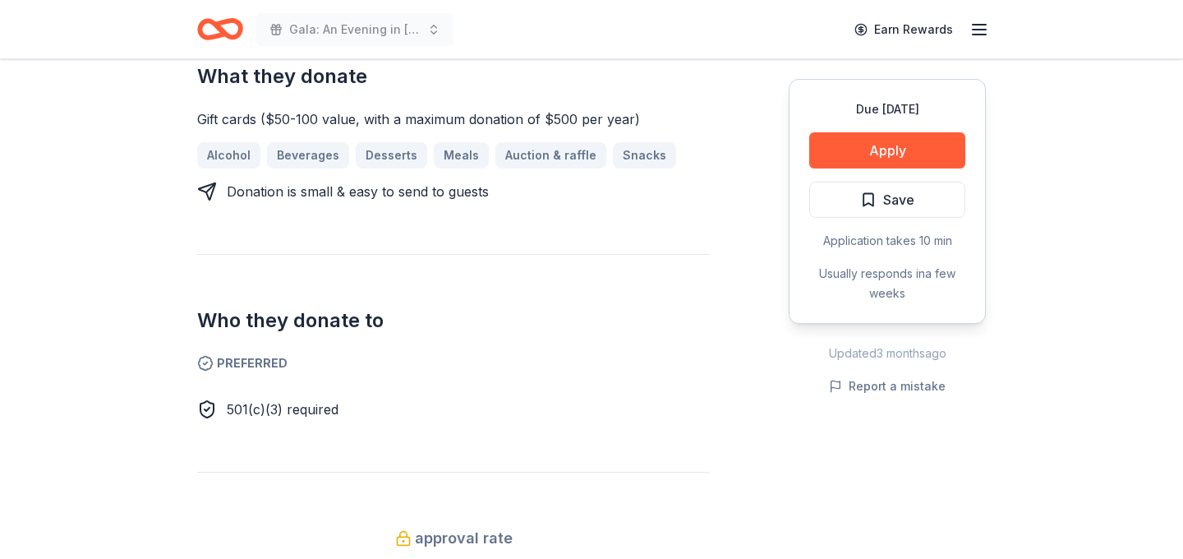
scroll to position [721, 0]
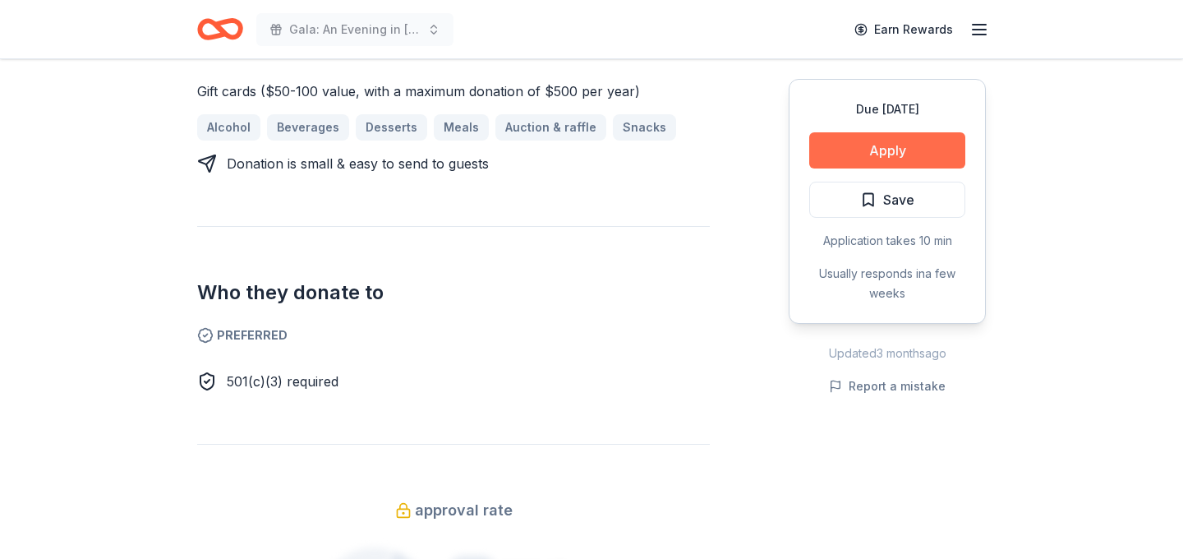
click at [914, 160] on button "Apply" at bounding box center [887, 150] width 156 height 36
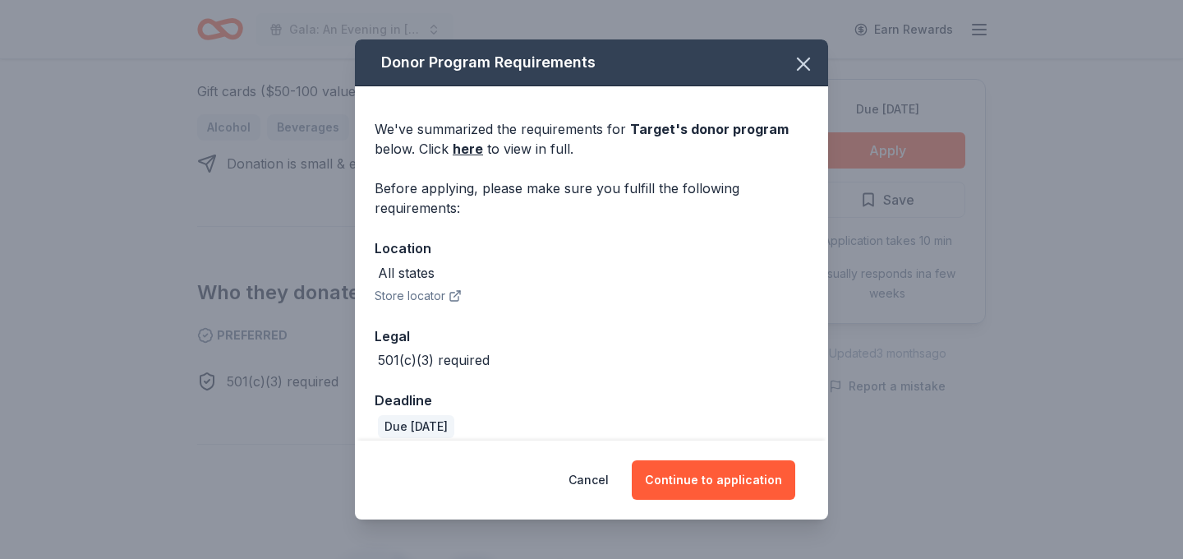
scroll to position [17, 0]
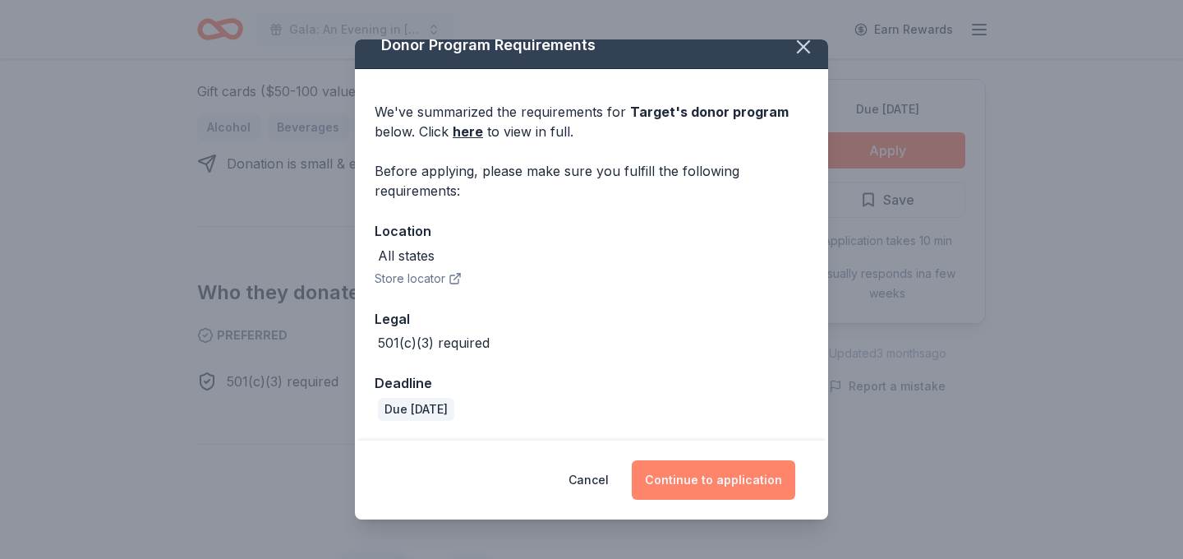
click at [705, 471] on button "Continue to application" at bounding box center [713, 479] width 163 height 39
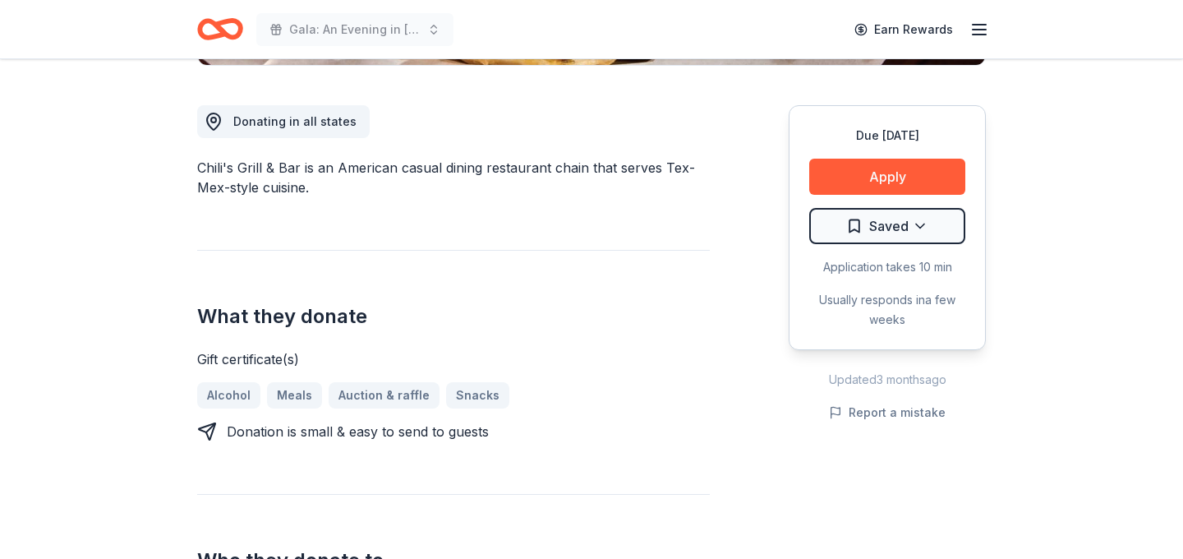
scroll to position [445, 0]
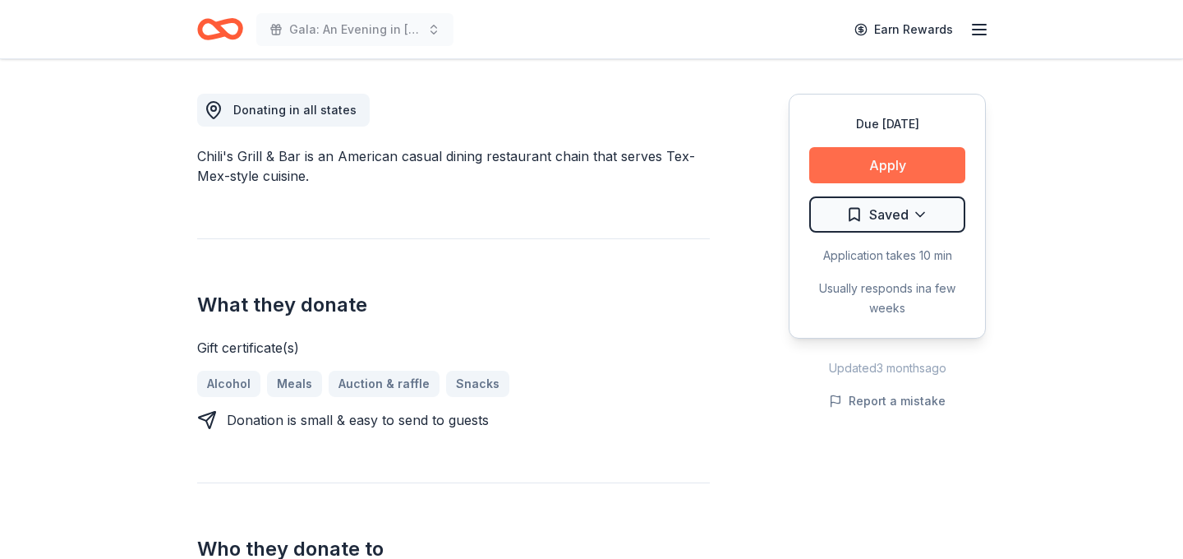
click at [899, 172] on button "Apply" at bounding box center [887, 165] width 156 height 36
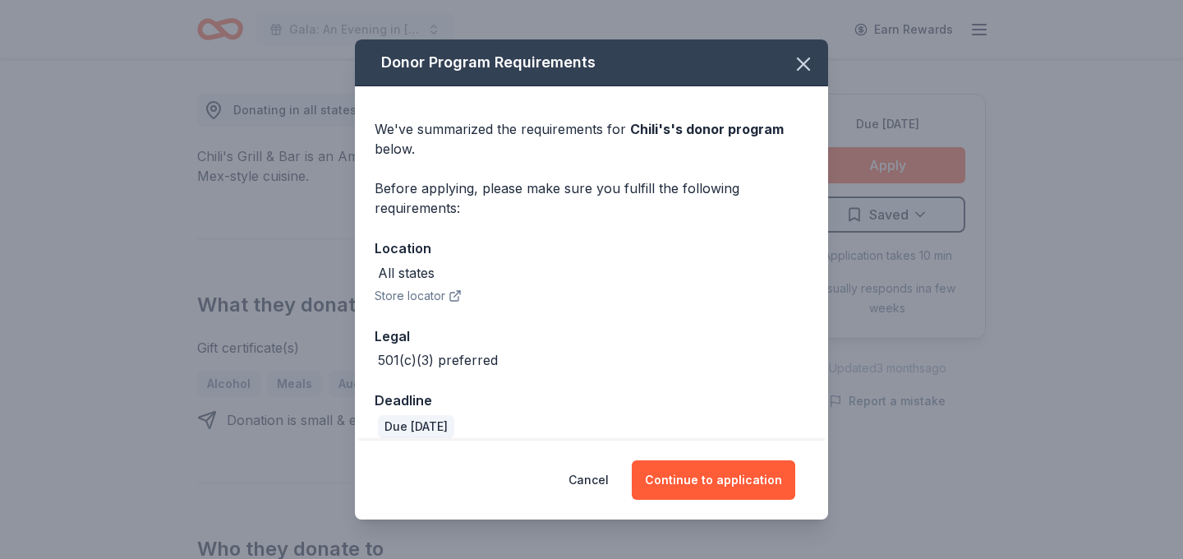
scroll to position [17, 0]
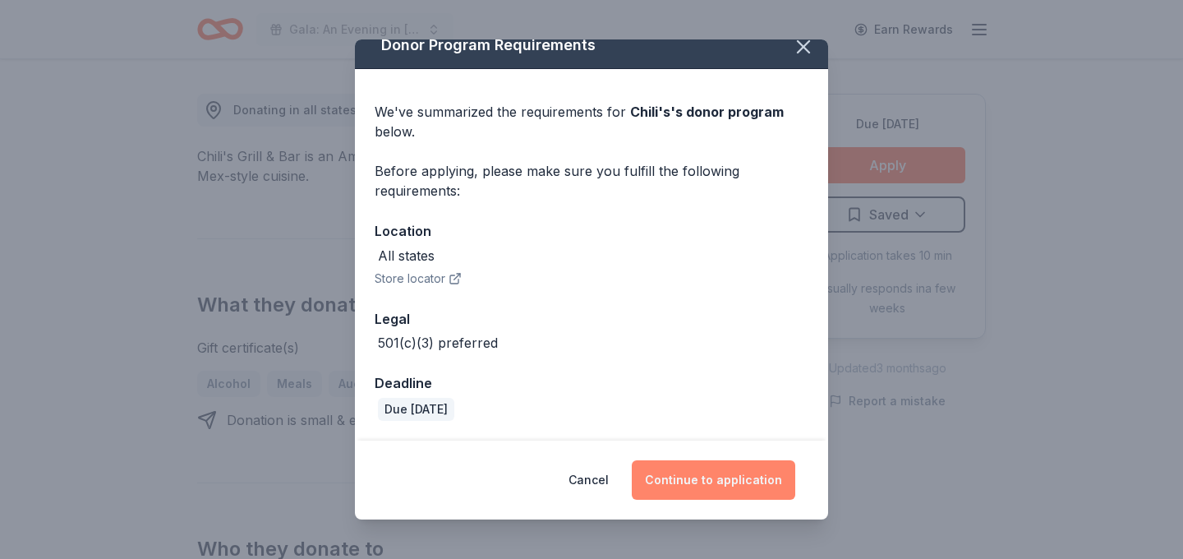
click at [714, 469] on button "Continue to application" at bounding box center [713, 479] width 163 height 39
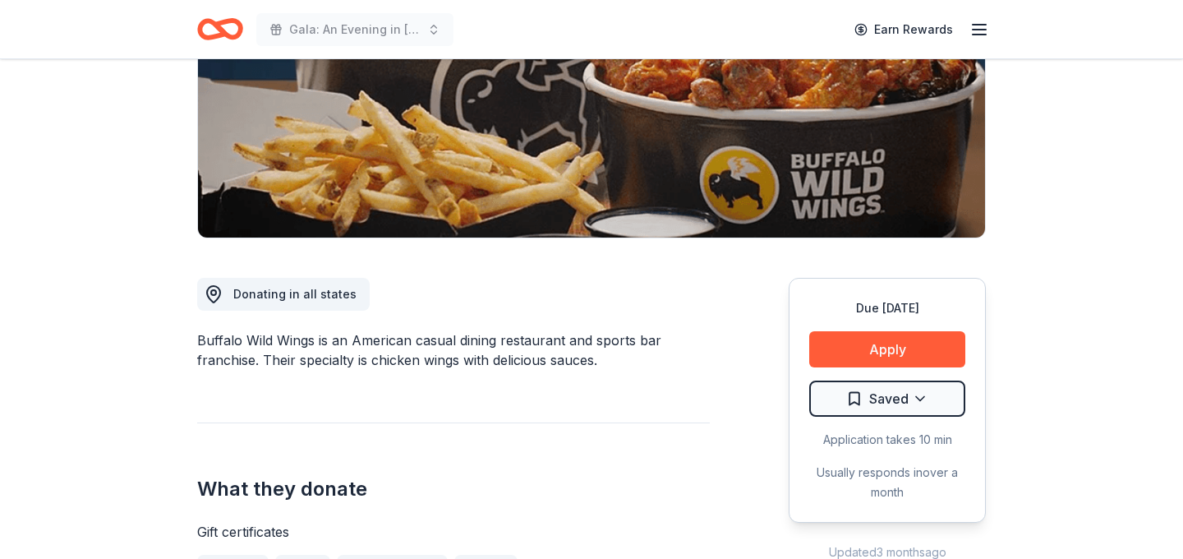
scroll to position [262, 0]
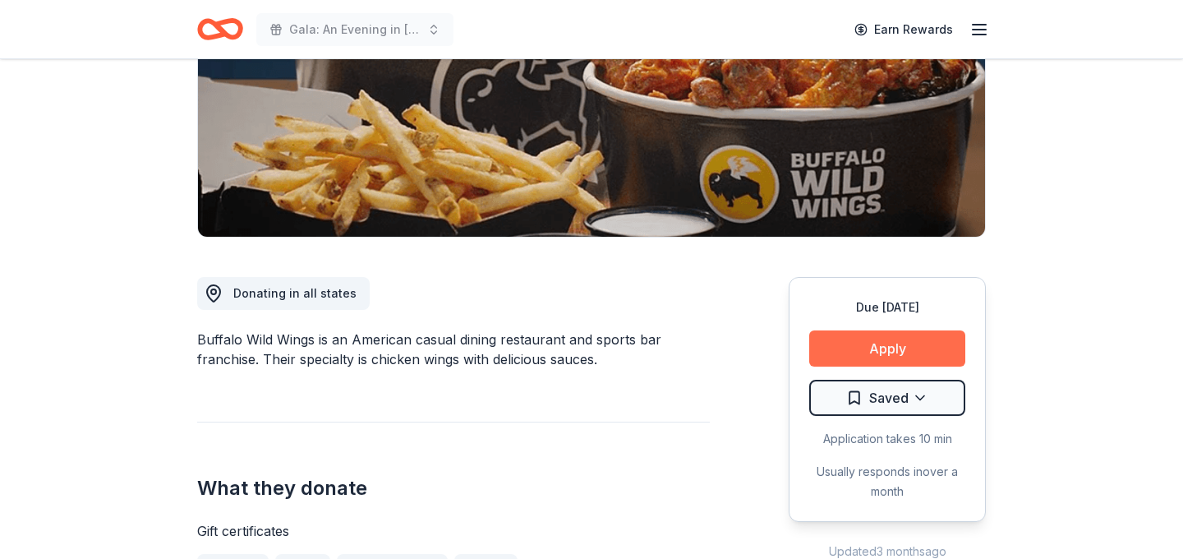
click at [877, 345] on button "Apply" at bounding box center [887, 348] width 156 height 36
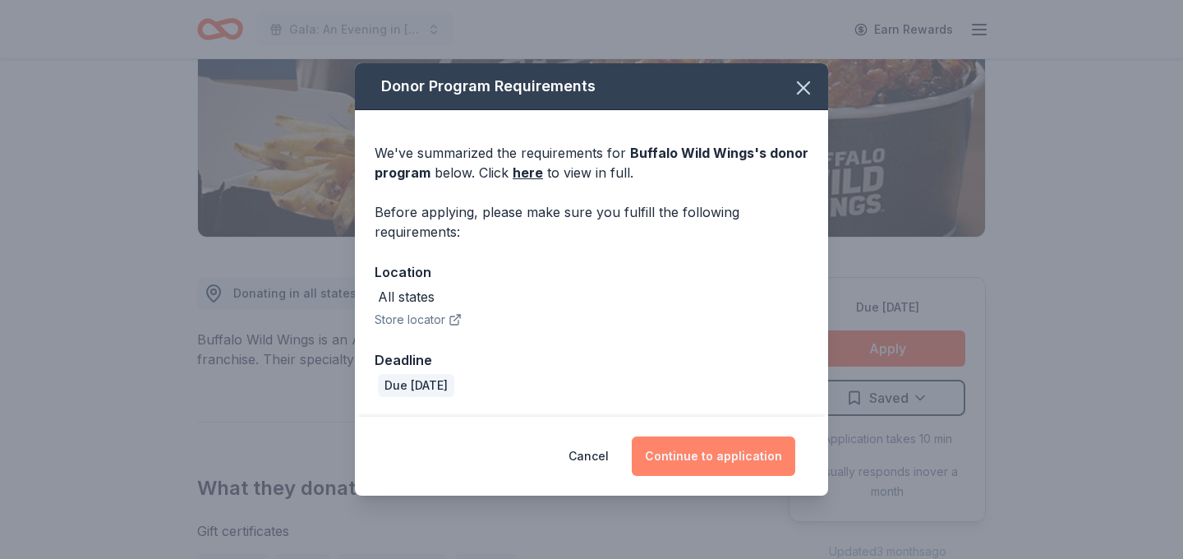
click at [693, 454] on button "Continue to application" at bounding box center [713, 455] width 163 height 39
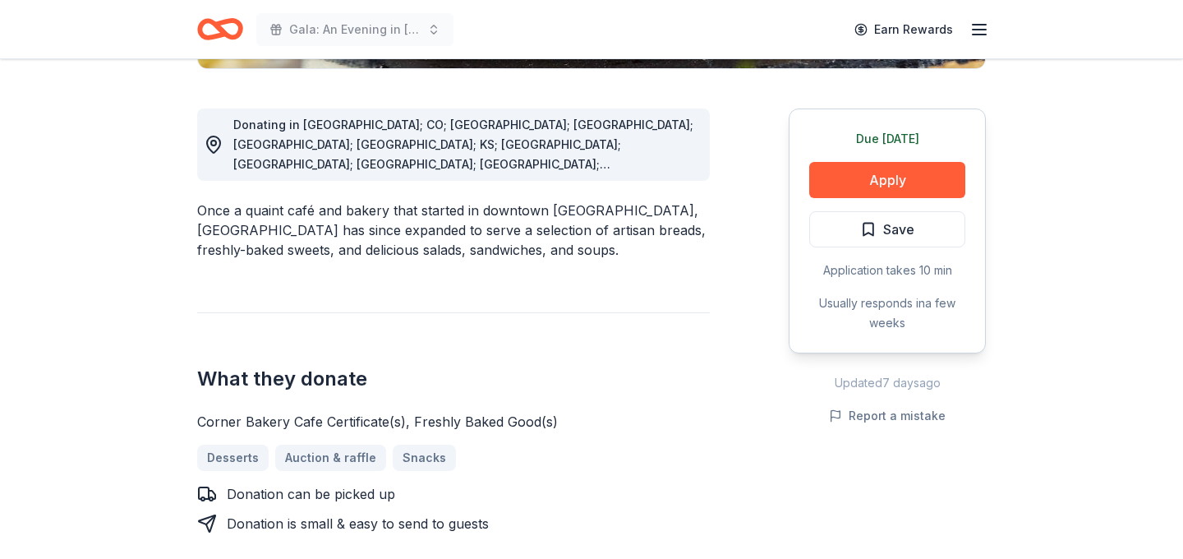
scroll to position [491, 0]
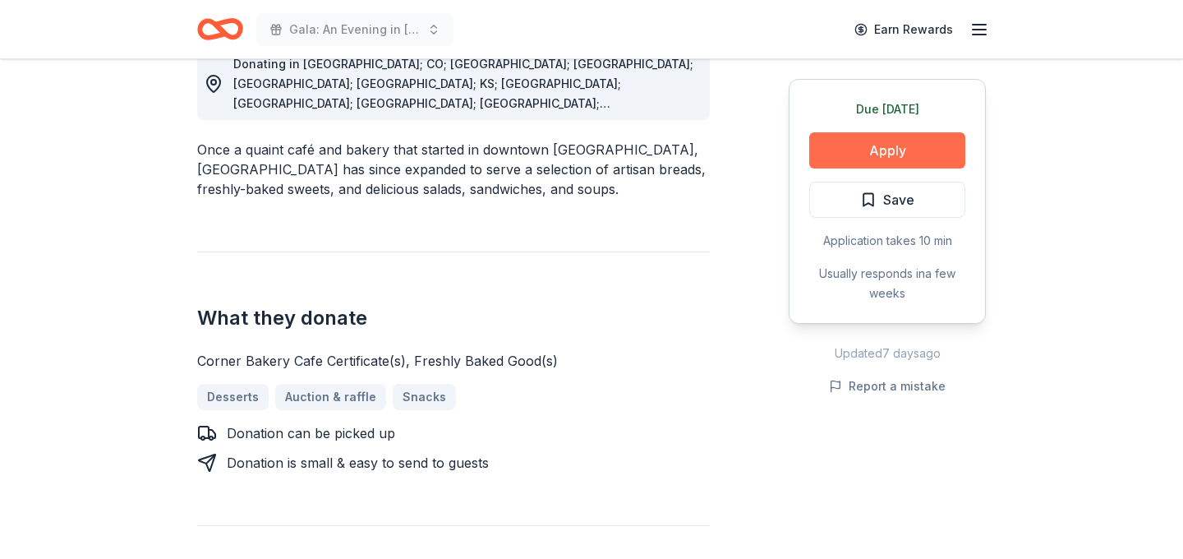
click at [912, 154] on button "Apply" at bounding box center [887, 150] width 156 height 36
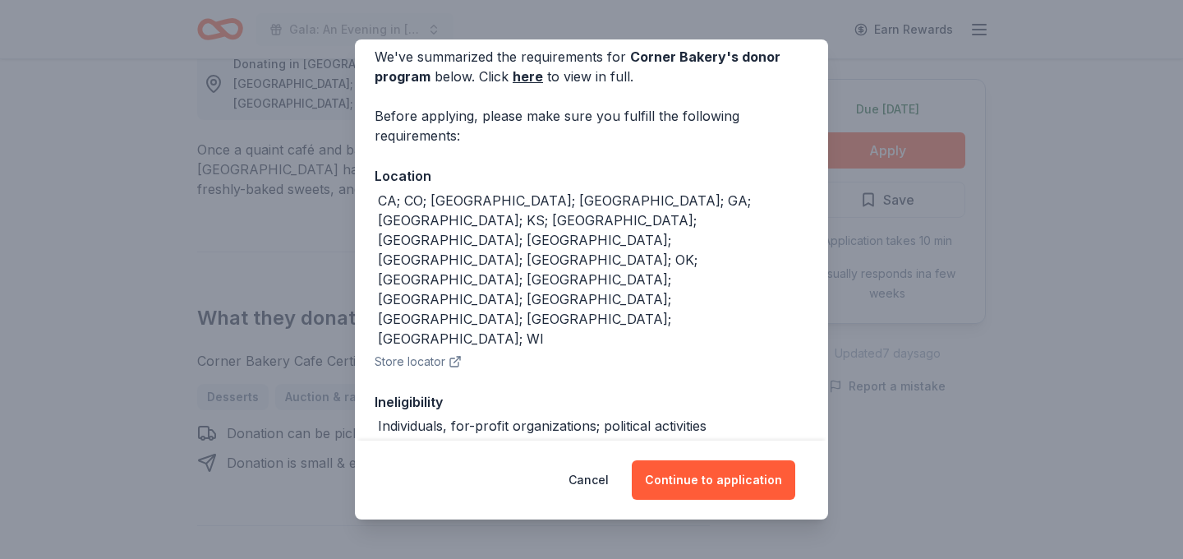
scroll to position [101, 0]
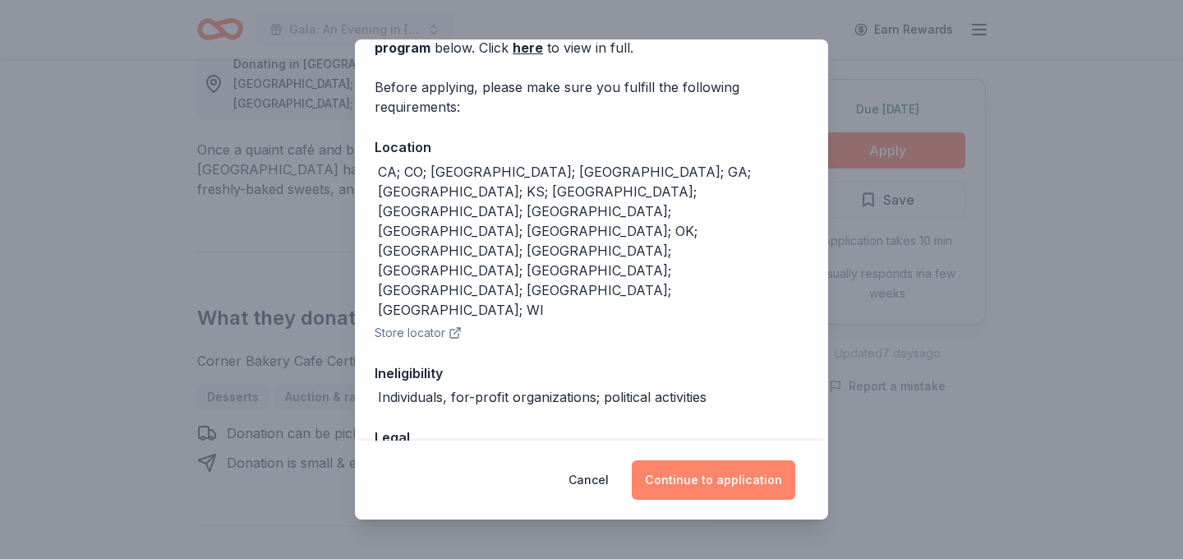
click at [692, 475] on button "Continue to application" at bounding box center [713, 479] width 163 height 39
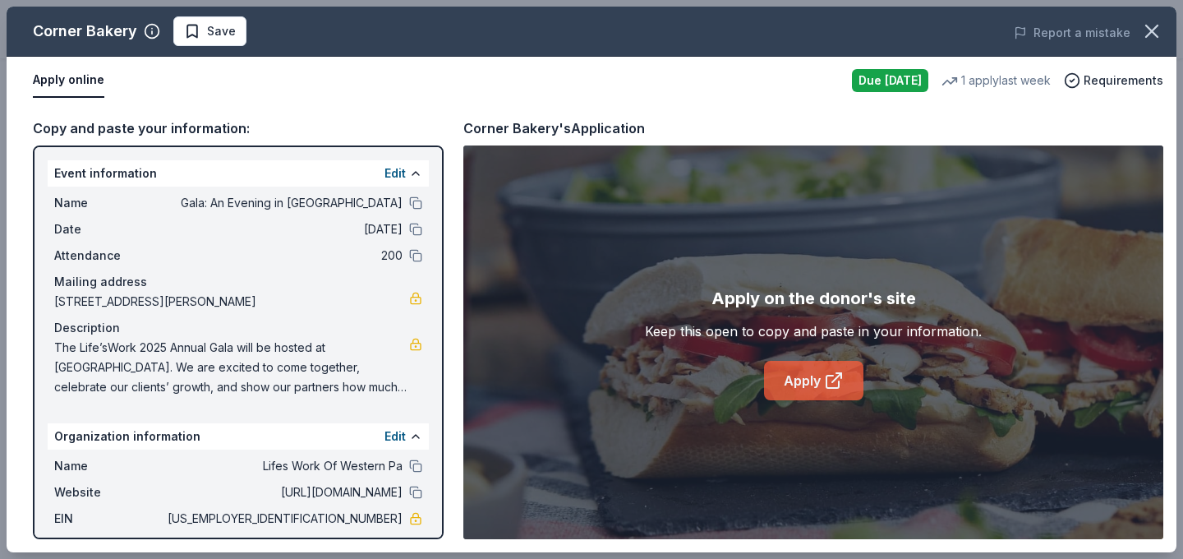
click at [787, 395] on link "Apply" at bounding box center [813, 380] width 99 height 39
click at [1161, 35] on icon "button" at bounding box center [1151, 31] width 23 height 23
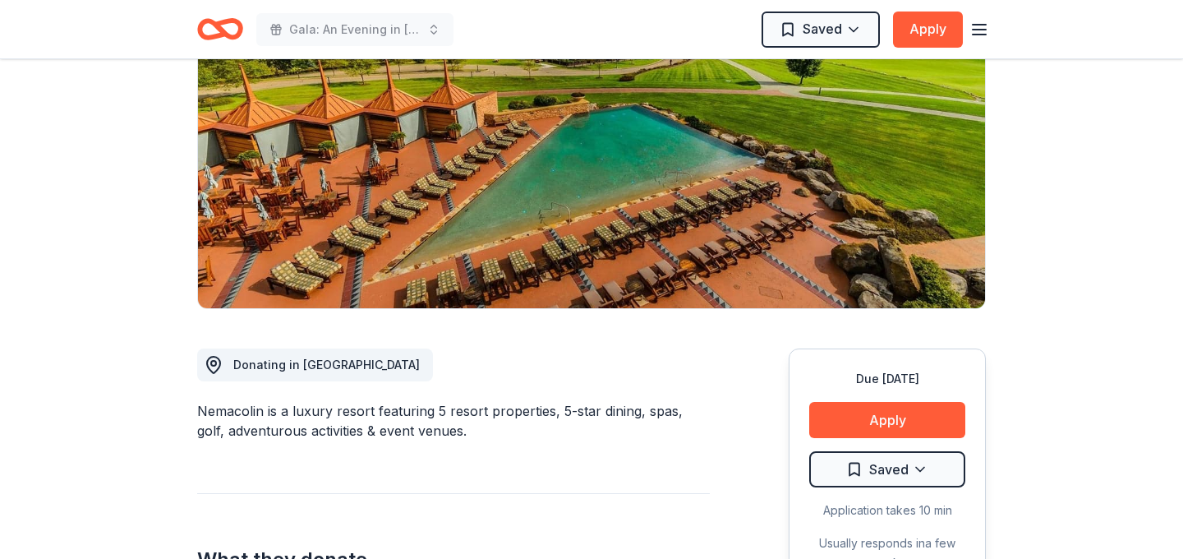
scroll to position [288, 0]
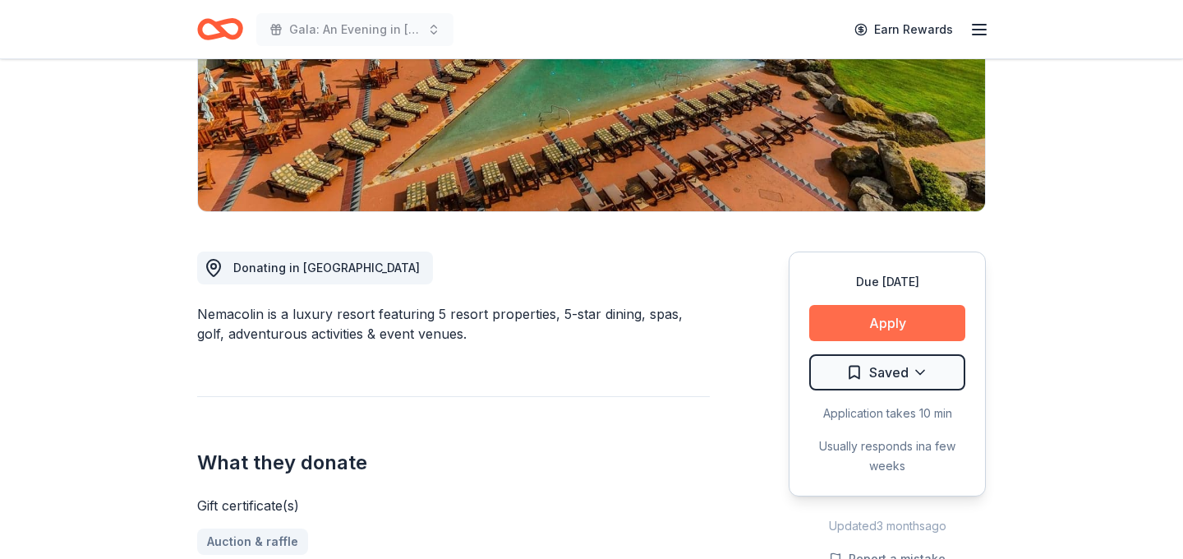
click at [901, 328] on button "Apply" at bounding box center [887, 323] width 156 height 36
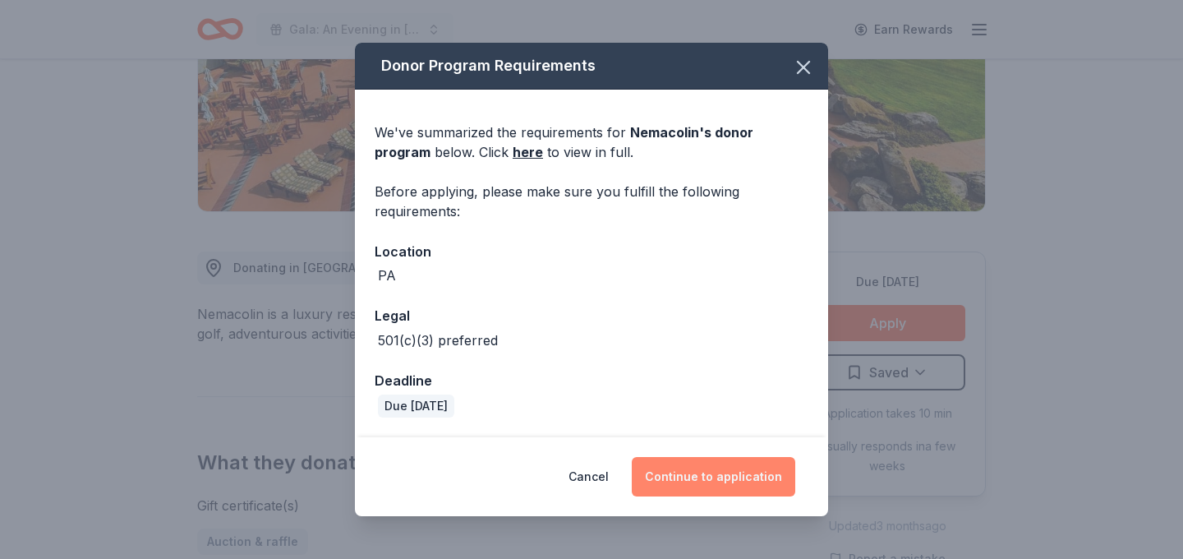
click at [684, 477] on button "Continue to application" at bounding box center [713, 476] width 163 height 39
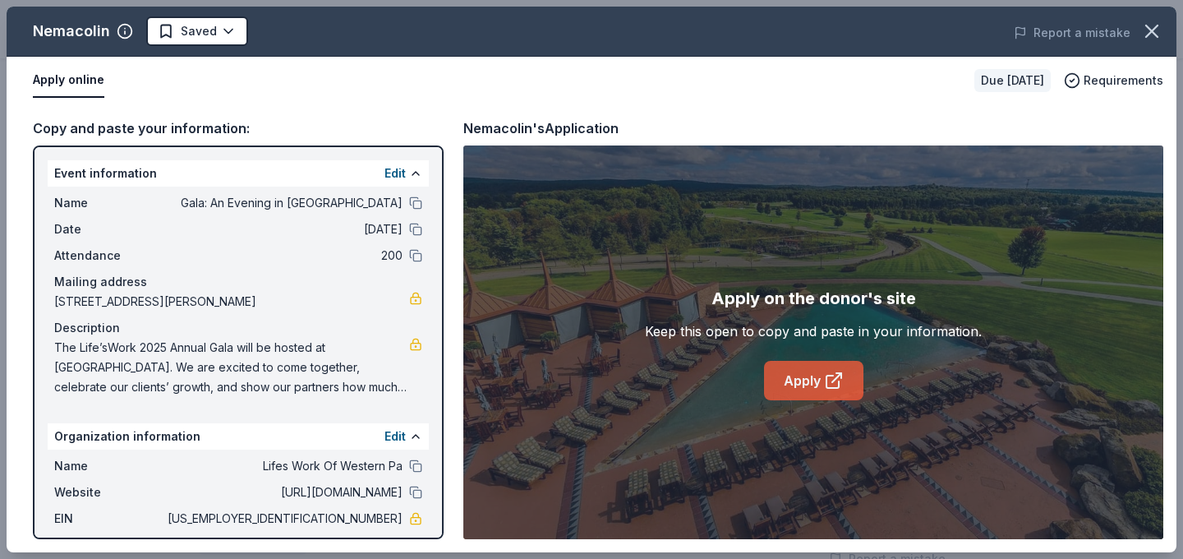
click at [807, 390] on link "Apply" at bounding box center [813, 380] width 99 height 39
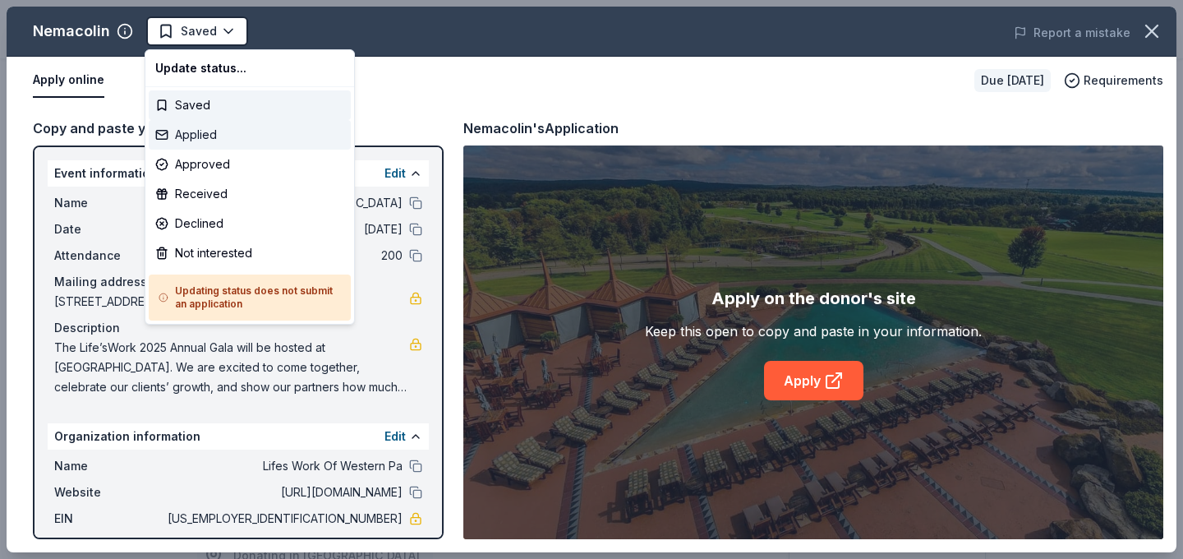
click at [270, 136] on div "Applied" at bounding box center [250, 135] width 202 height 30
